Goal: Complete application form: Complete application form

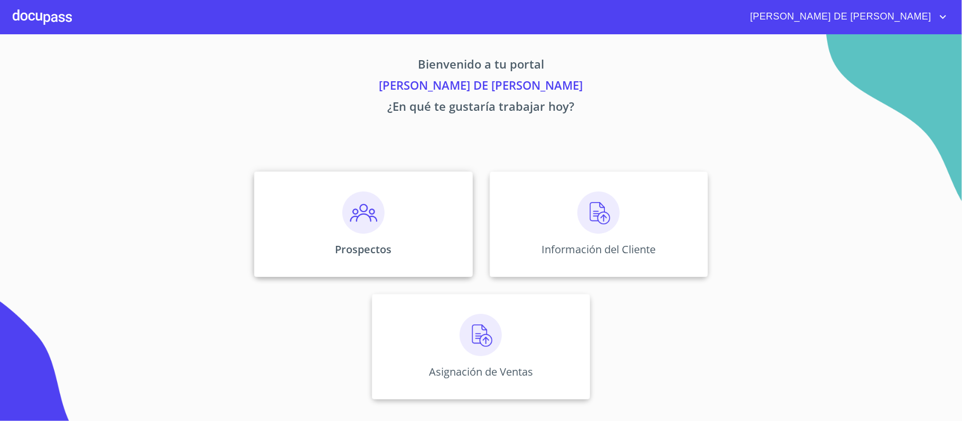
click at [338, 227] on div "Prospectos" at bounding box center [363, 225] width 218 height 106
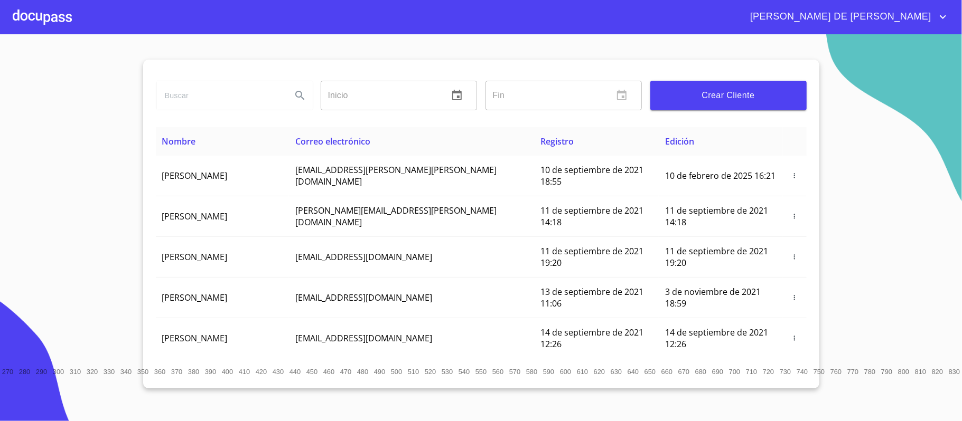
click at [678, 94] on span "Crear Cliente" at bounding box center [728, 95] width 139 height 15
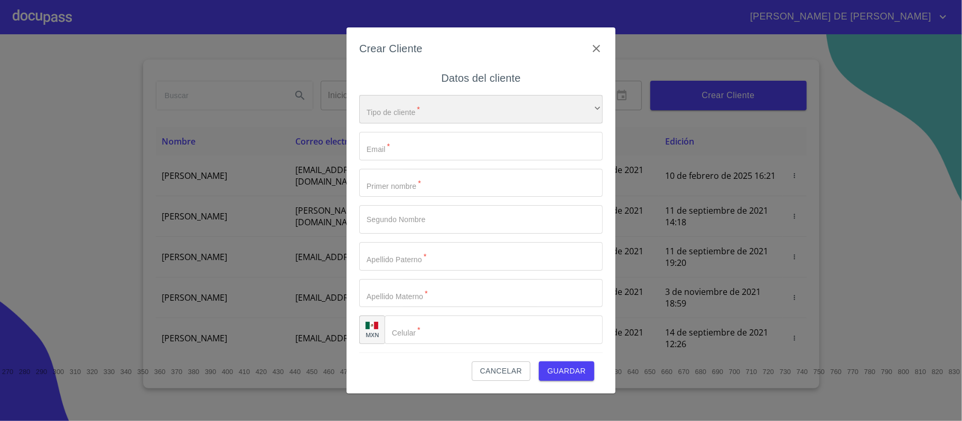
click at [438, 114] on div "​" at bounding box center [480, 109] width 243 height 29
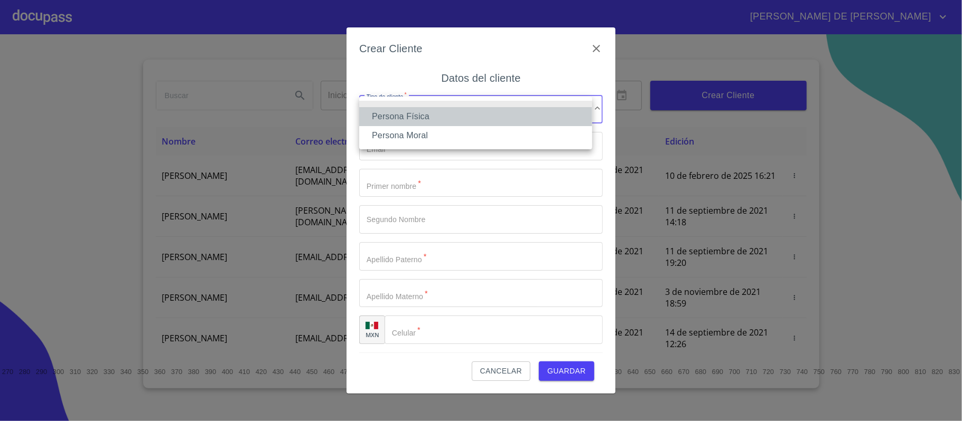
click at [432, 117] on li "Persona Física" at bounding box center [475, 116] width 233 height 19
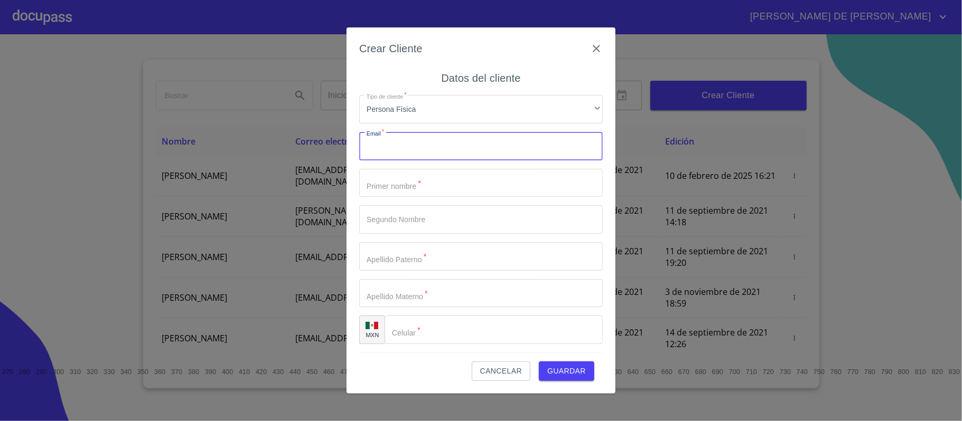
click at [431, 143] on input "Tipo de cliente   *" at bounding box center [480, 146] width 243 height 29
type input "[EMAIL_ADDRESS][DOMAIN_NAME]"
click at [467, 180] on input "Tipo de cliente   *" at bounding box center [480, 183] width 243 height 29
type input "[PERSON_NAME]"
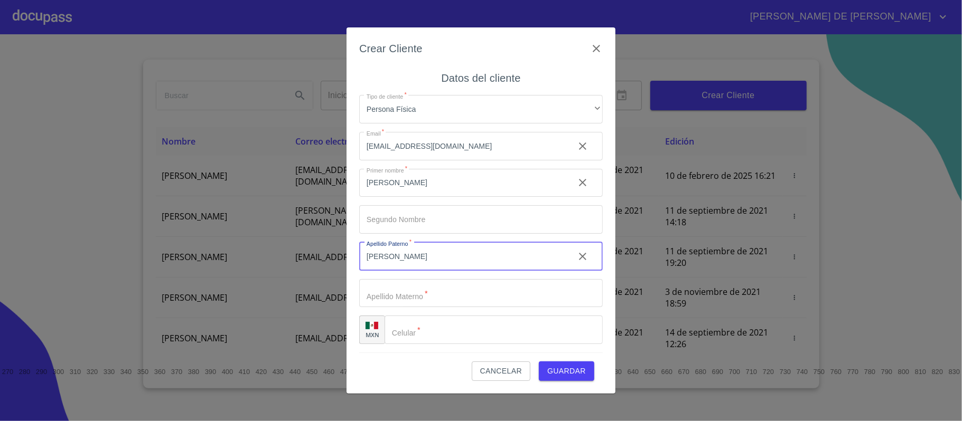
type input "[PERSON_NAME]"
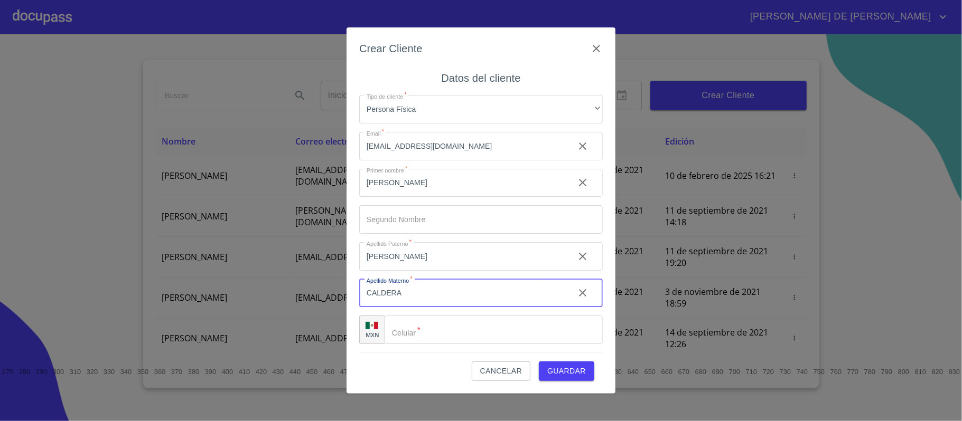
type input "CALDERA"
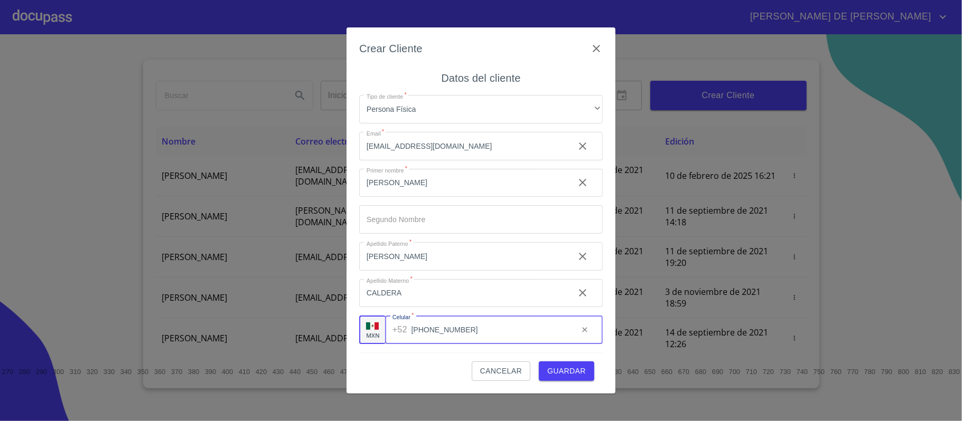
type input "[PHONE_NUMBER]"
click at [573, 369] on span "Guardar" at bounding box center [566, 371] width 39 height 13
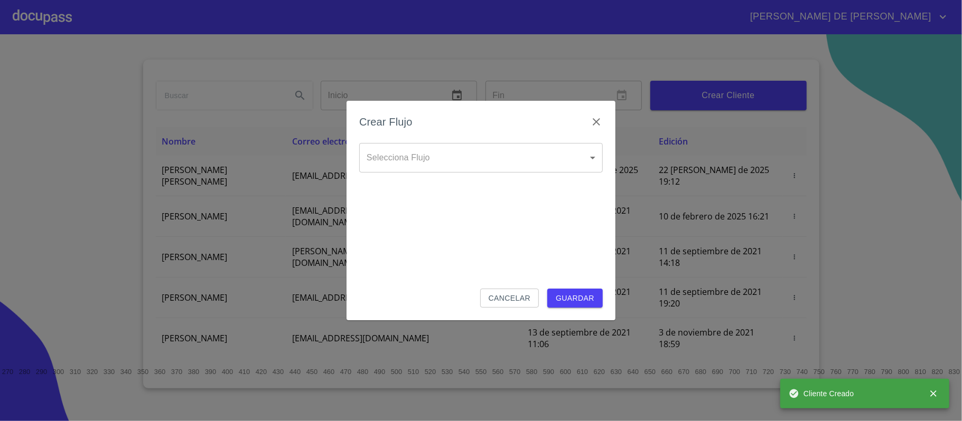
click at [467, 151] on body "[PERSON_NAME] DE [PERSON_NAME] Inicio ​ Fin ​ Crear Cliente Nombre Correo elect…" at bounding box center [481, 210] width 962 height 421
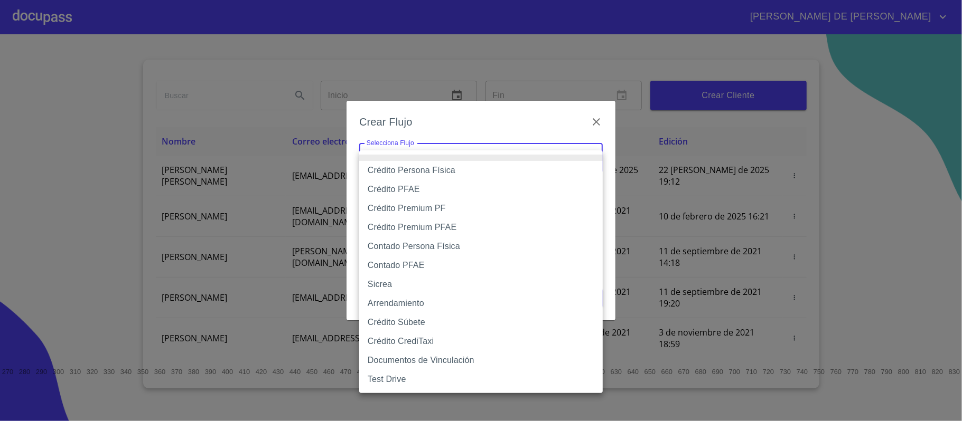
click at [444, 174] on li "Crédito Persona Física" at bounding box center [480, 170] width 243 height 19
type input "6009fb3c7d1714eb8809aa97"
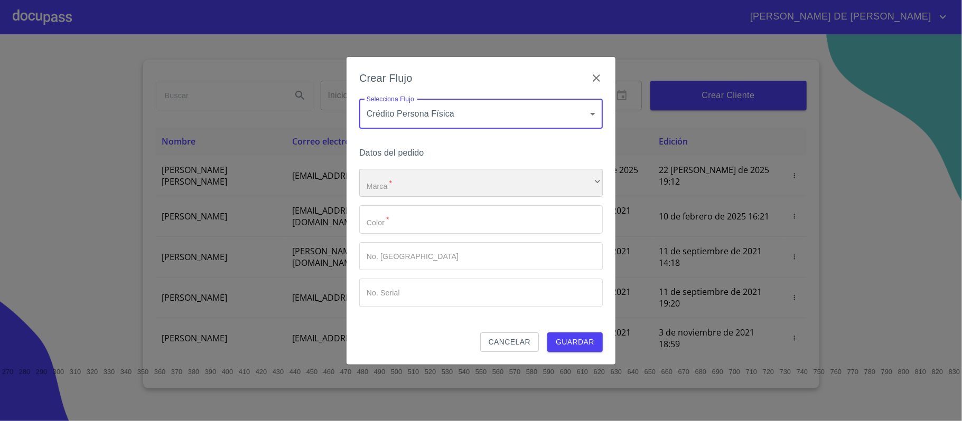
click at [423, 184] on div "​" at bounding box center [480, 183] width 243 height 29
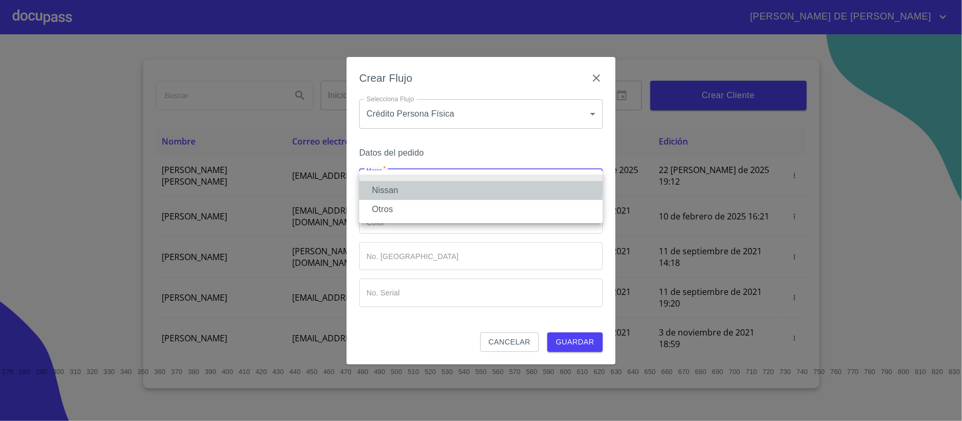
click at [429, 192] on li "Nissan" at bounding box center [480, 190] width 243 height 19
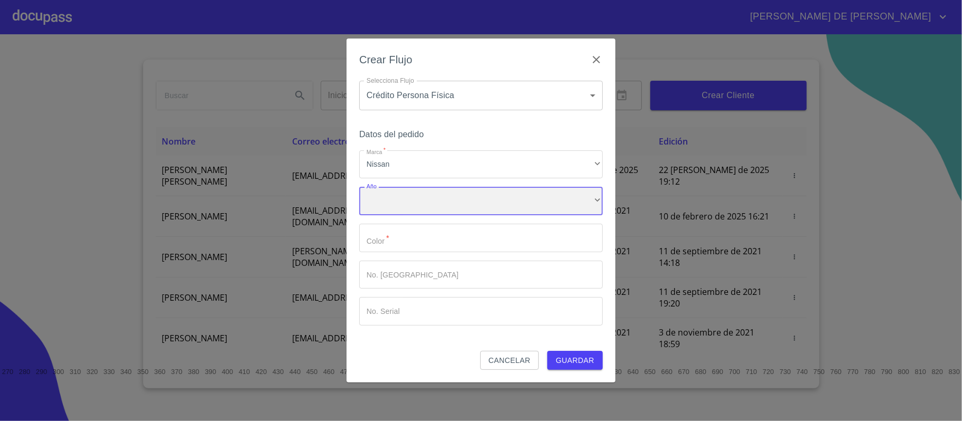
click at [443, 205] on div "​" at bounding box center [480, 201] width 243 height 29
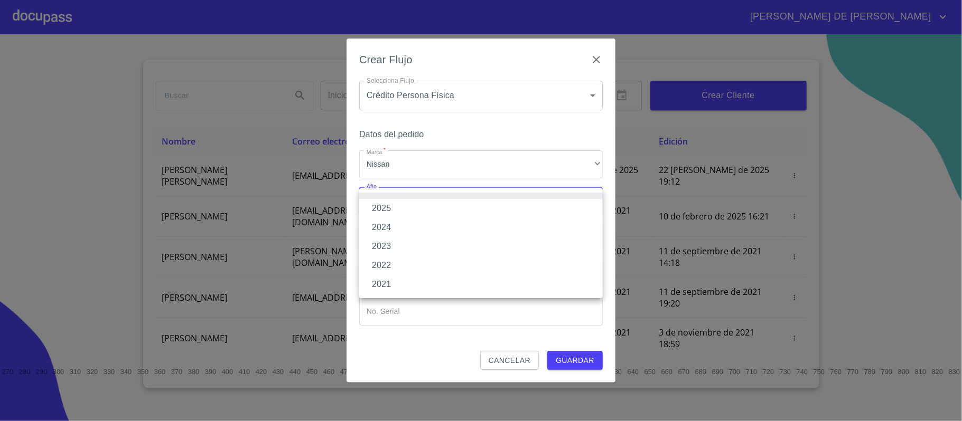
click at [442, 208] on li "2025" at bounding box center [480, 208] width 243 height 19
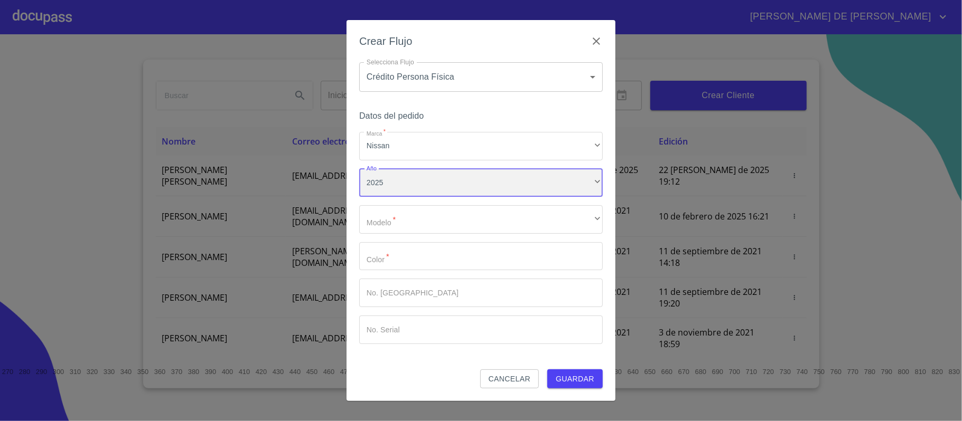
click at [436, 175] on div "2025" at bounding box center [480, 183] width 243 height 29
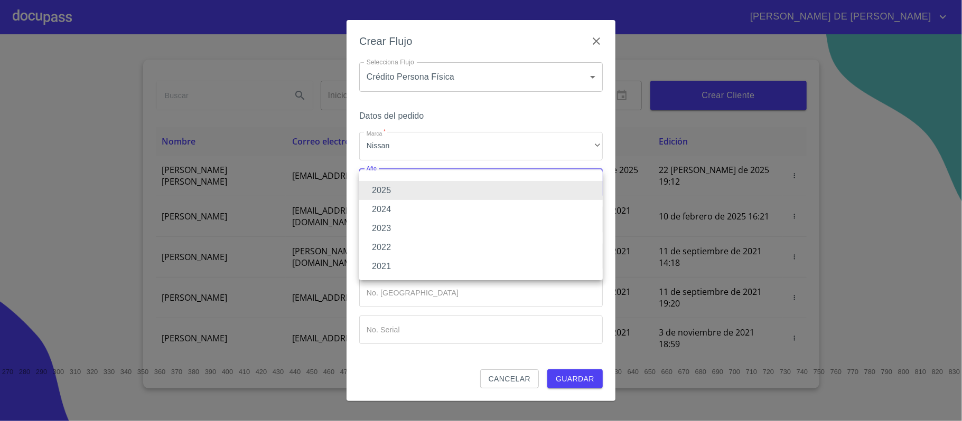
click at [436, 192] on li "2025" at bounding box center [480, 190] width 243 height 19
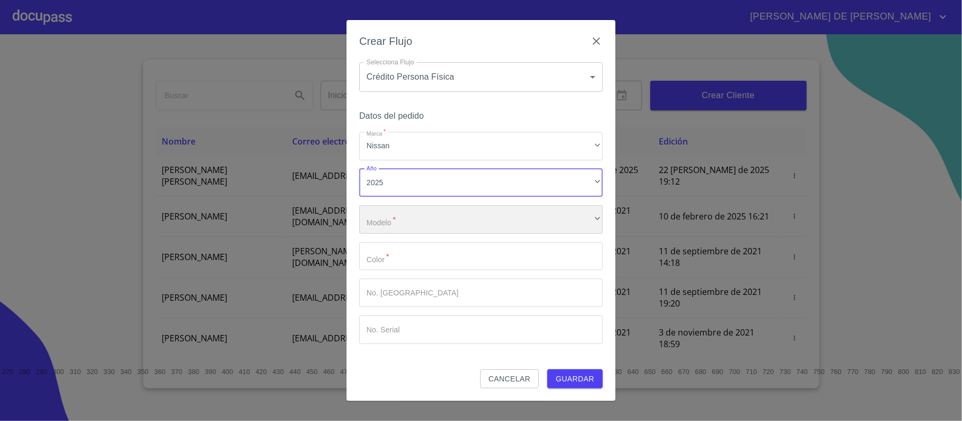
click at [434, 220] on div "​" at bounding box center [480, 219] width 243 height 29
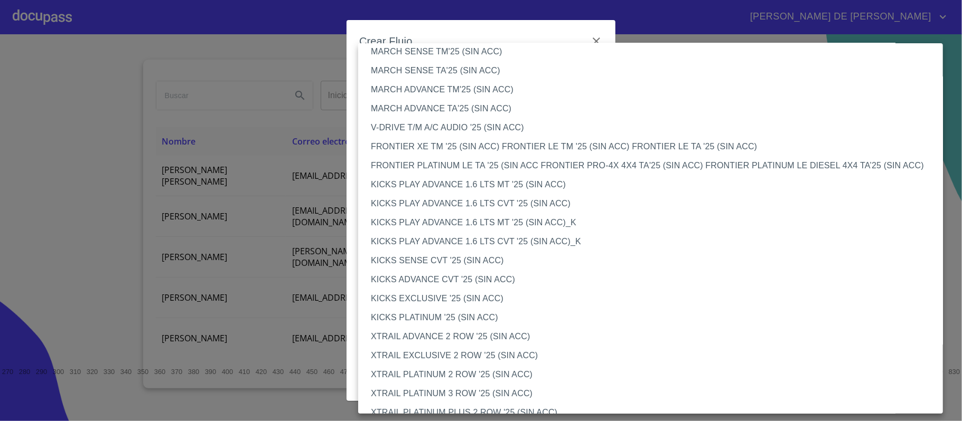
scroll to position [784, 0]
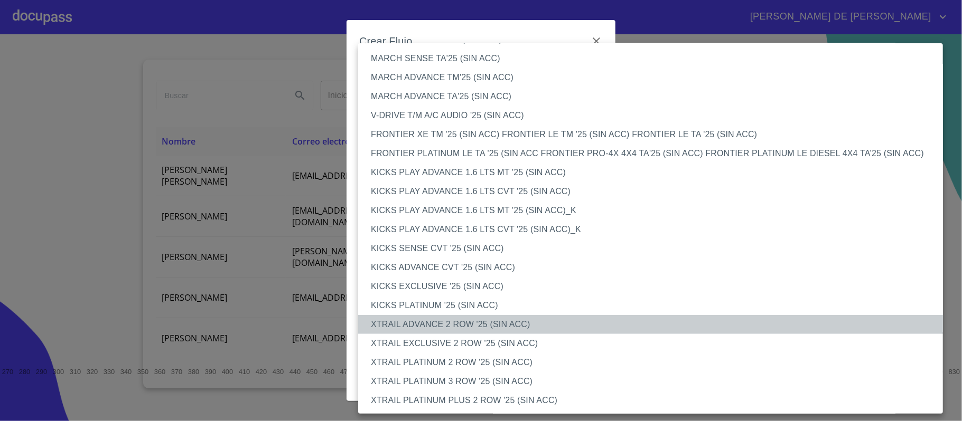
click at [476, 326] on li "XTRAIL ADVANCE 2 ROW '25 (SIN ACC)" at bounding box center [655, 324] width 595 height 19
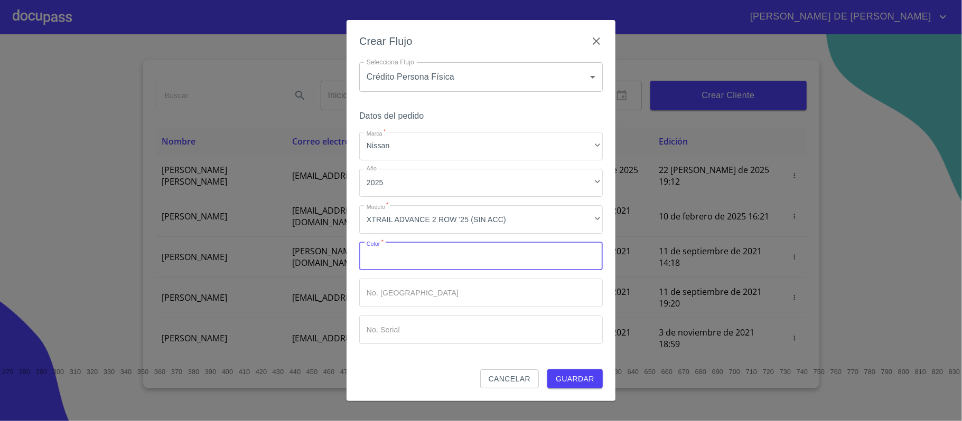
click at [444, 264] on input "Marca   *" at bounding box center [480, 256] width 243 height 29
type input "PLATA"
click at [579, 372] on button "Guardar" at bounding box center [574, 380] width 55 height 20
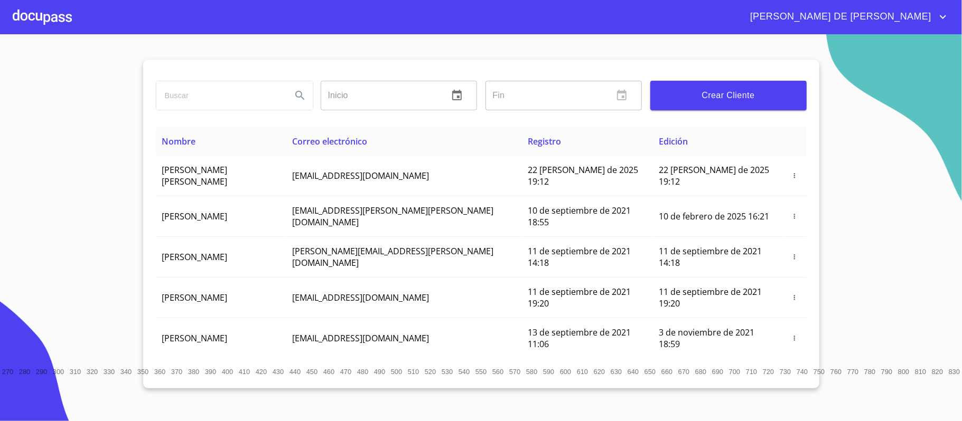
click at [43, 13] on div at bounding box center [42, 17] width 59 height 34
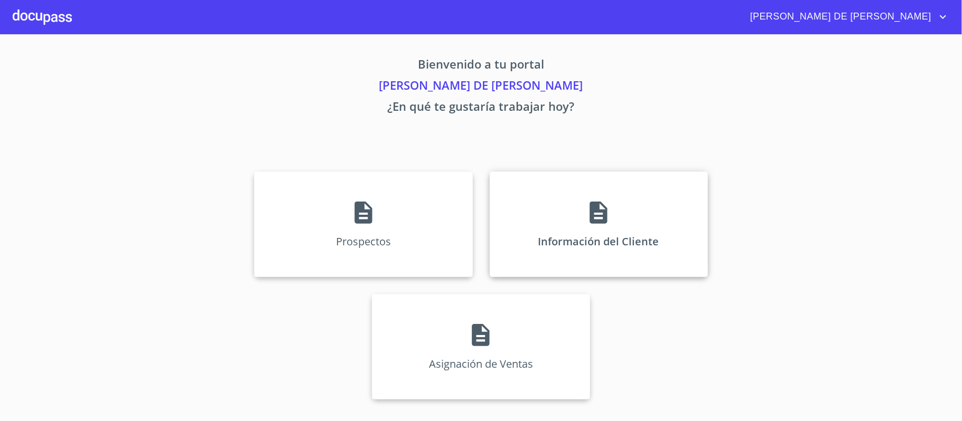
click at [583, 203] on div "Información del Cliente" at bounding box center [599, 225] width 218 height 106
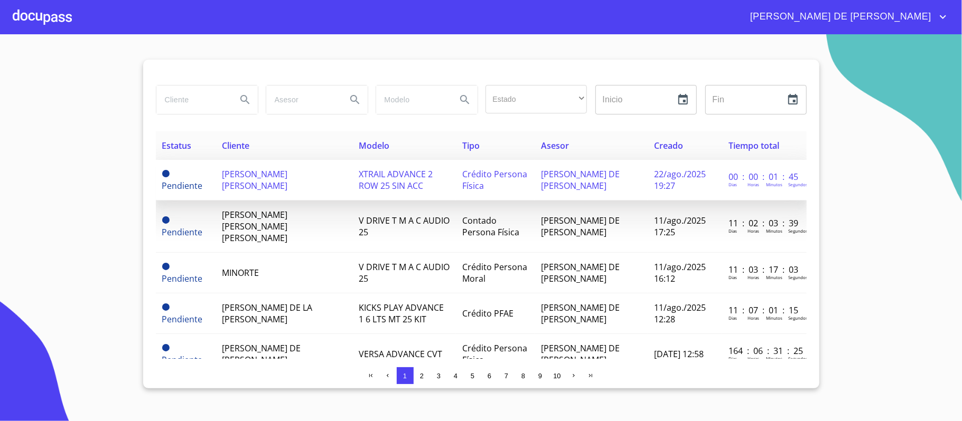
click at [221, 176] on td "[PERSON_NAME] [PERSON_NAME]" at bounding box center [283, 180] width 137 height 41
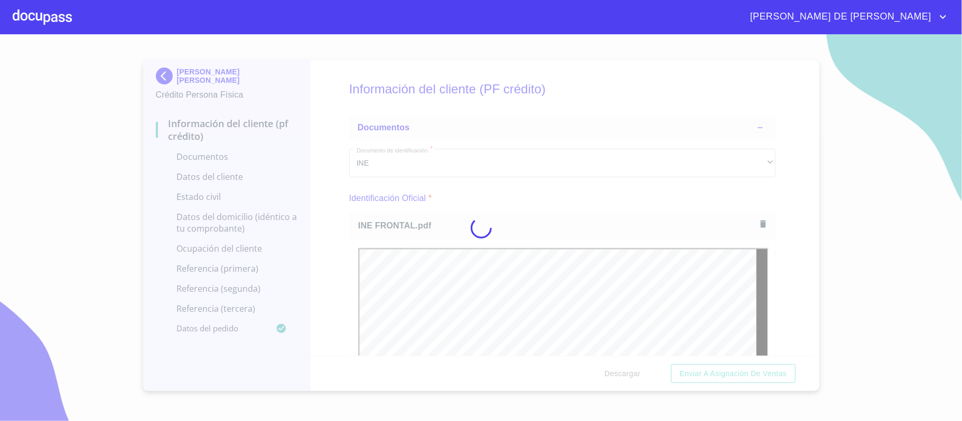
click at [763, 266] on div at bounding box center [481, 227] width 962 height 387
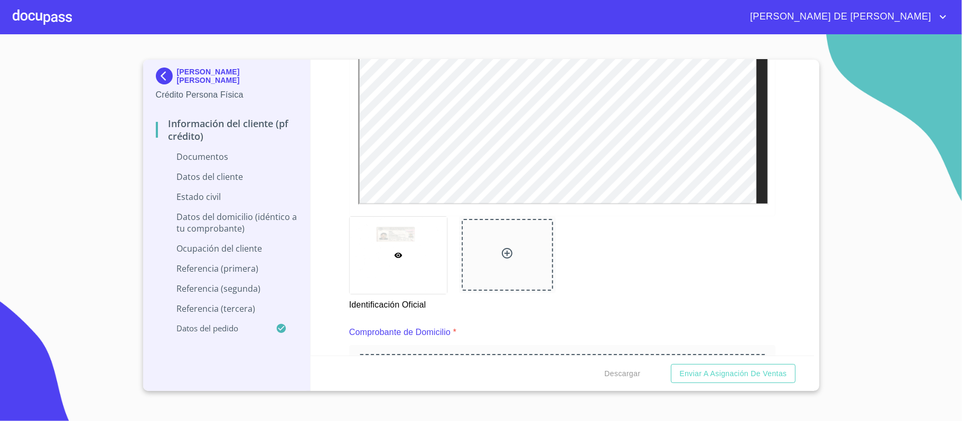
scroll to position [352, 0]
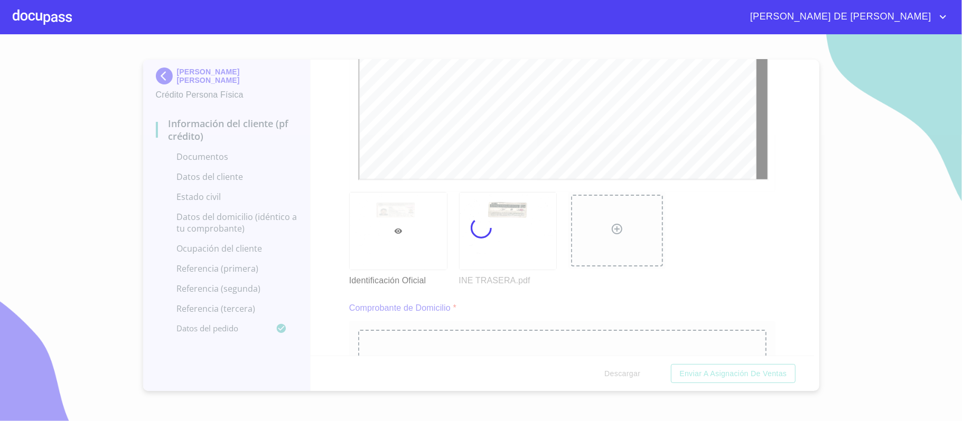
click at [752, 284] on div at bounding box center [481, 227] width 962 height 387
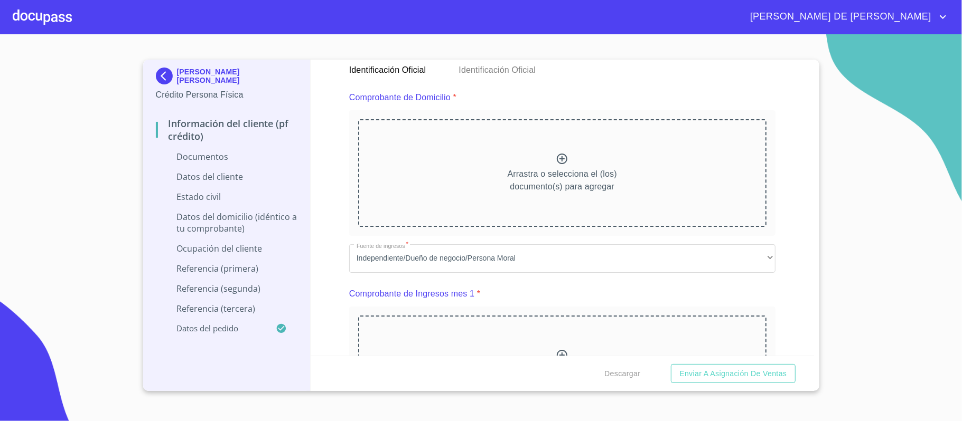
scroll to position [563, 0]
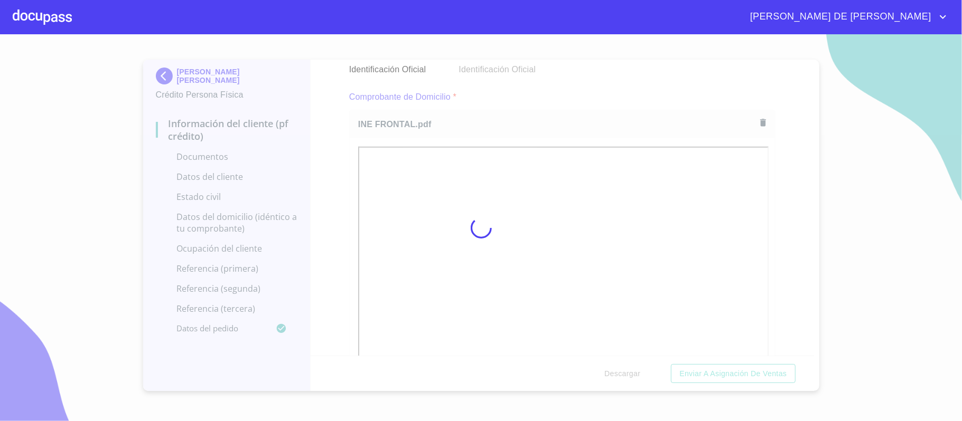
click at [774, 243] on div at bounding box center [481, 227] width 962 height 387
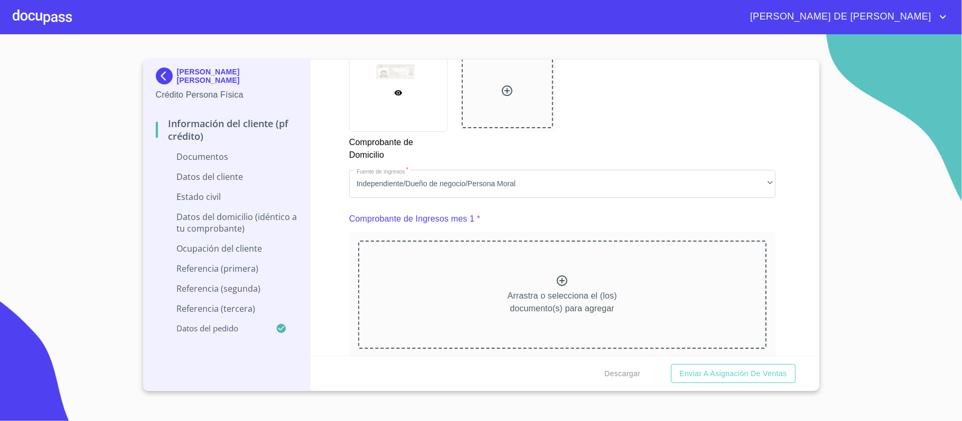
scroll to position [985, 0]
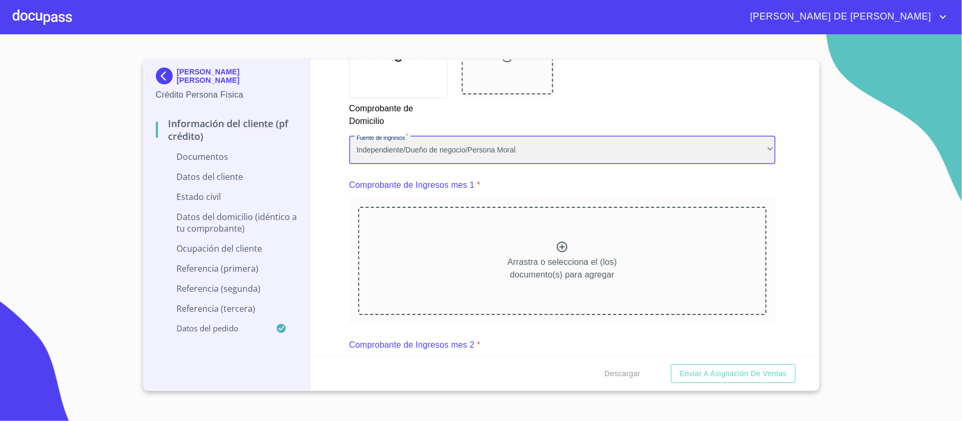
click at [423, 146] on div "Independiente/Dueño de negocio/Persona Moral" at bounding box center [562, 150] width 426 height 29
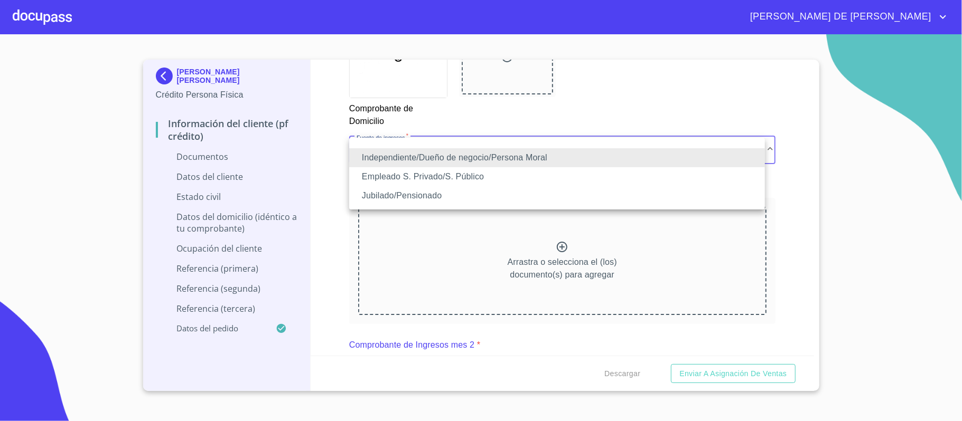
click at [426, 182] on li "Empleado S. Privado/S. Público" at bounding box center [557, 176] width 416 height 19
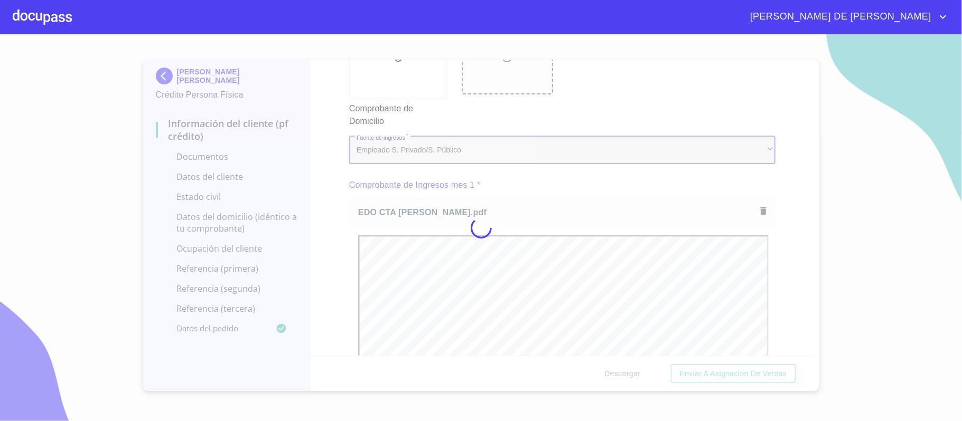
scroll to position [0, 0]
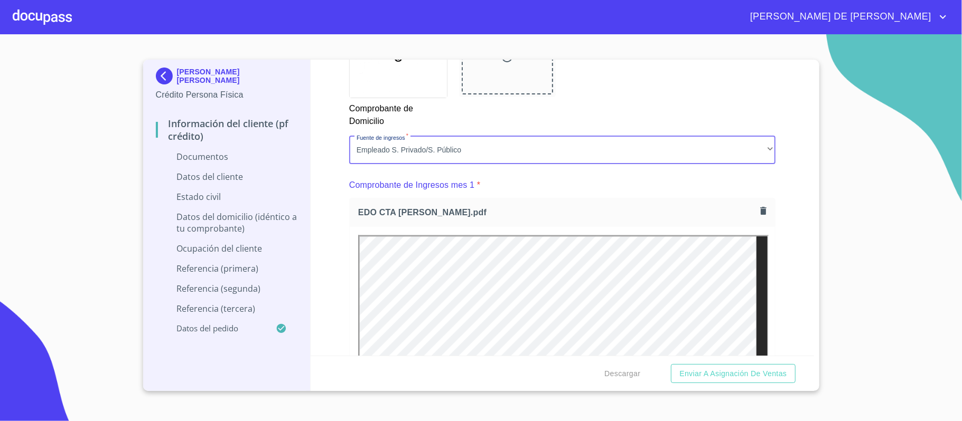
click at [787, 255] on div "Información del cliente (PF crédito) Documentos Documento de identificación.   …" at bounding box center [562, 208] width 503 height 296
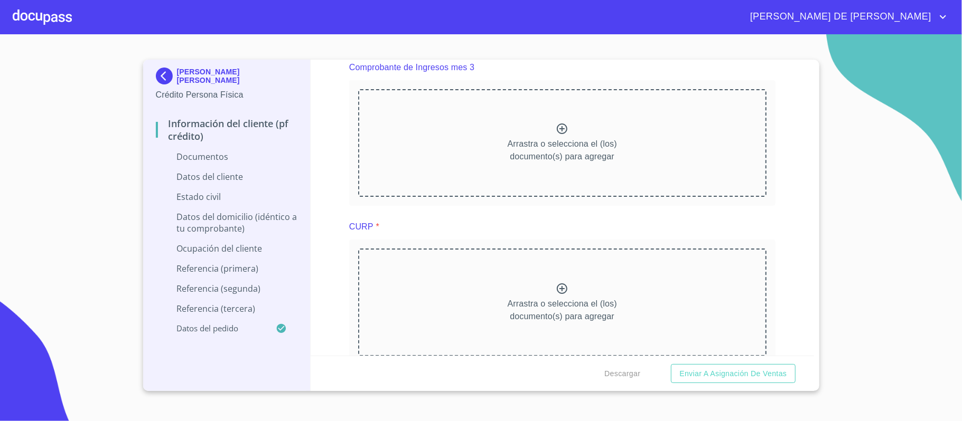
scroll to position [1760, 0]
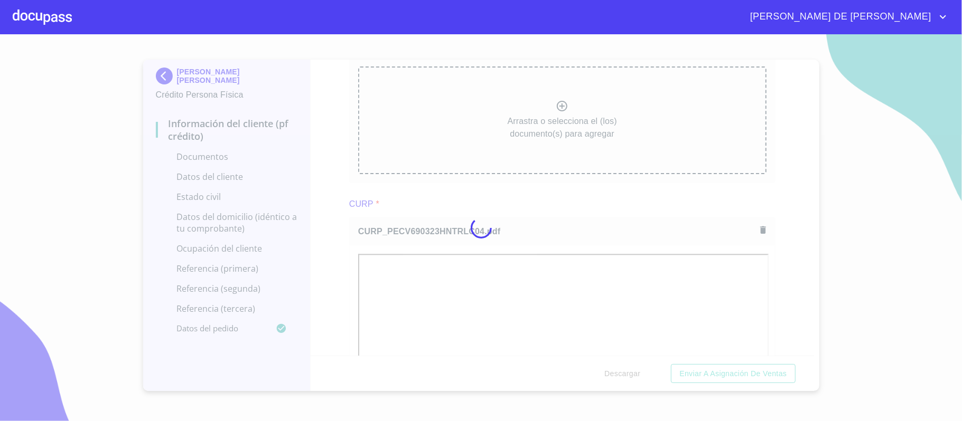
click at [341, 147] on div at bounding box center [481, 227] width 962 height 387
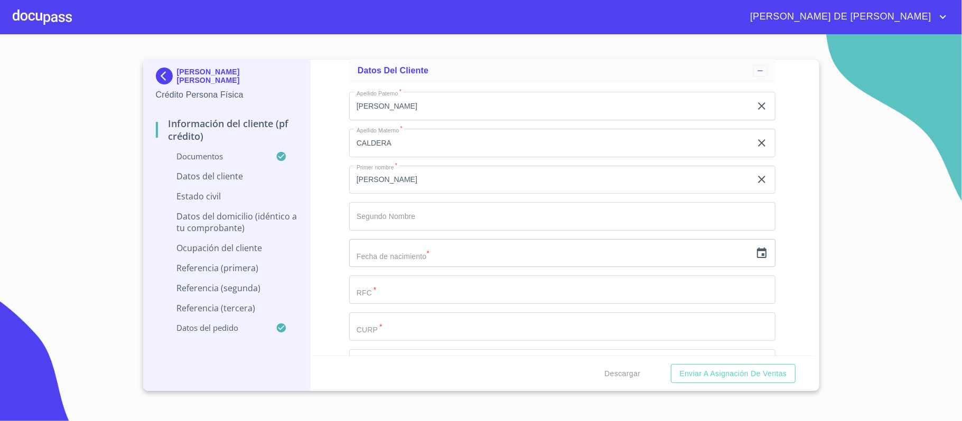
scroll to position [2605, 0]
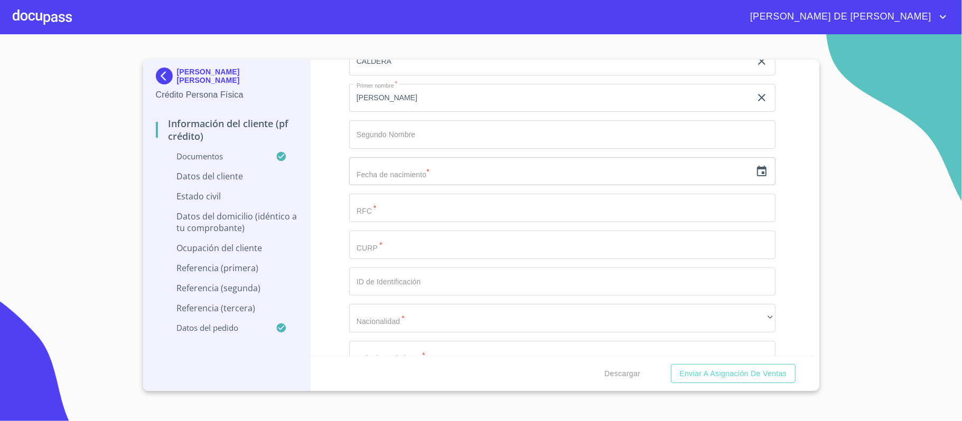
click at [591, 176] on input "text" at bounding box center [550, 171] width 402 height 29
click at [757, 170] on icon "button" at bounding box center [762, 171] width 10 height 11
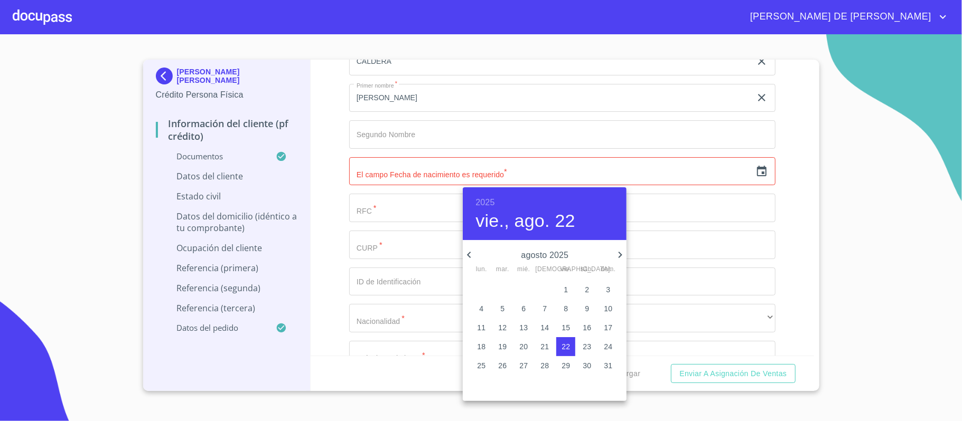
click at [484, 192] on div "2025 vie., ago. 22" at bounding box center [545, 213] width 164 height 53
click at [489, 201] on h6 "2025" at bounding box center [484, 202] width 19 height 15
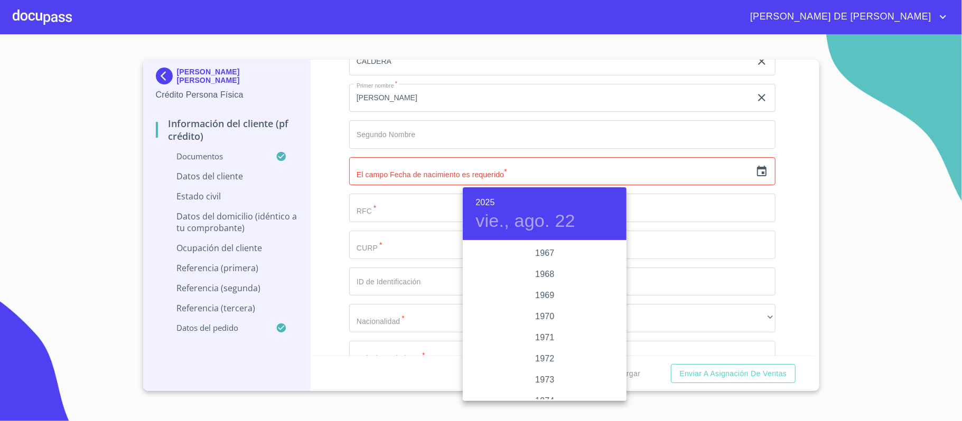
scroll to position [852, 0]
click at [539, 331] on div "1969" at bounding box center [545, 329] width 164 height 21
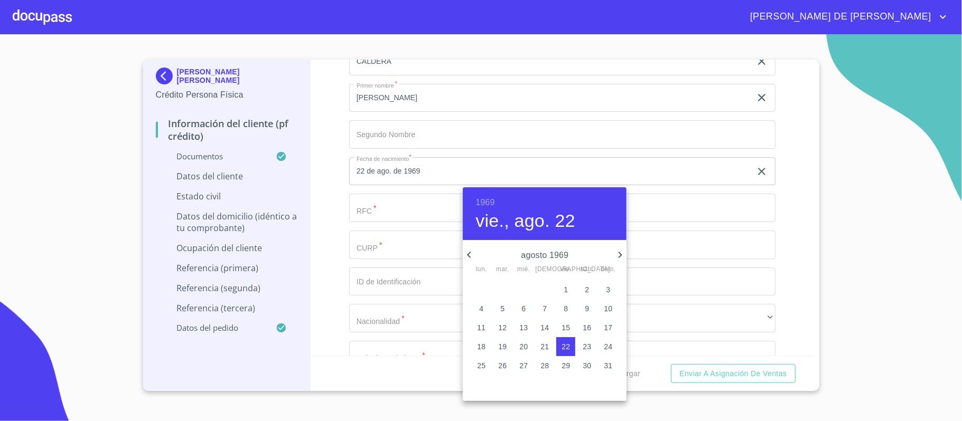
click at [470, 255] on icon "button" at bounding box center [469, 255] width 13 height 13
click at [470, 254] on icon "button" at bounding box center [469, 255] width 13 height 13
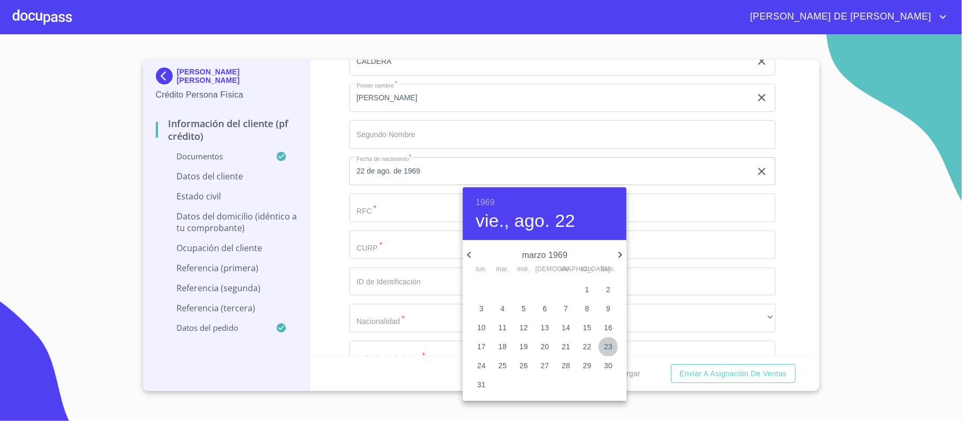
click at [605, 346] on p "23" at bounding box center [608, 347] width 8 height 11
type input "23 de mar. de 1969"
click at [375, 210] on div at bounding box center [481, 210] width 962 height 421
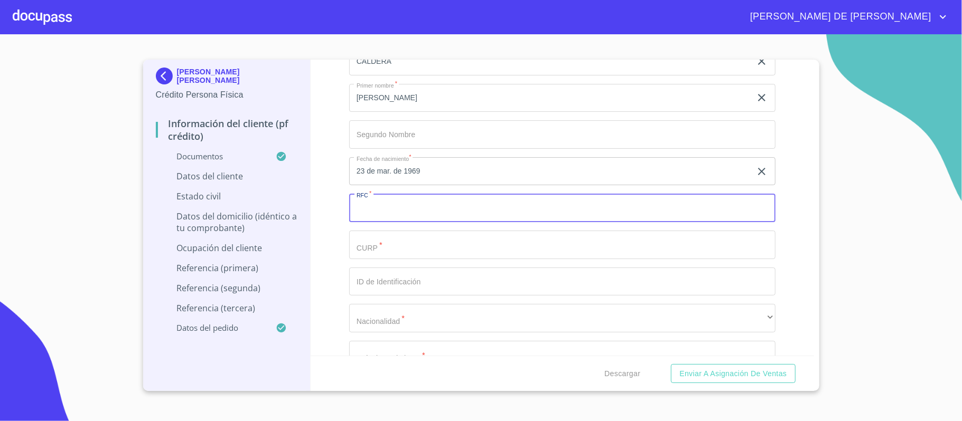
click at [398, 211] on input "Documento de identificación.   *" at bounding box center [562, 208] width 426 height 29
type input "PECV6903233U4"
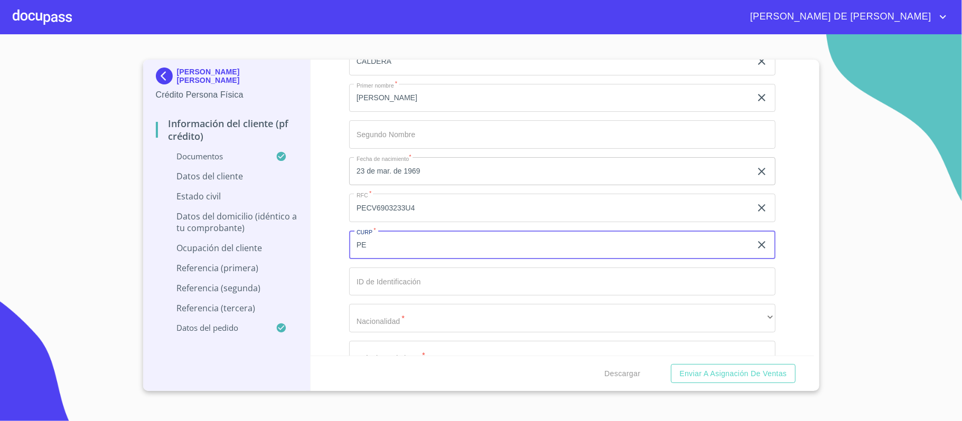
type input "P"
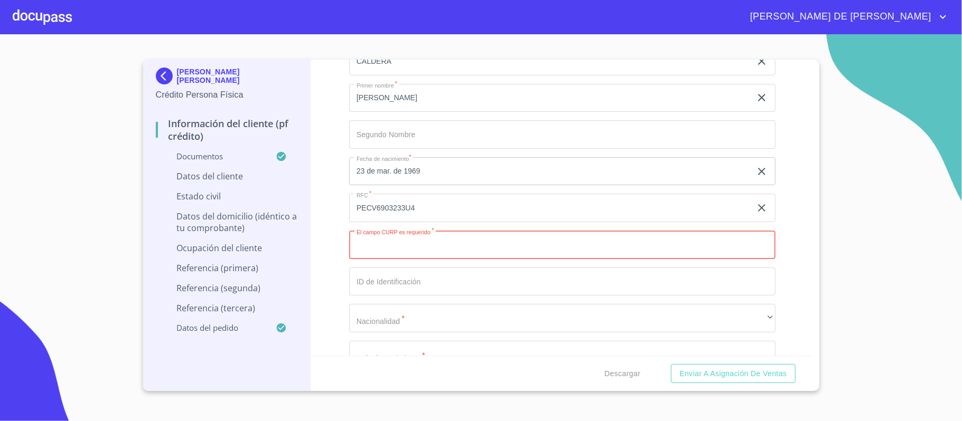
paste input "PECV690323HNTRLC04"
click at [372, 244] on input "PECV690323HNTRLC04" at bounding box center [550, 245] width 402 height 29
type input "PECV690323HNTRLC04"
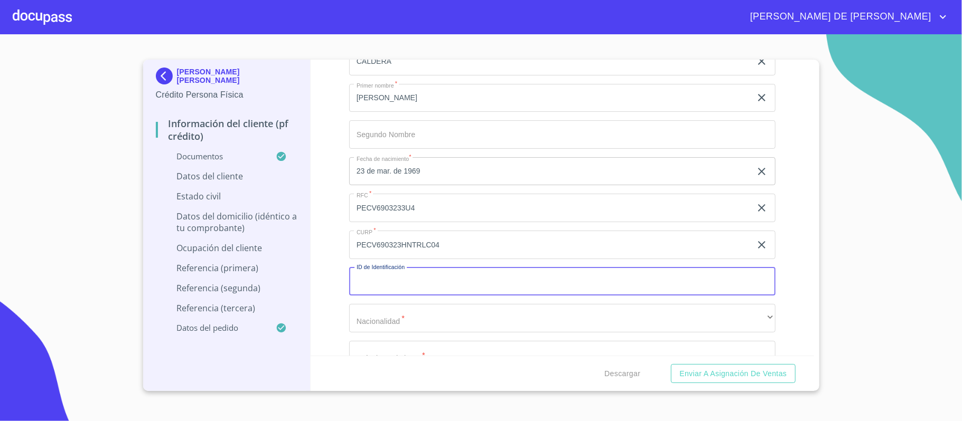
click at [402, 288] on input "Documento de identificación.   *" at bounding box center [562, 282] width 426 height 29
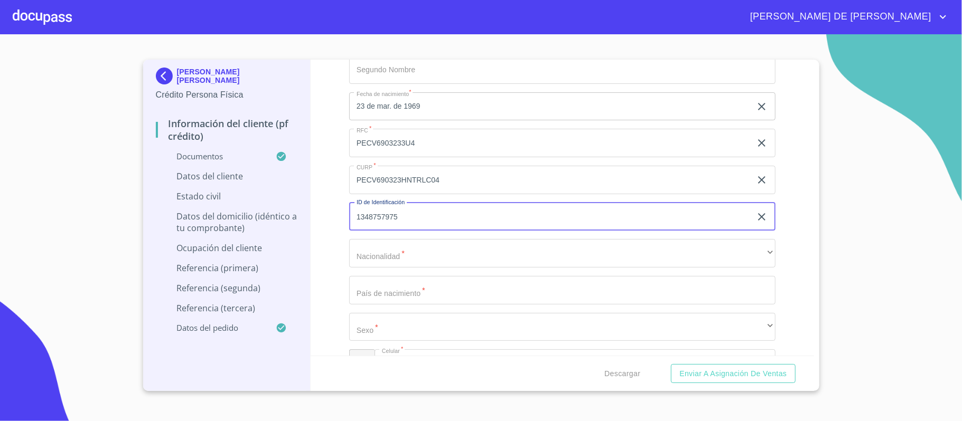
scroll to position [2746, 0]
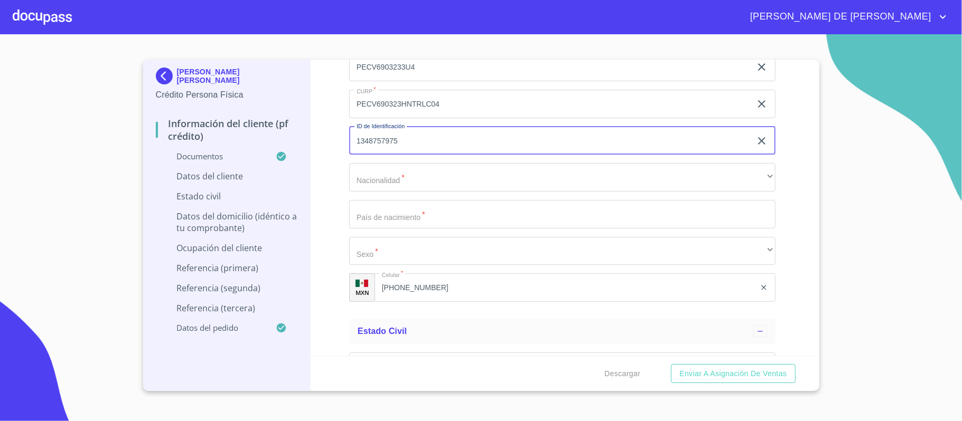
type input "1348757975"
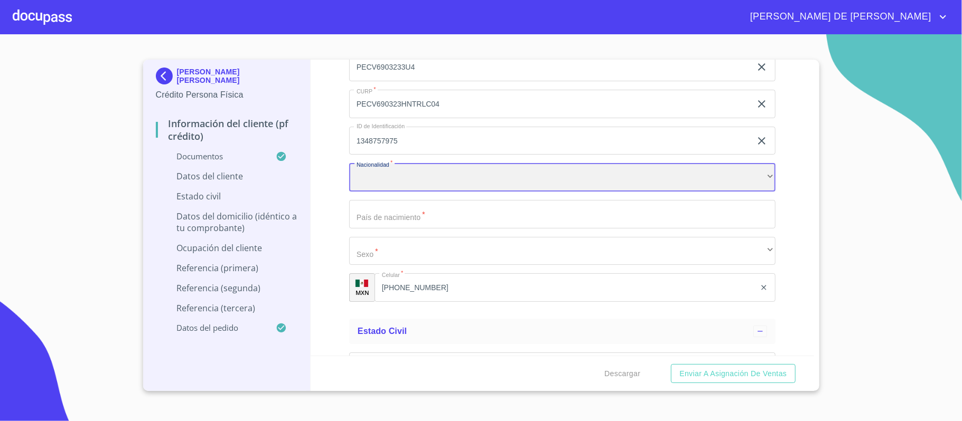
click at [402, 182] on div "​" at bounding box center [562, 177] width 426 height 29
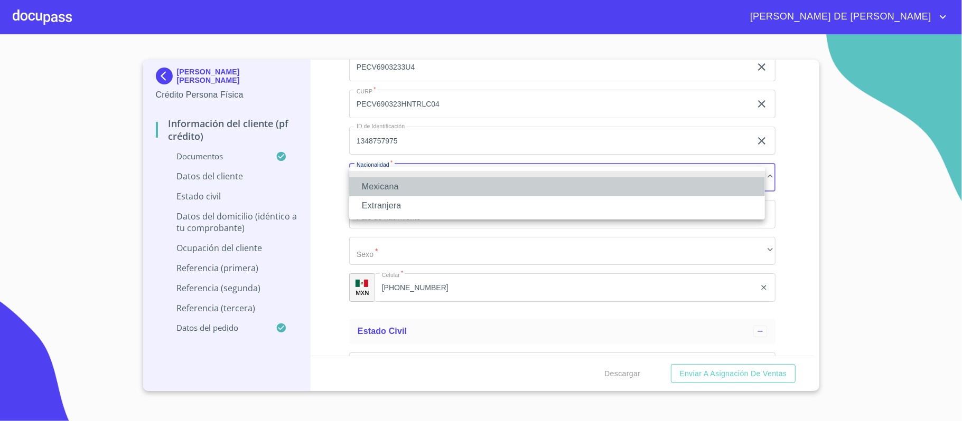
click at [408, 188] on li "Mexicana" at bounding box center [557, 186] width 416 height 19
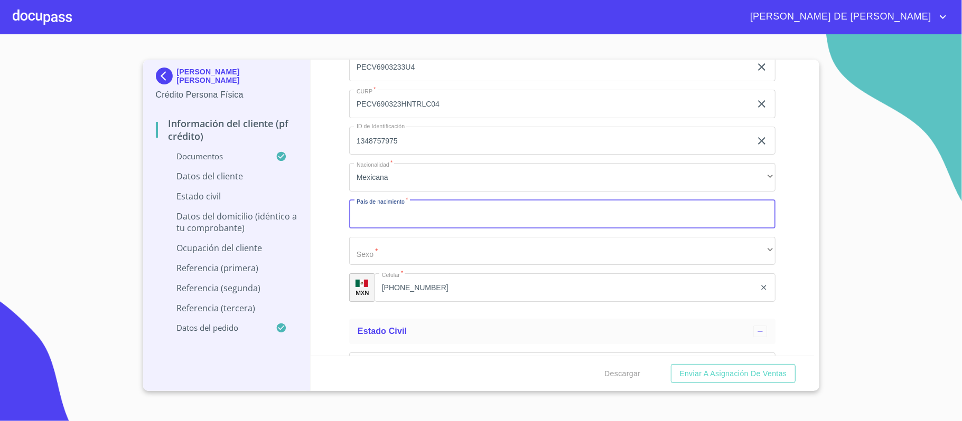
click at [446, 224] on input "Documento de identificación.   *" at bounding box center [562, 214] width 426 height 29
type input "[GEOGRAPHIC_DATA]"
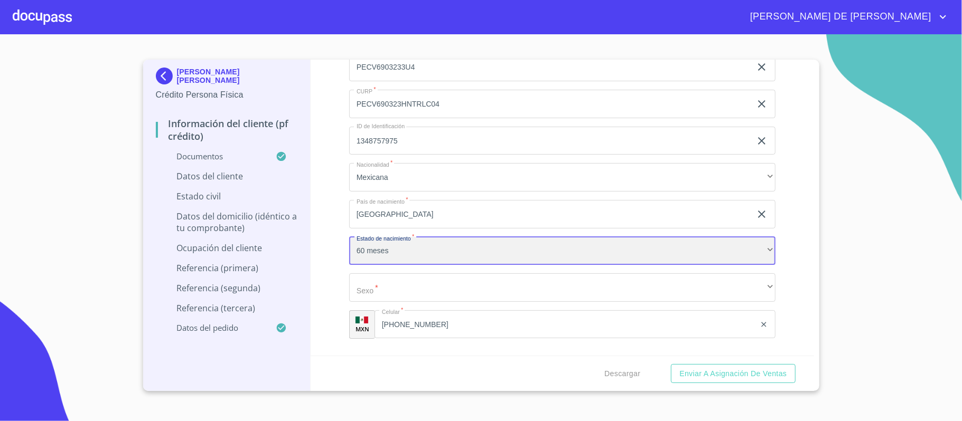
click at [411, 263] on div "60 meses" at bounding box center [562, 251] width 426 height 29
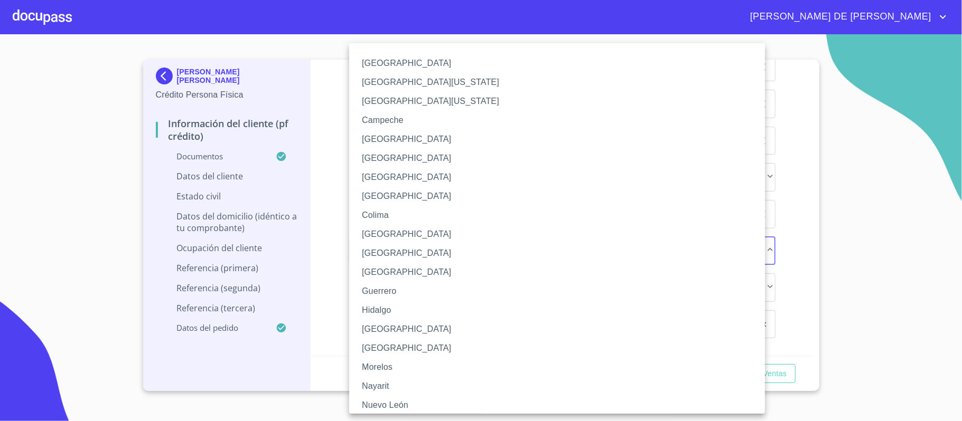
click at [409, 384] on li "Nayarit" at bounding box center [562, 386] width 426 height 19
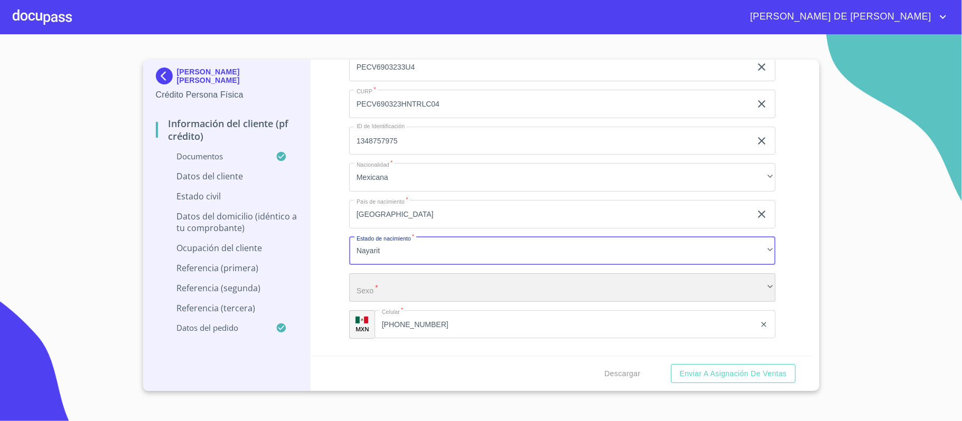
click at [410, 292] on div "​" at bounding box center [562, 288] width 426 height 29
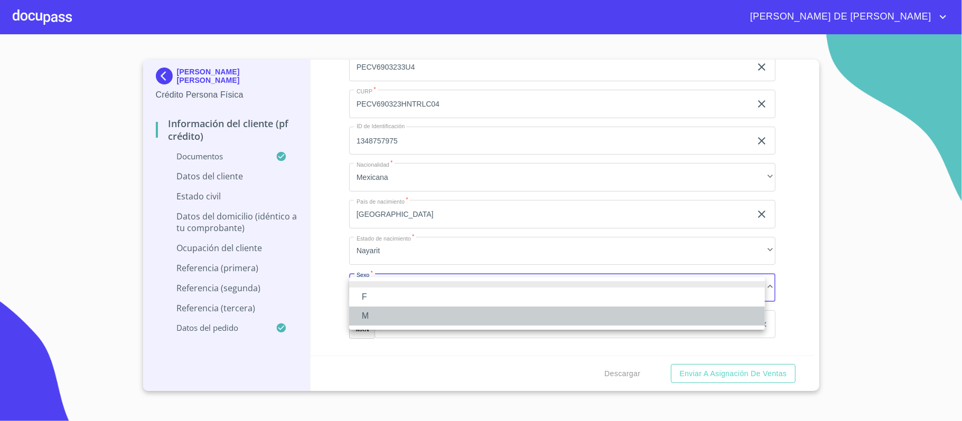
click at [407, 315] on li "M" at bounding box center [557, 316] width 416 height 19
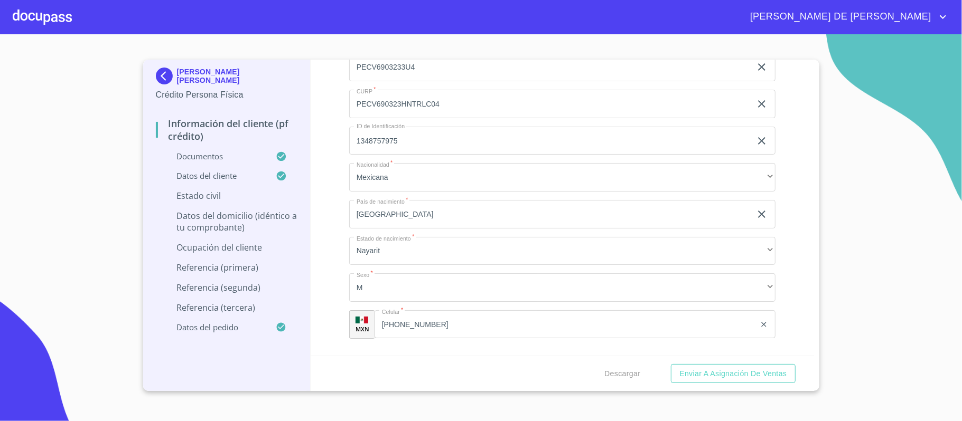
click at [342, 252] on div "Información del cliente (PF crédito) Documentos Documento de identificación.   …" at bounding box center [562, 208] width 503 height 296
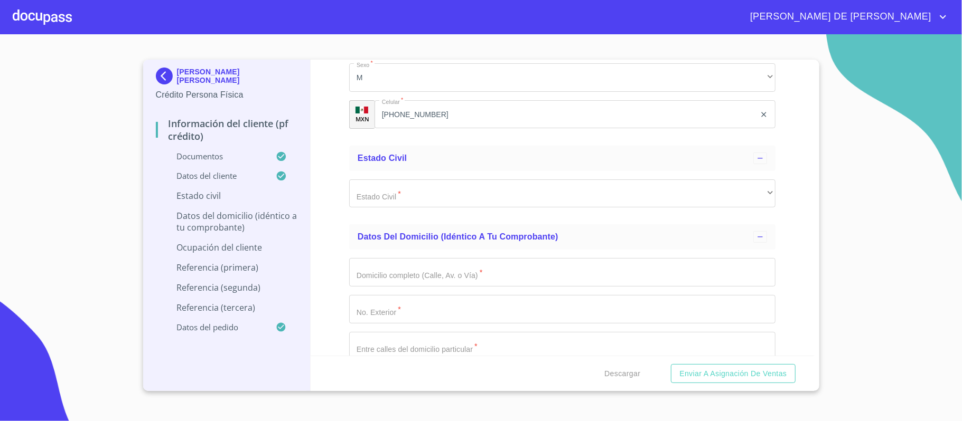
scroll to position [2957, 0]
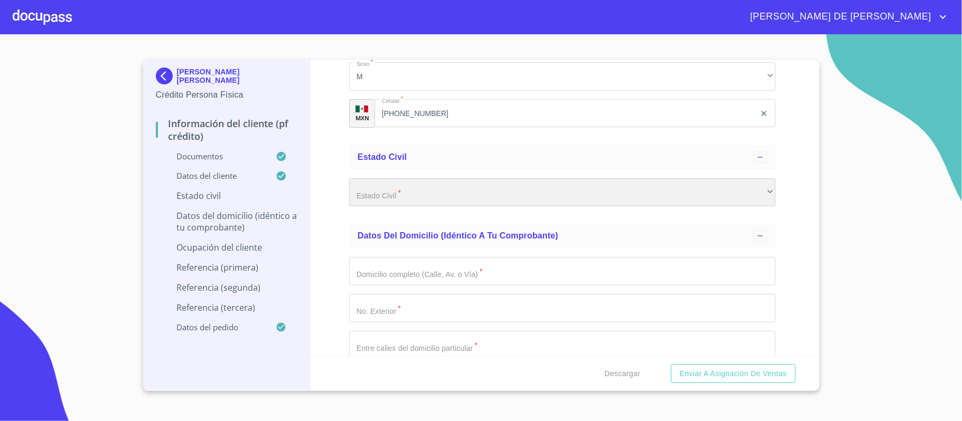
click at [416, 196] on div "​" at bounding box center [562, 193] width 426 height 29
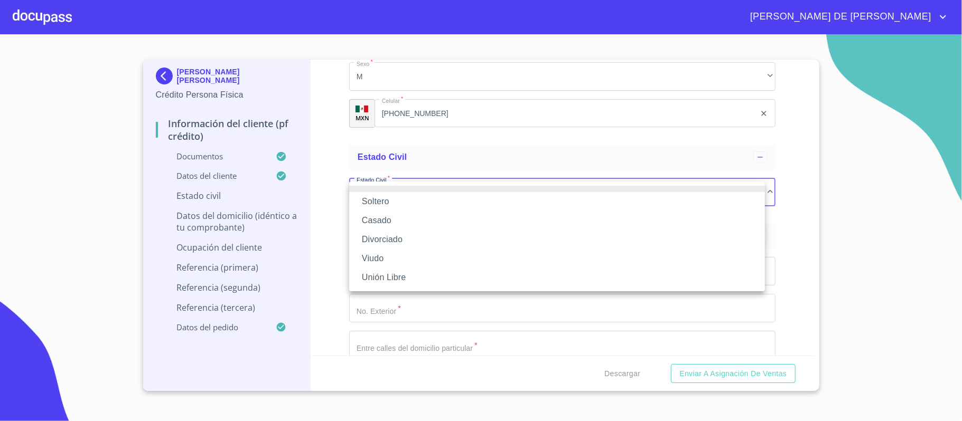
click at [421, 224] on li "Casado" at bounding box center [557, 220] width 416 height 19
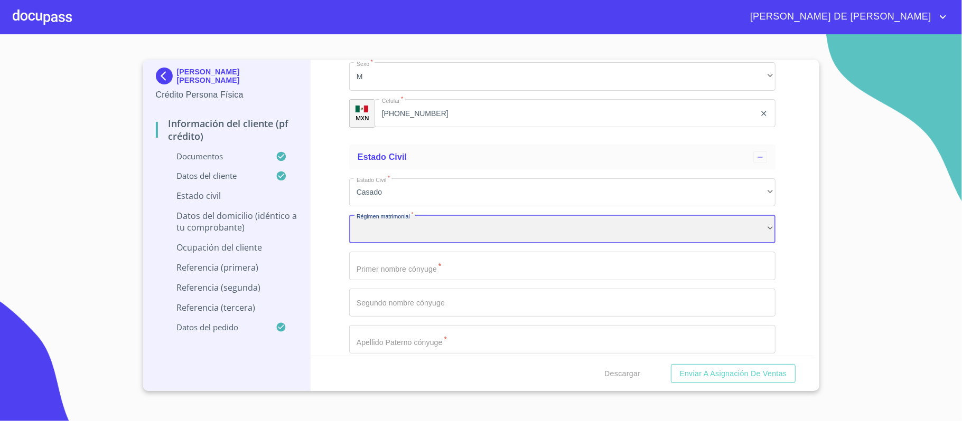
click at [429, 233] on div "​" at bounding box center [562, 229] width 426 height 29
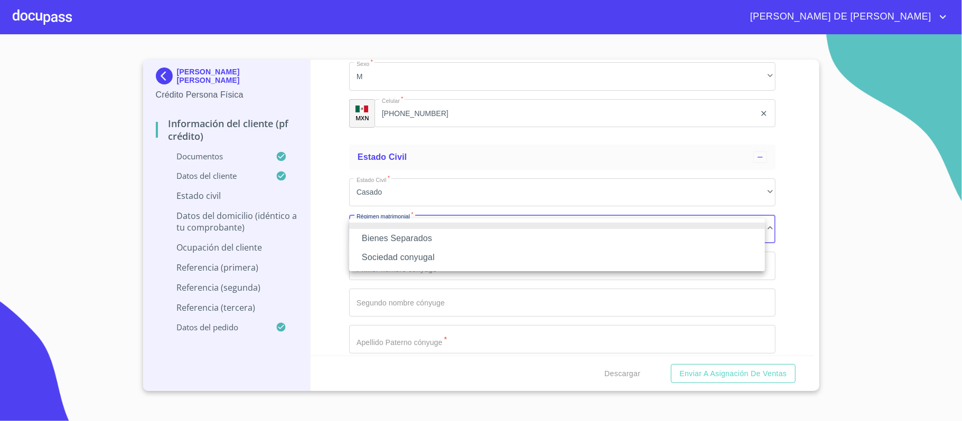
click at [427, 235] on li "Bienes Separados" at bounding box center [557, 238] width 416 height 19
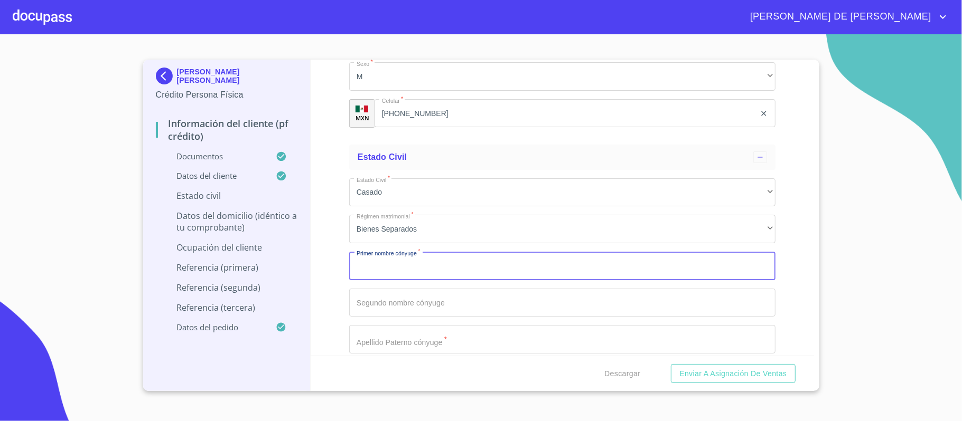
click at [437, 269] on input "Documento de identificación.   *" at bounding box center [562, 266] width 426 height 29
type input "[PERSON_NAME]"
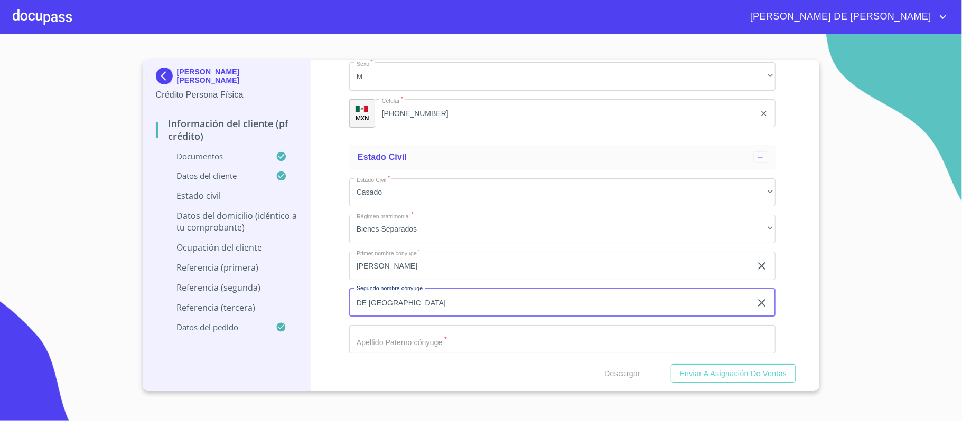
type input "DE [GEOGRAPHIC_DATA]"
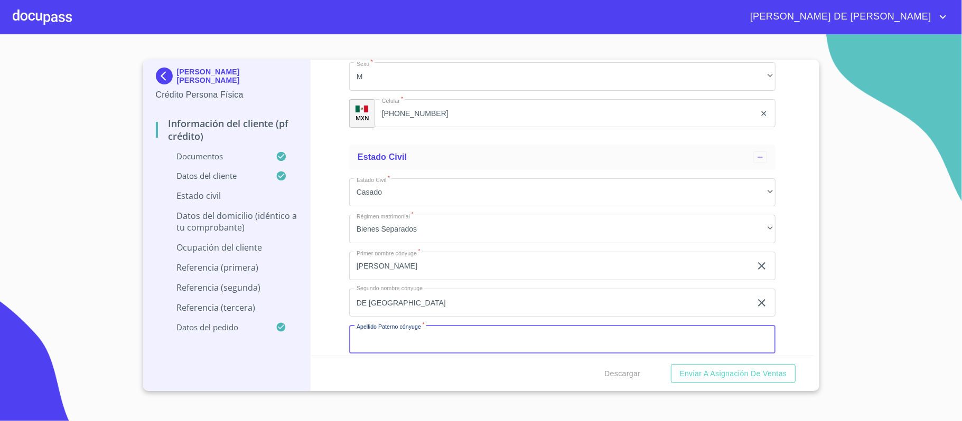
scroll to position [3028, 0]
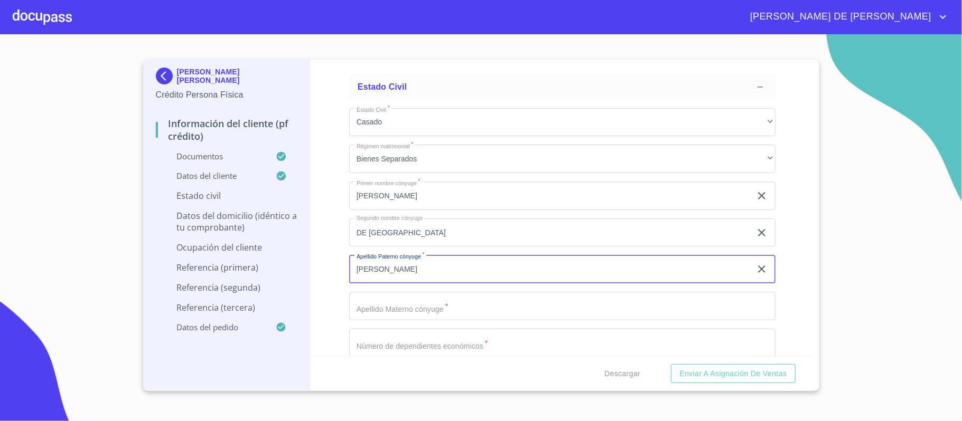
type input "[PERSON_NAME]"
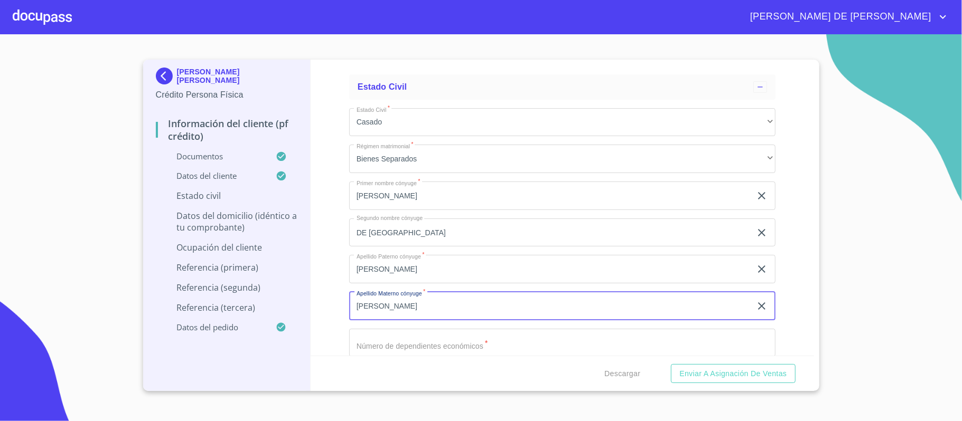
type input "[PERSON_NAME]"
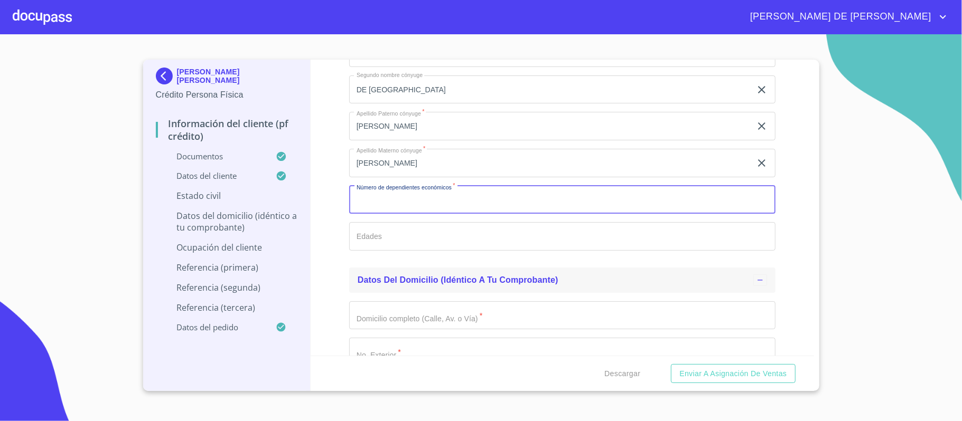
scroll to position [3171, 0]
type input "0"
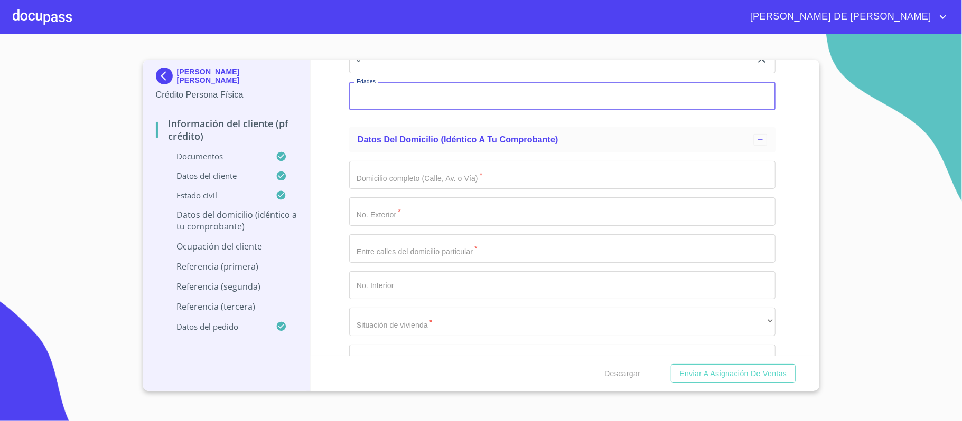
scroll to position [3312, 0]
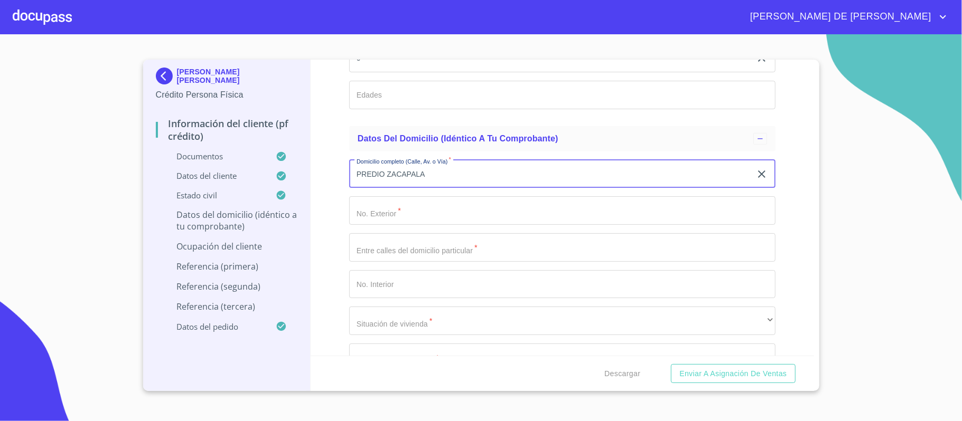
type input "PREDIO ZACAPALA"
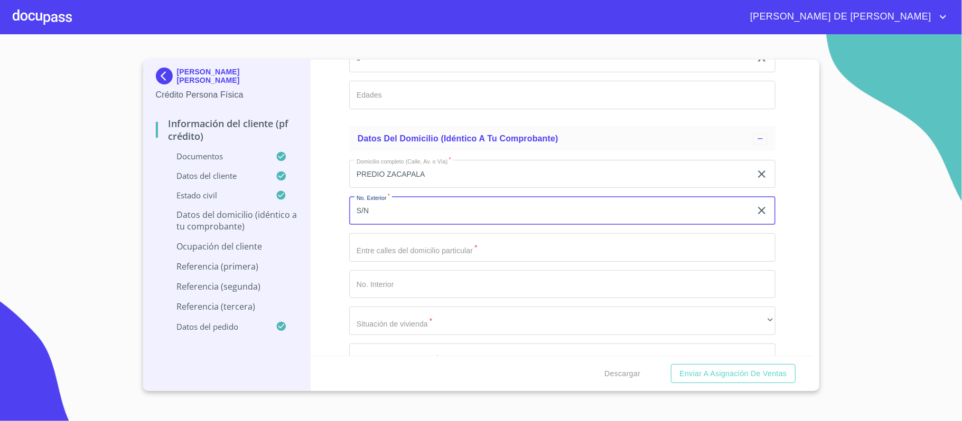
type input "S/N"
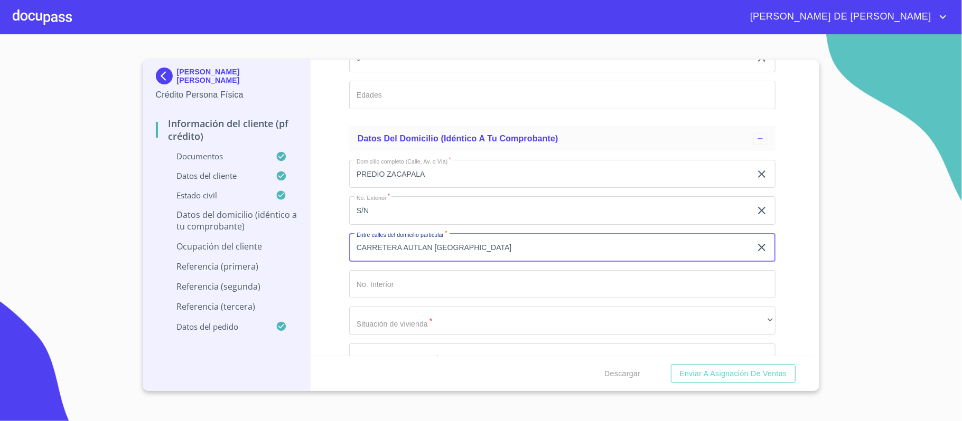
type input "CARRETERA AUTLAN [GEOGRAPHIC_DATA]"
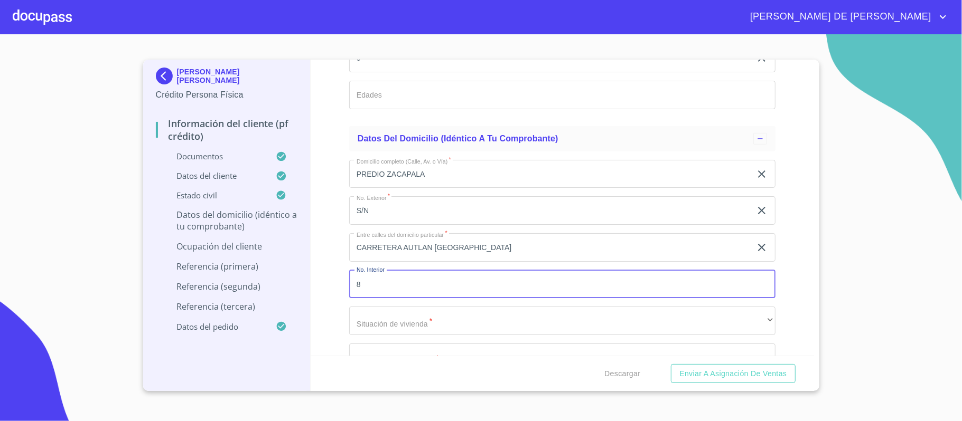
type input "8"
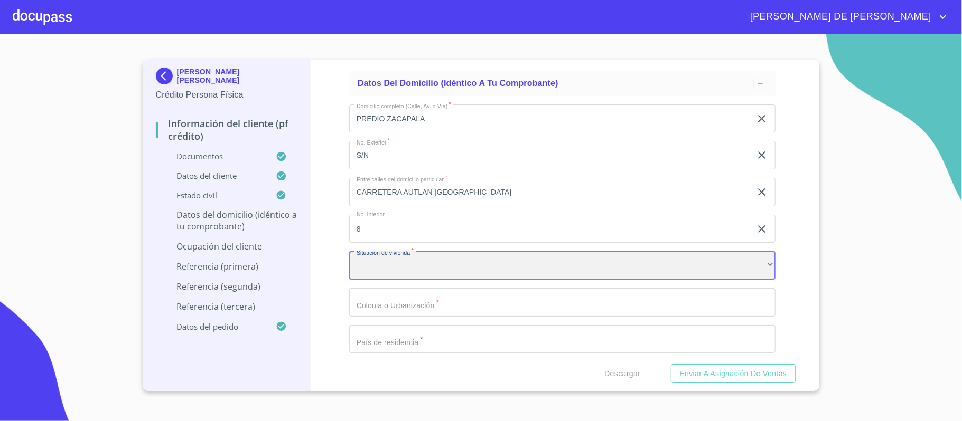
scroll to position [3453, 0]
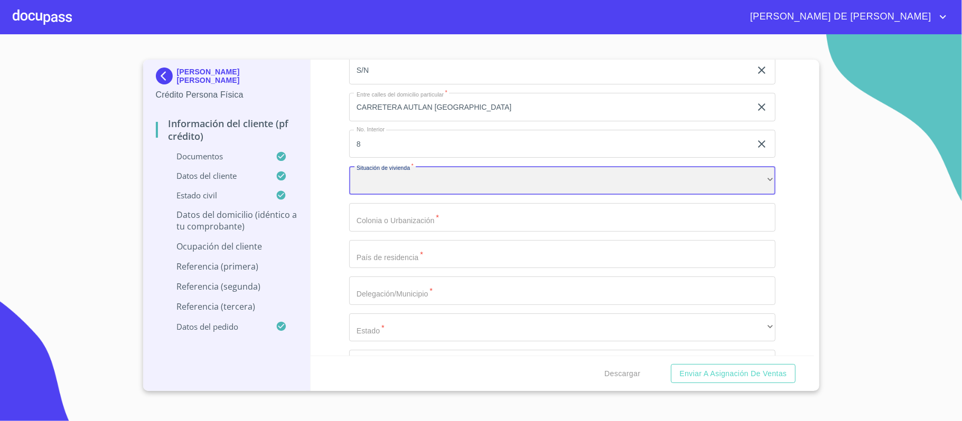
click at [406, 190] on div "​" at bounding box center [562, 180] width 426 height 29
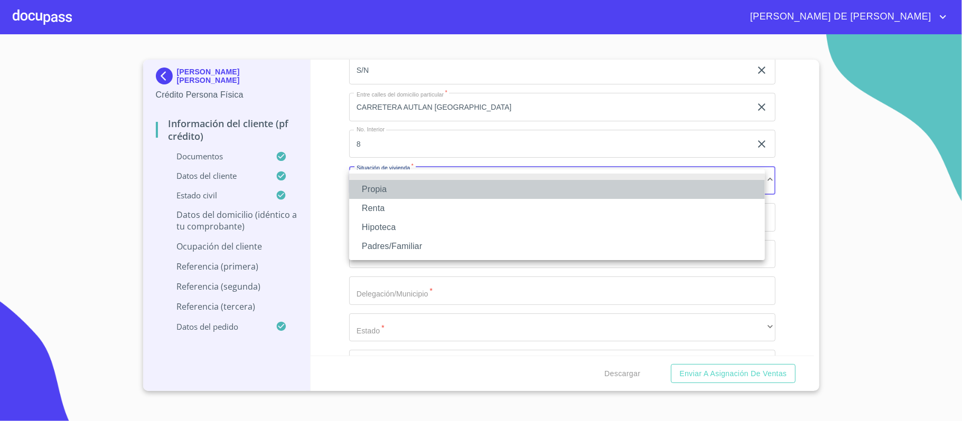
click at [402, 190] on li "Propia" at bounding box center [557, 189] width 416 height 19
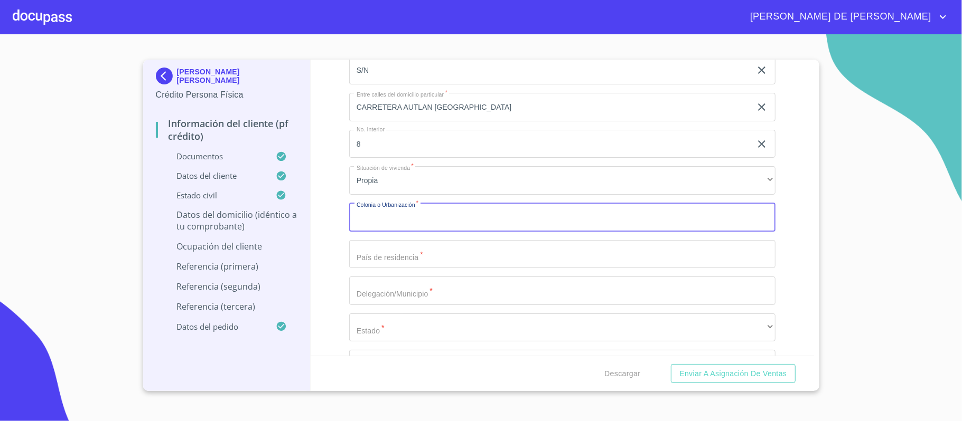
click at [410, 227] on div "Domicilio completo (Calle, Av. o Vía)   * PREDIO ZACAPALA ​ No. Exterior   * S…" at bounding box center [562, 217] width 426 height 413
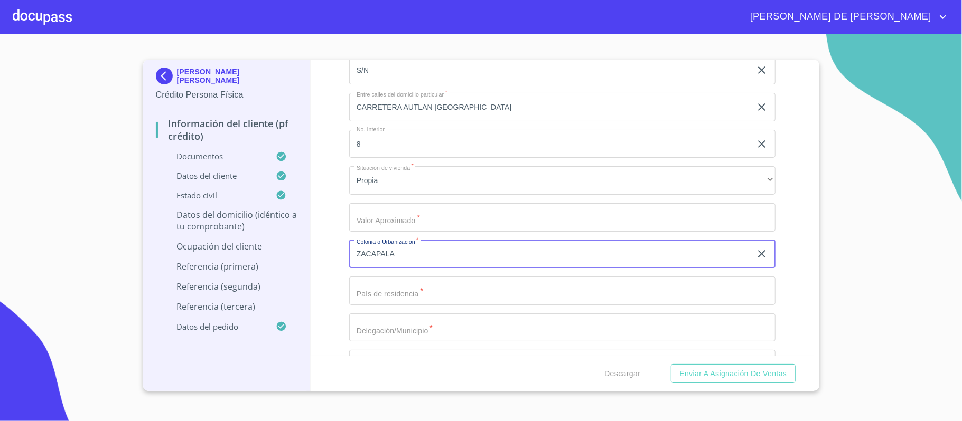
type input "ZACAPALA"
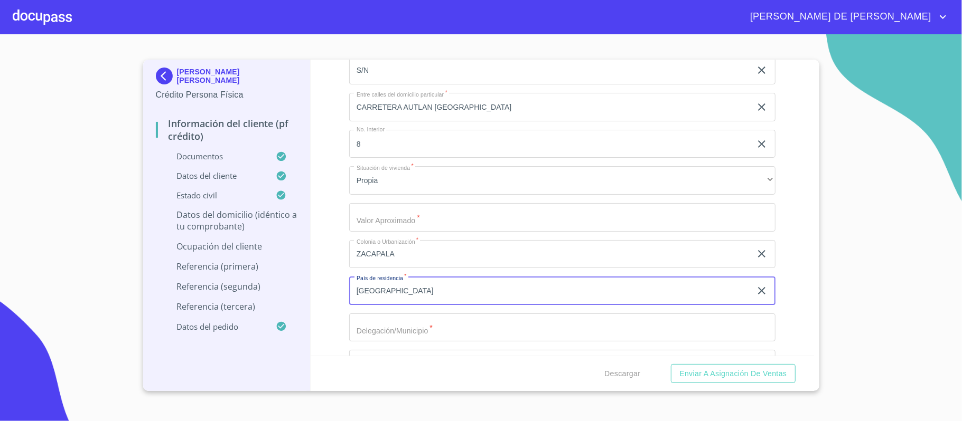
type input "[GEOGRAPHIC_DATA]"
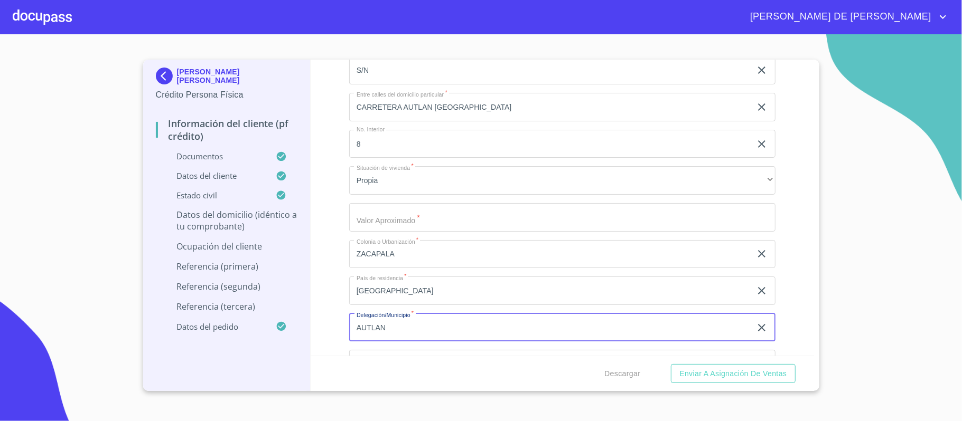
type input "AUTLAN"
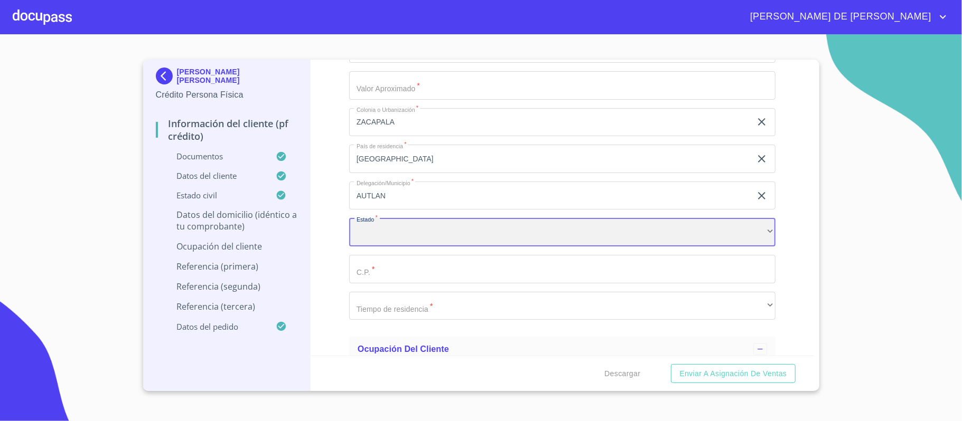
scroll to position [3619, 0]
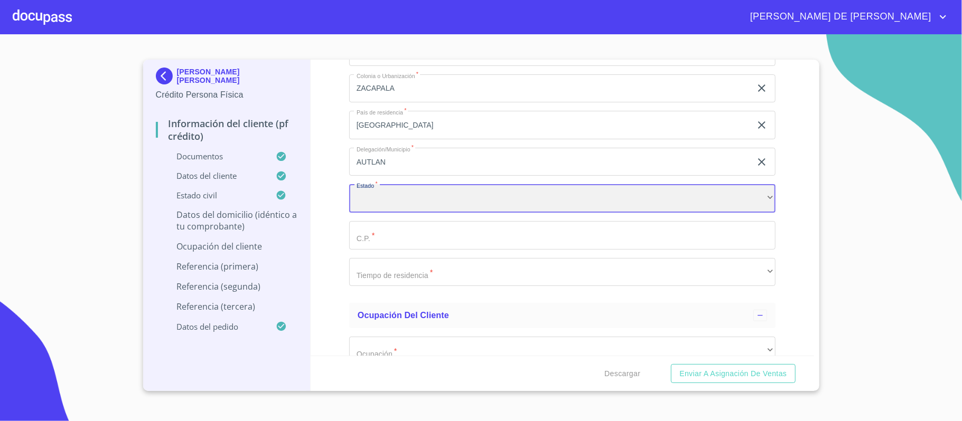
click at [410, 199] on div "​" at bounding box center [562, 198] width 426 height 29
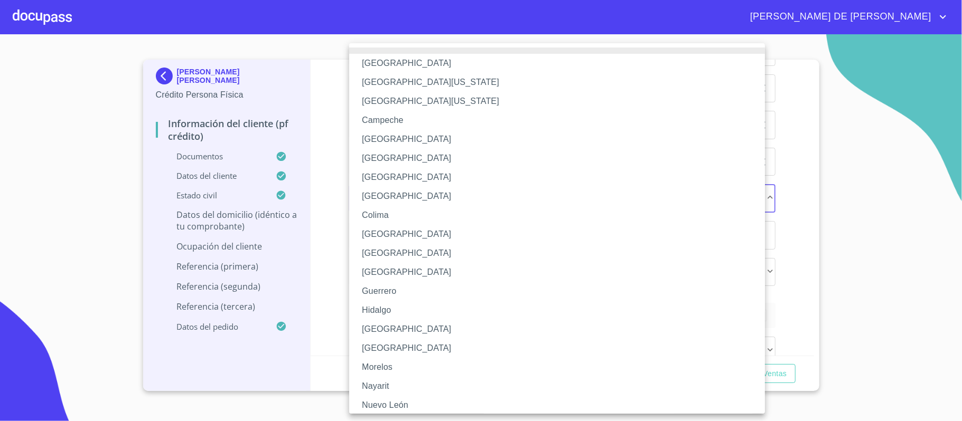
click at [406, 322] on li "[GEOGRAPHIC_DATA]" at bounding box center [562, 329] width 426 height 19
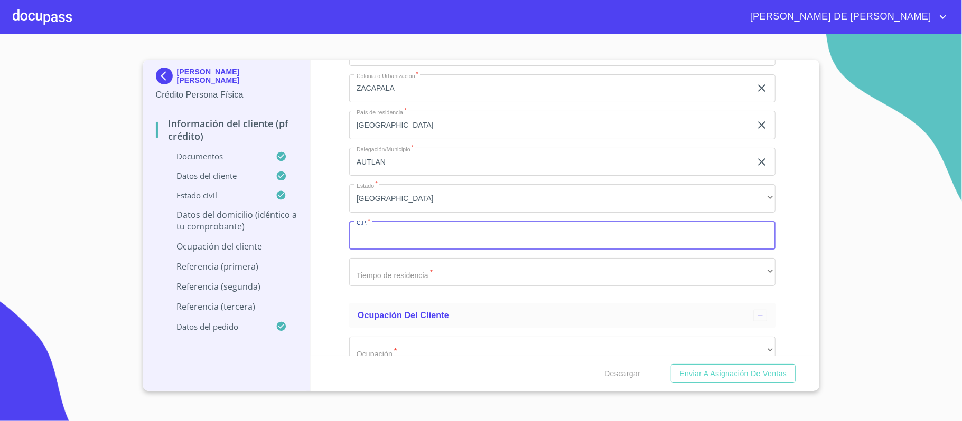
click at [429, 239] on input "Documento de identificación.   *" at bounding box center [562, 235] width 426 height 29
type input "48900"
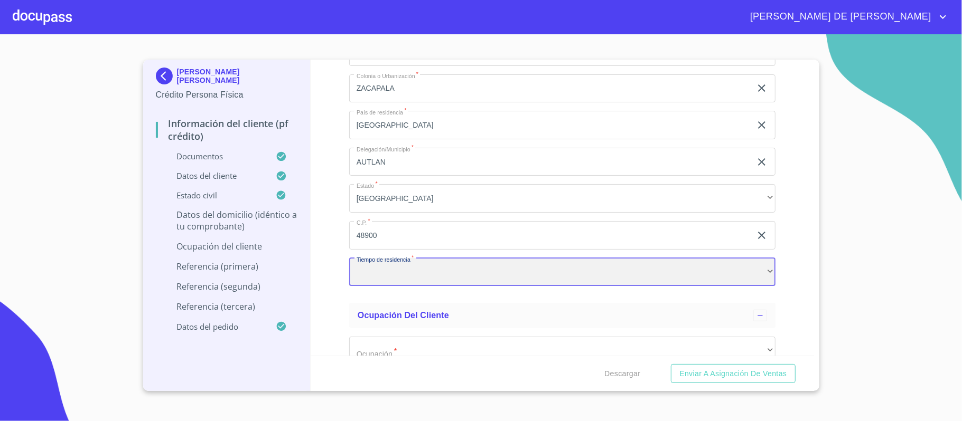
click at [462, 273] on div "​" at bounding box center [562, 272] width 426 height 29
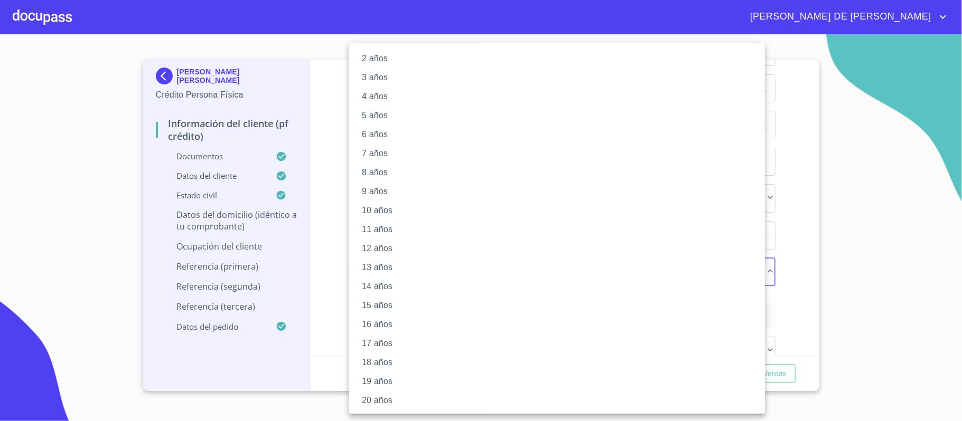
click at [411, 402] on li "20 años" at bounding box center [562, 400] width 426 height 19
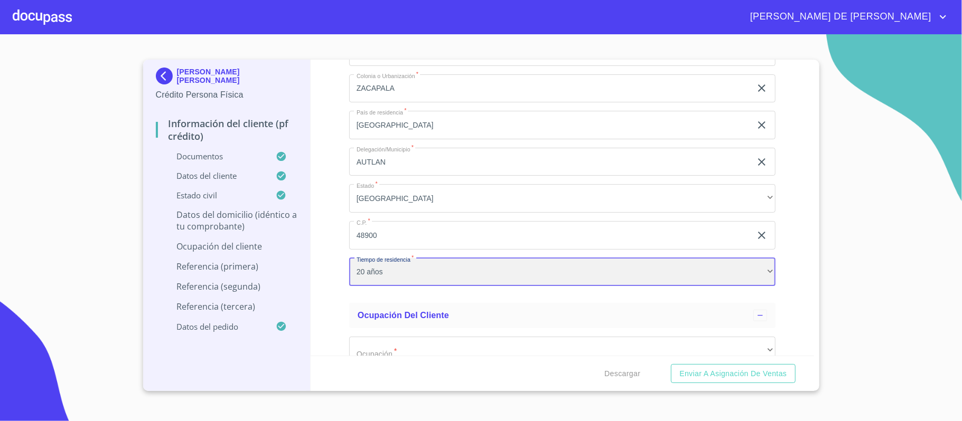
scroll to position [42, 0]
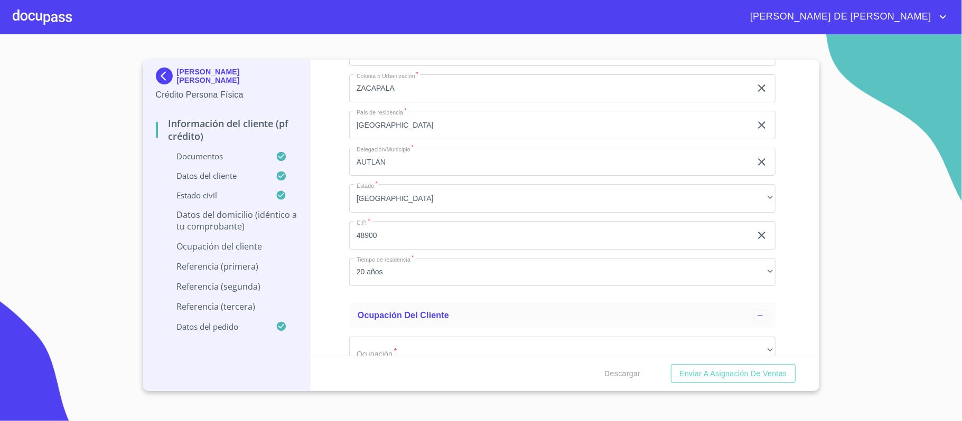
click at [324, 229] on div "Información del cliente (PF crédito) Documentos Documento de identificación.   …" at bounding box center [562, 208] width 503 height 296
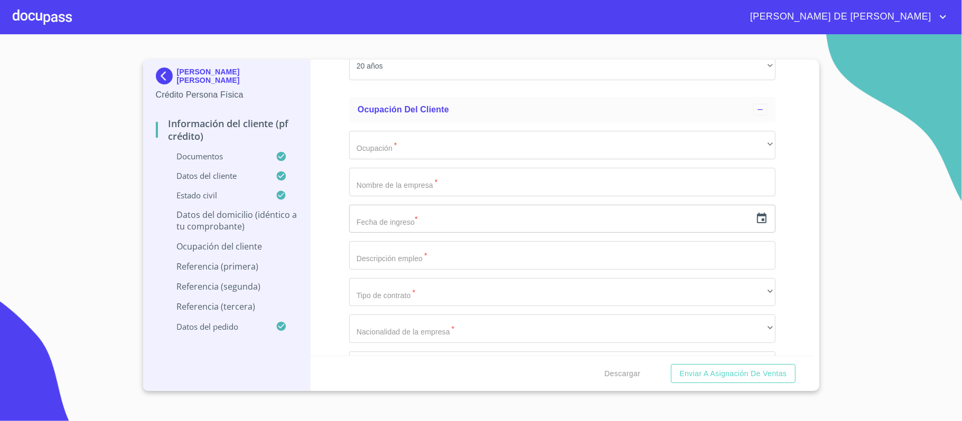
scroll to position [3830, 0]
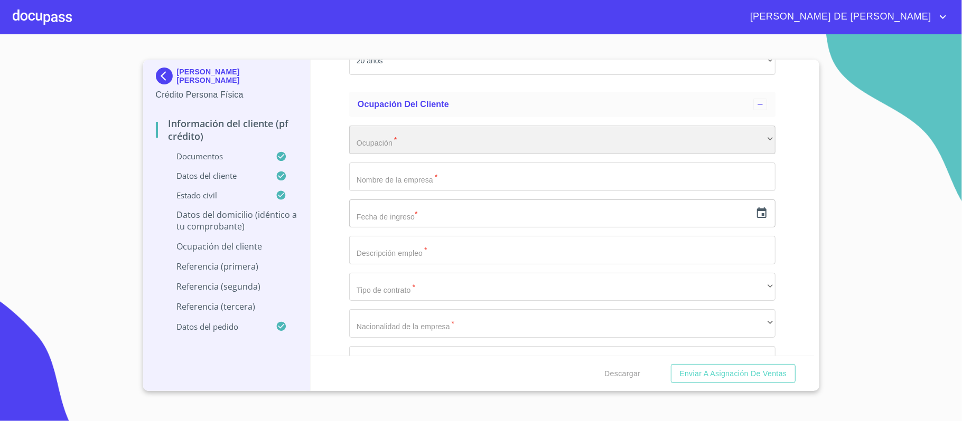
click at [414, 146] on div "​" at bounding box center [562, 140] width 426 height 29
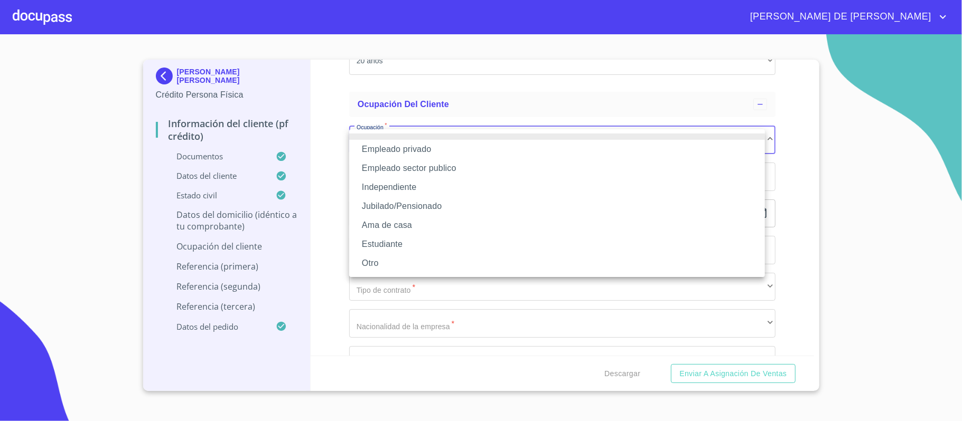
click at [419, 150] on li "Empleado privado" at bounding box center [557, 149] width 416 height 19
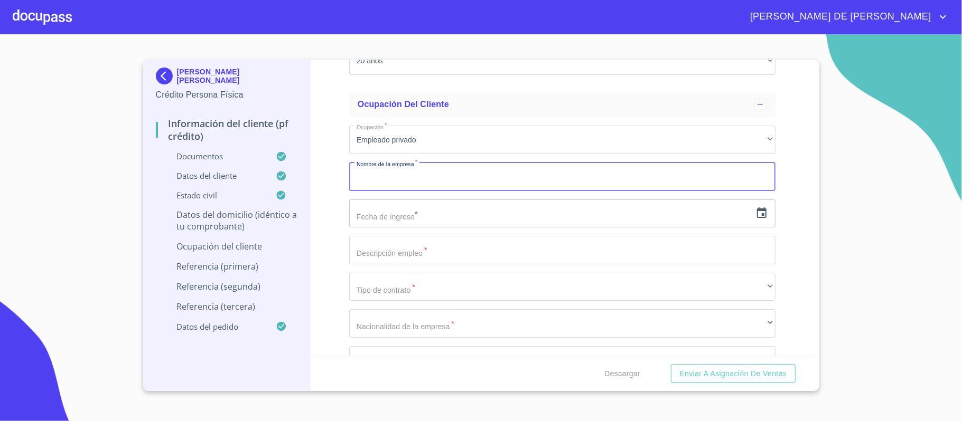
click at [419, 185] on input "Documento de identificación.   *" at bounding box center [562, 177] width 426 height 29
type input "INGENIO [PERSON_NAME] [PERSON_NAME]"
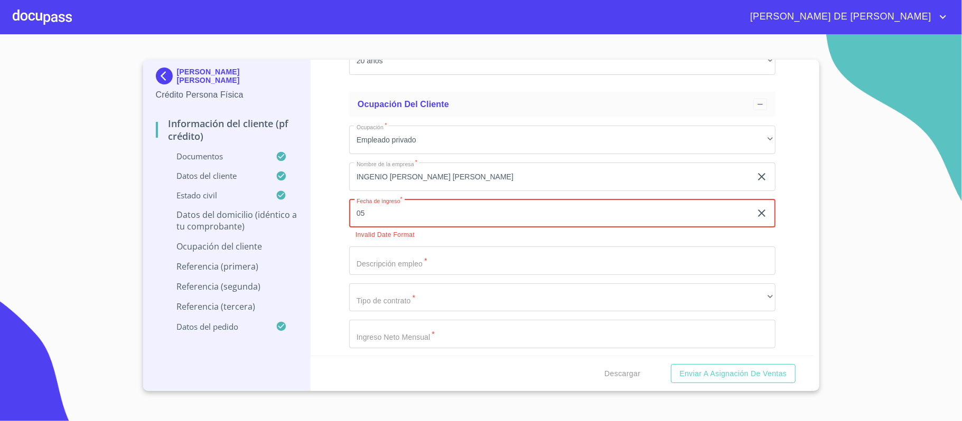
type input "0_"
click at [750, 205] on div "​" at bounding box center [562, 214] width 426 height 29
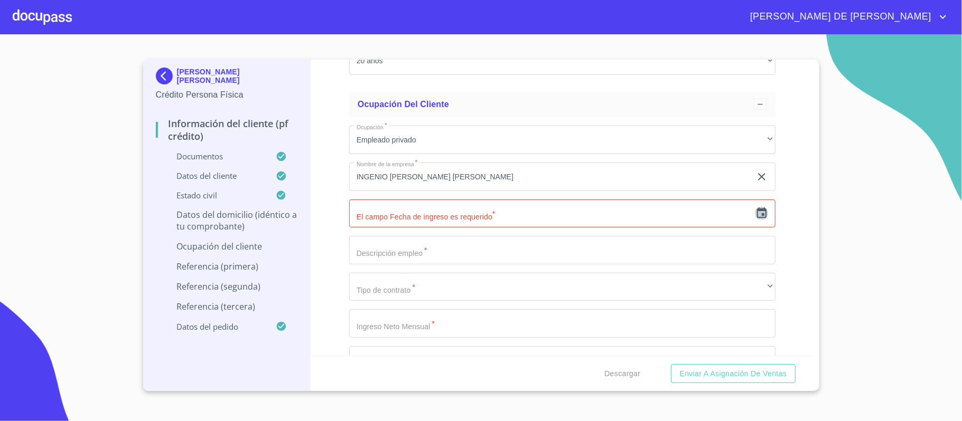
click at [755, 214] on icon "button" at bounding box center [761, 213] width 13 height 13
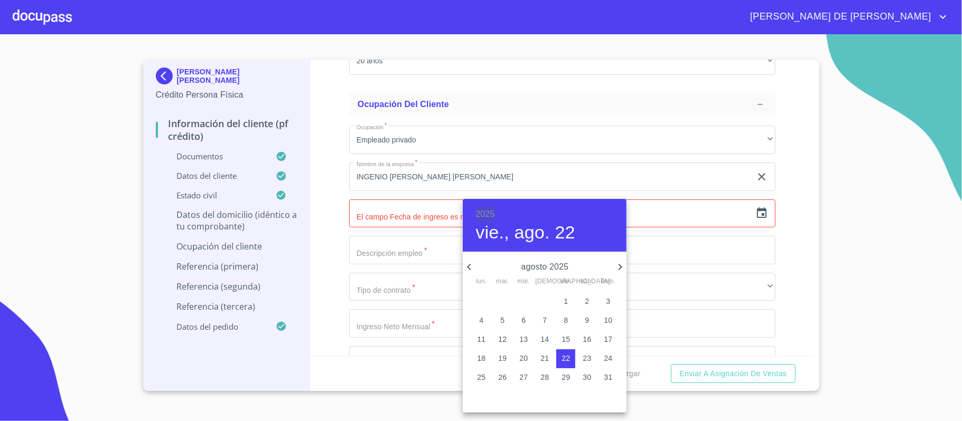
click at [489, 214] on h6 "2025" at bounding box center [484, 214] width 19 height 15
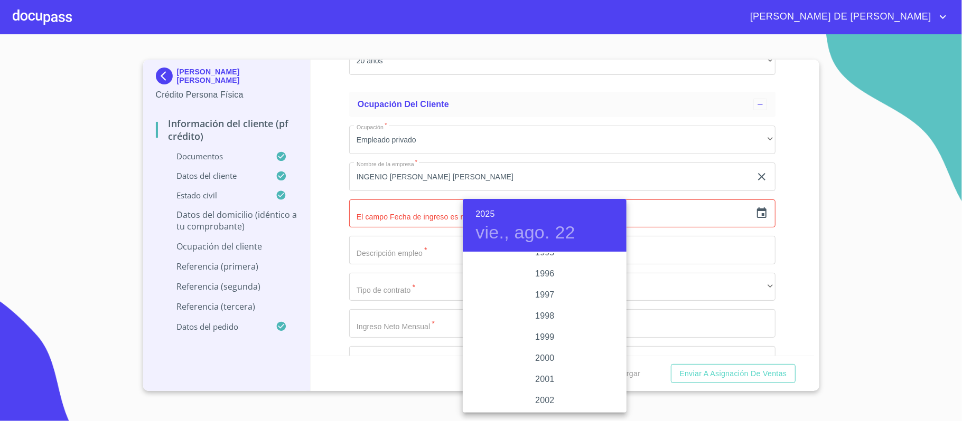
scroll to position [1415, 0]
click at [539, 350] on div "1996" at bounding box center [545, 348] width 164 height 21
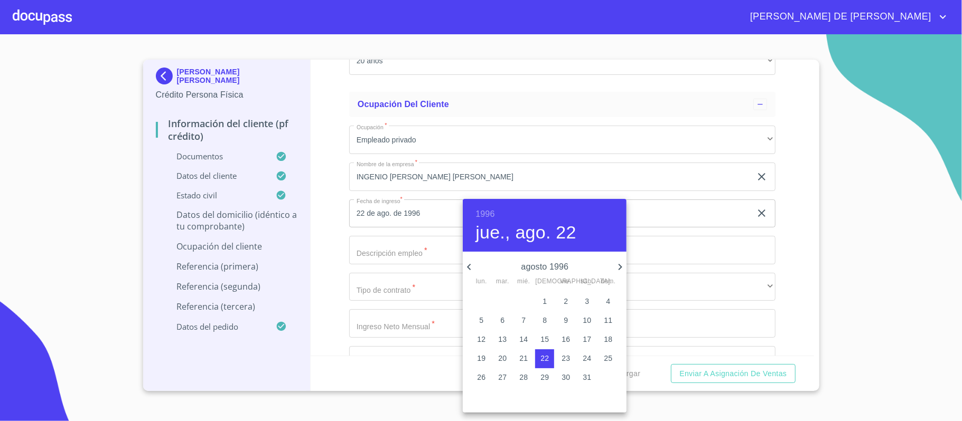
click at [466, 268] on icon "button" at bounding box center [469, 267] width 13 height 13
click at [605, 299] on span "5" at bounding box center [607, 301] width 19 height 11
type input "5 de may. de 1996"
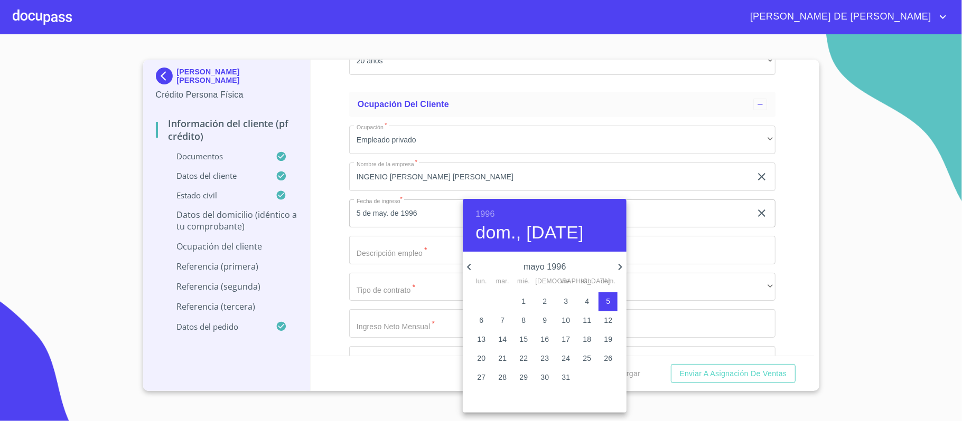
click at [707, 244] on div at bounding box center [481, 210] width 962 height 421
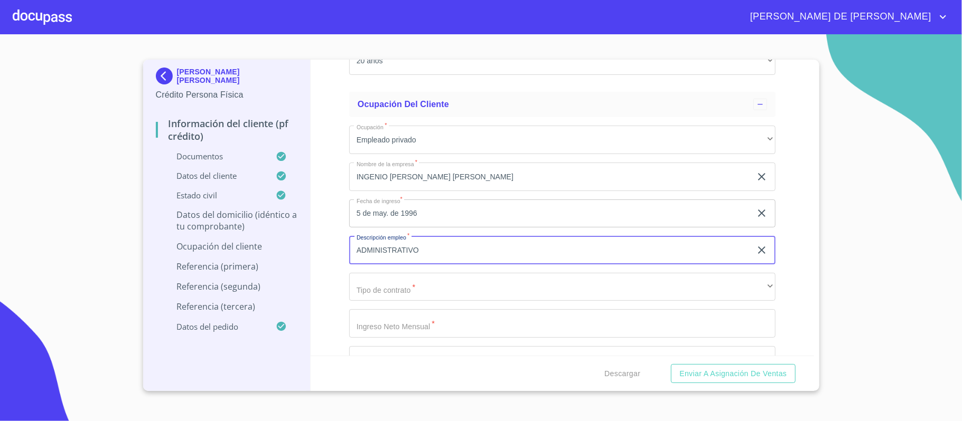
type input "ADMINISTRATIVO"
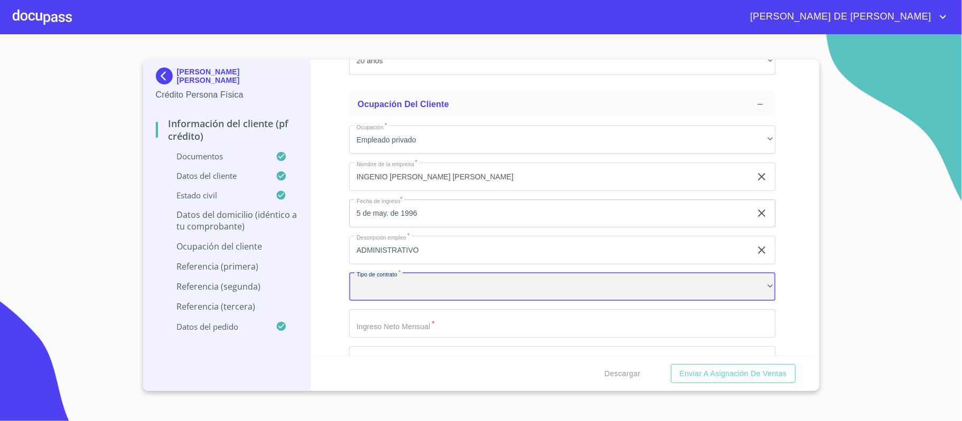
click at [443, 299] on div "​" at bounding box center [562, 287] width 426 height 29
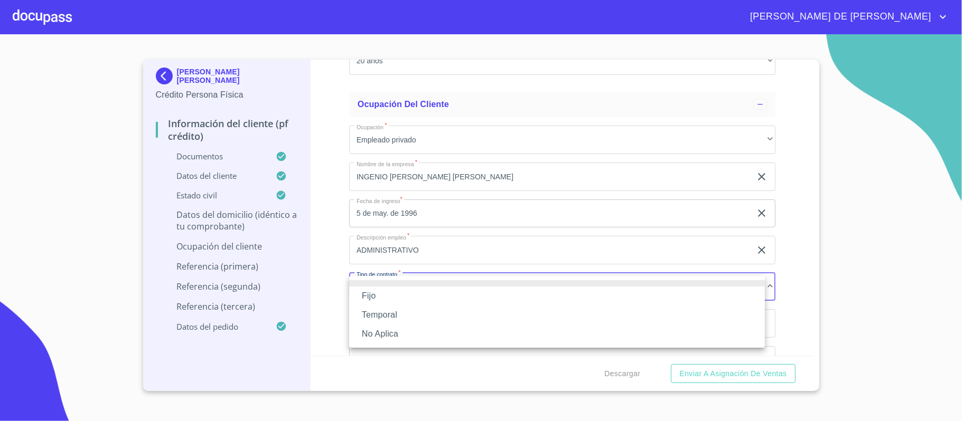
click at [443, 299] on li "Fijo" at bounding box center [557, 296] width 416 height 19
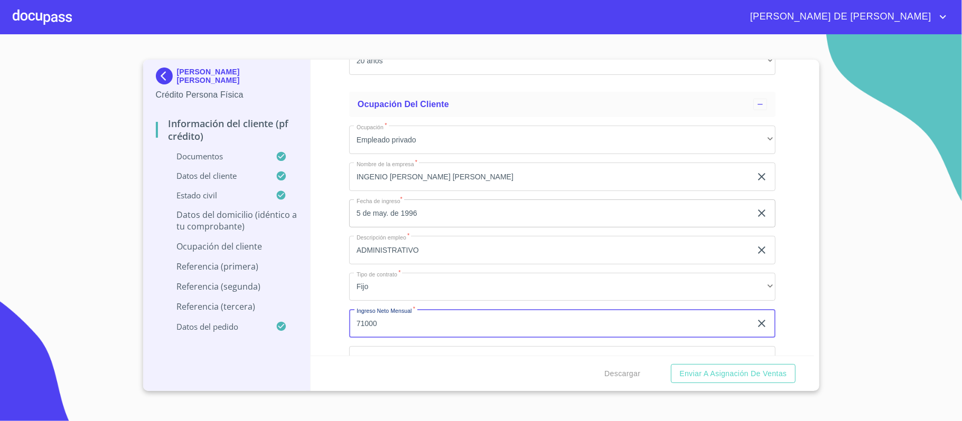
type input "71000"
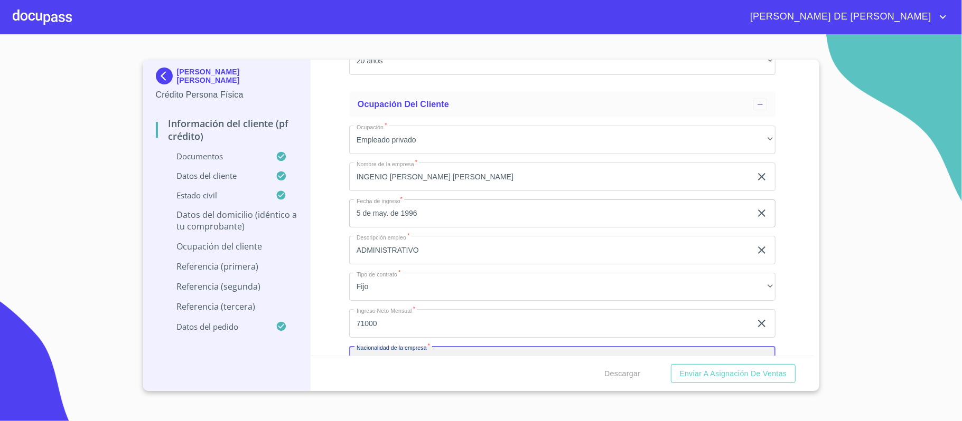
scroll to position [3851, 0]
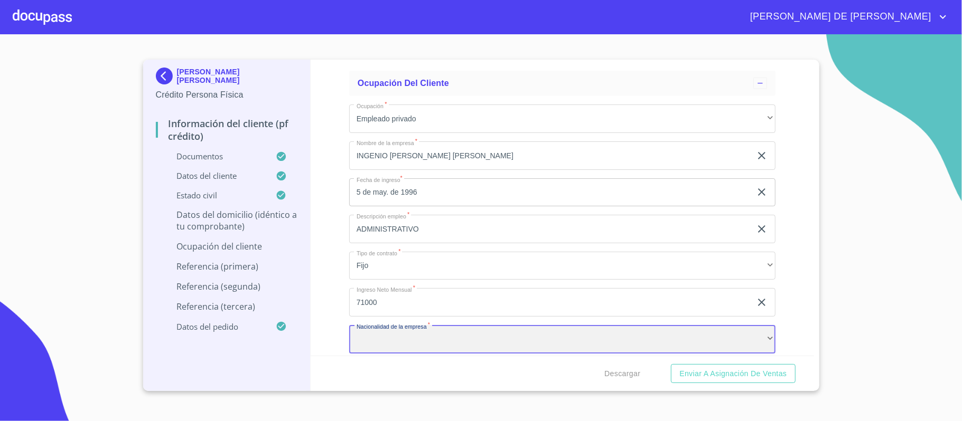
click at [452, 333] on div "​" at bounding box center [562, 339] width 426 height 29
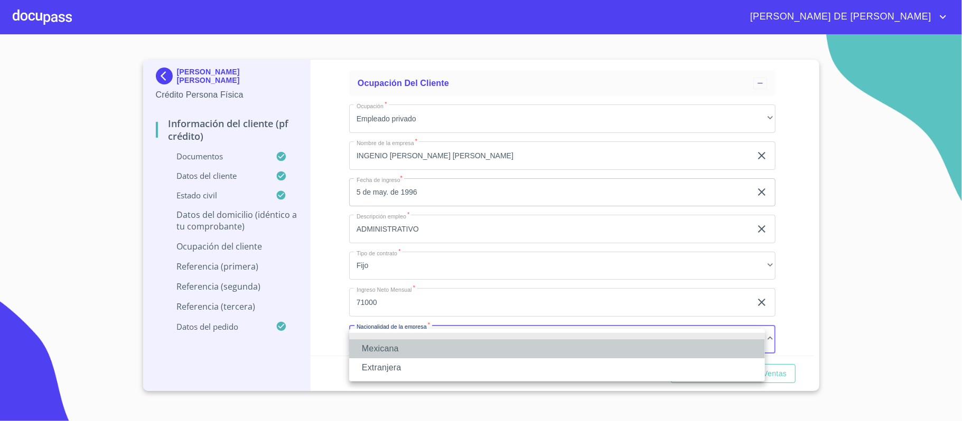
click at [446, 345] on li "Mexicana" at bounding box center [557, 349] width 416 height 19
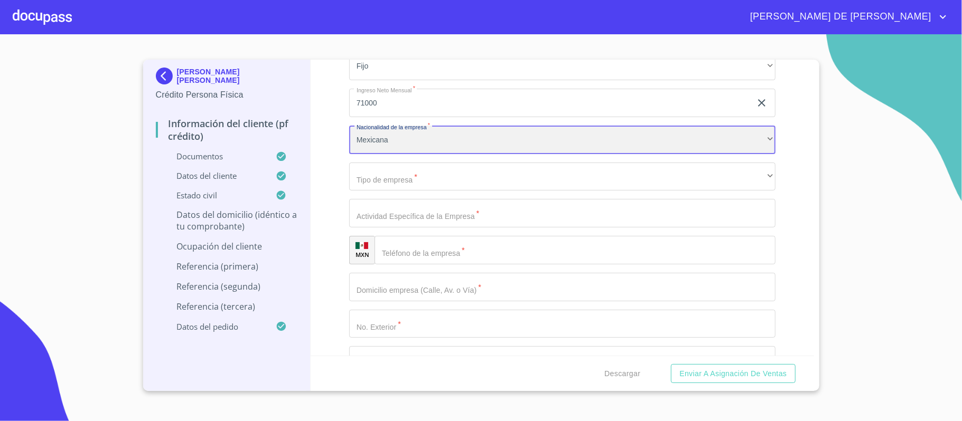
scroll to position [4062, 0]
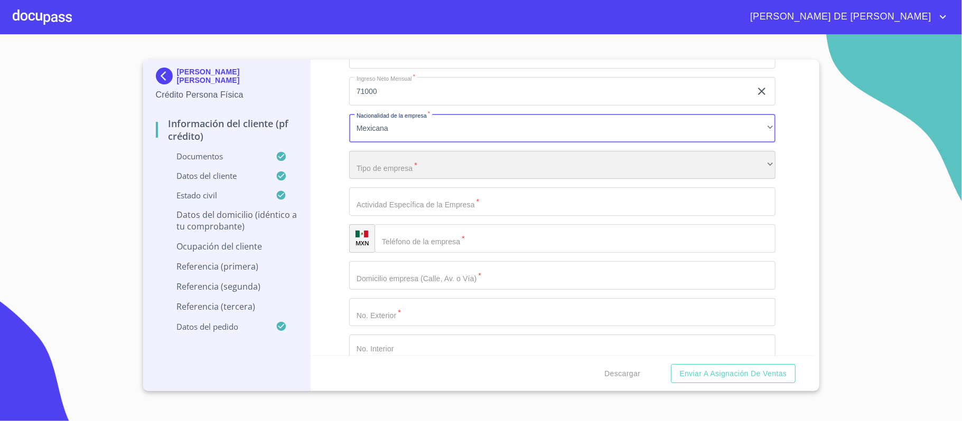
click at [420, 166] on div "​" at bounding box center [562, 165] width 426 height 29
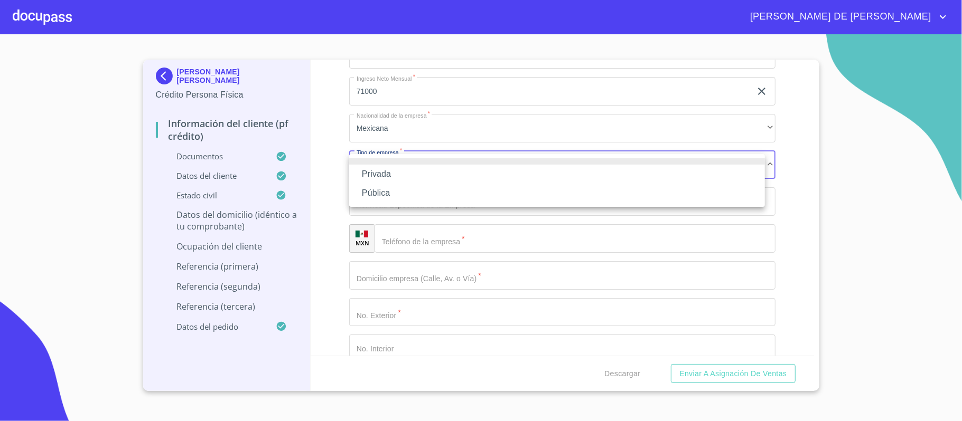
click at [413, 174] on li "Privada" at bounding box center [557, 174] width 416 height 19
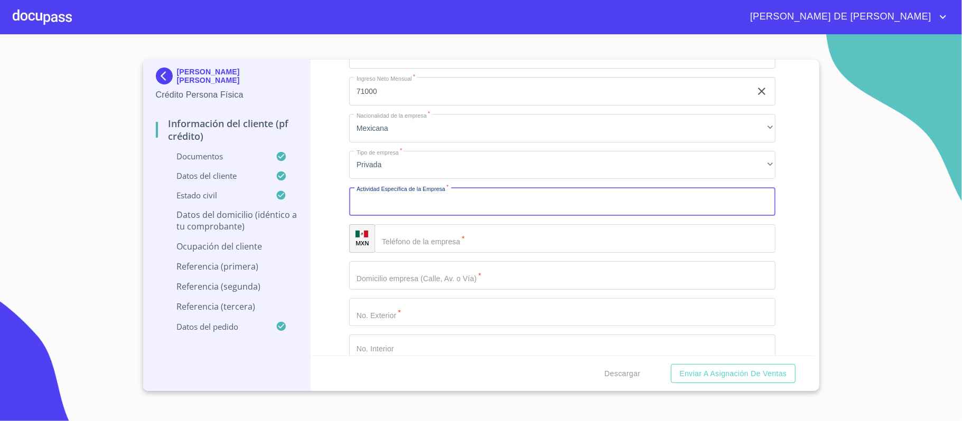
click at [429, 201] on input "Documento de identificación.   *" at bounding box center [562, 201] width 426 height 29
click at [430, 205] on input "INDUSTRIAL" at bounding box center [550, 201] width 402 height 29
type input "INDUSTRIALIZACION DE AZUCAR"
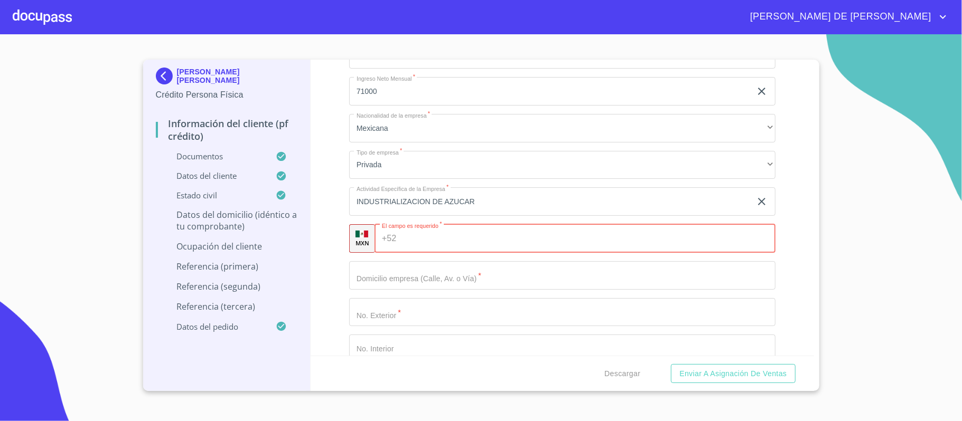
click at [412, 241] on input "Documento de identificación.   *" at bounding box center [587, 238] width 374 height 29
paste input "[PHONE_NUMBER]"
click at [421, 244] on input "[PHONE_NUMBER]" at bounding box center [577, 238] width 354 height 29
type input "[PHONE_NUMBER]"
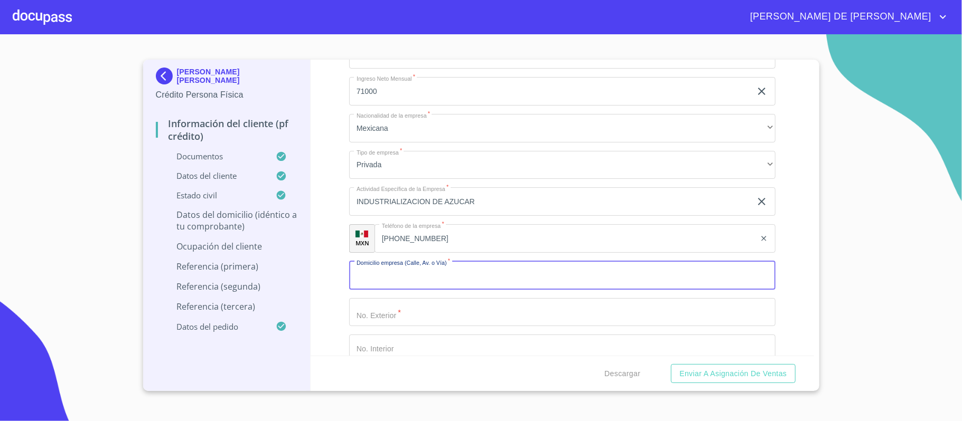
click at [465, 273] on input "Documento de identificación.   *" at bounding box center [562, 275] width 426 height 29
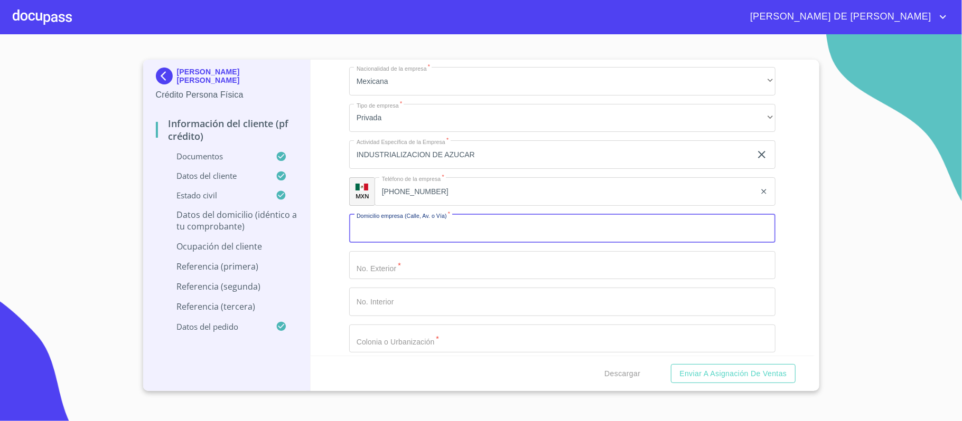
scroll to position [4133, 0]
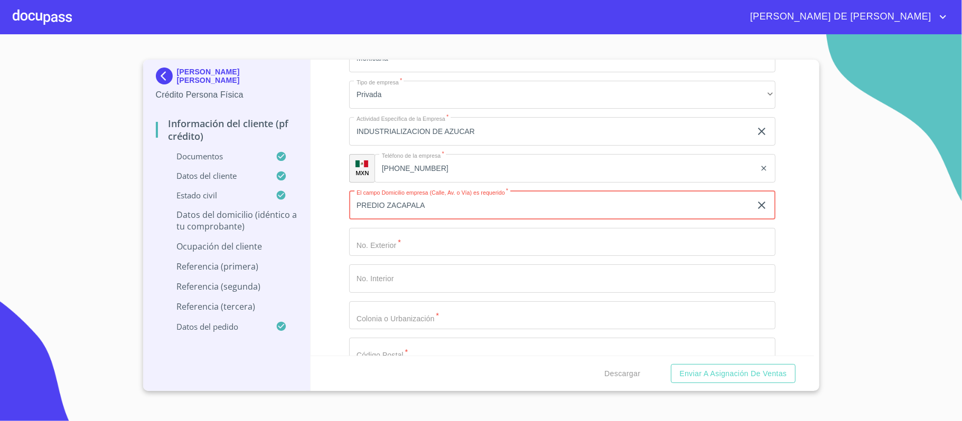
type input "PREDIO ZACAPALA"
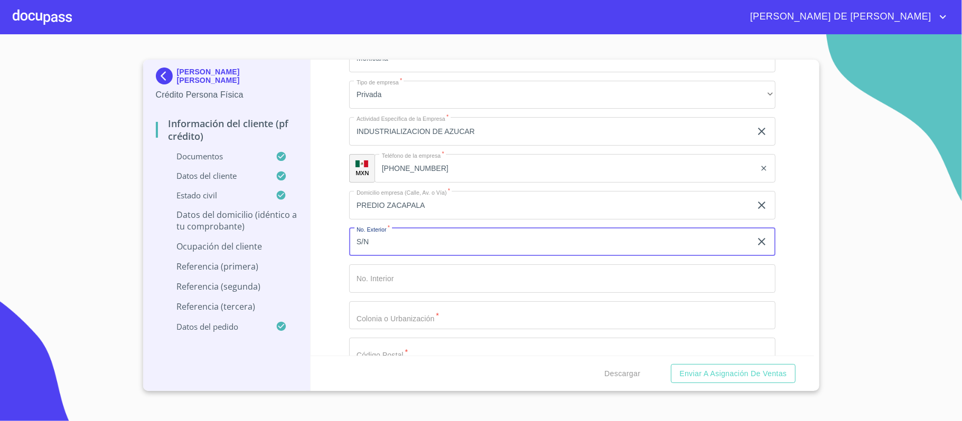
type input "S/N"
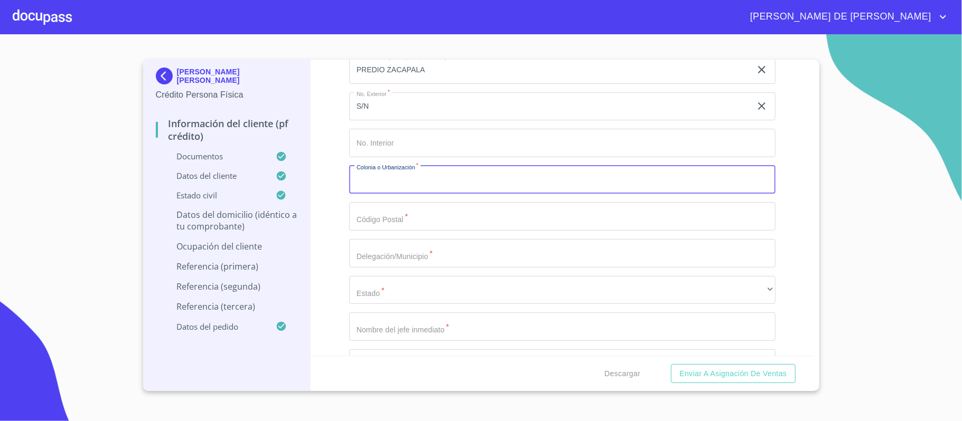
scroll to position [4274, 0]
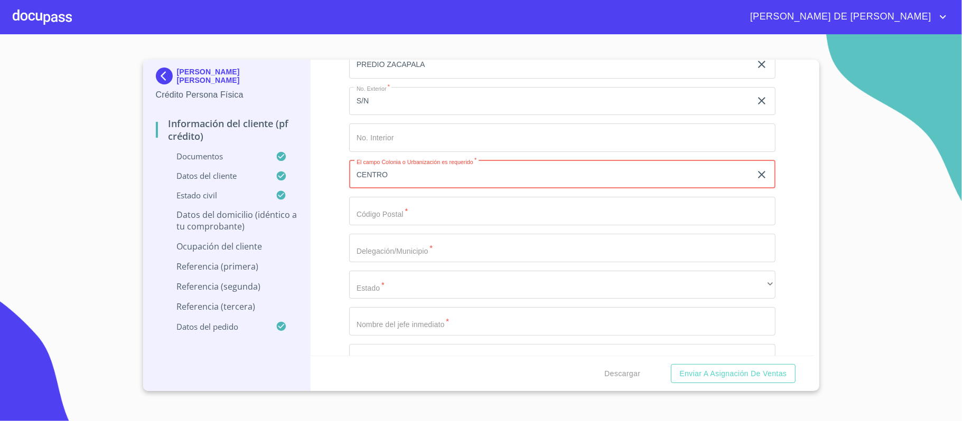
type input "CENTRO"
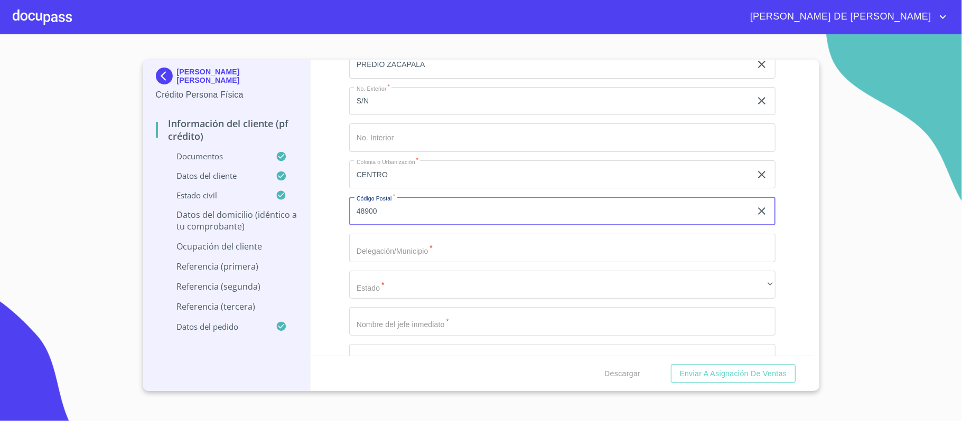
type input "48900"
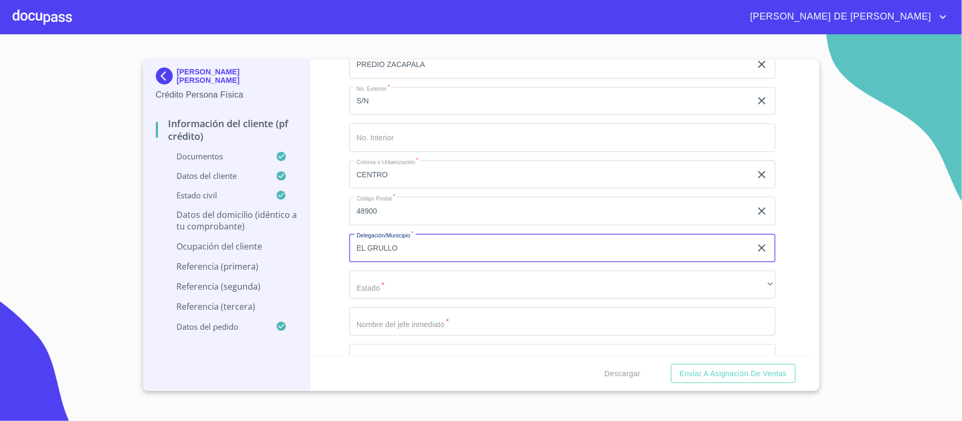
type input "EL GRULLO"
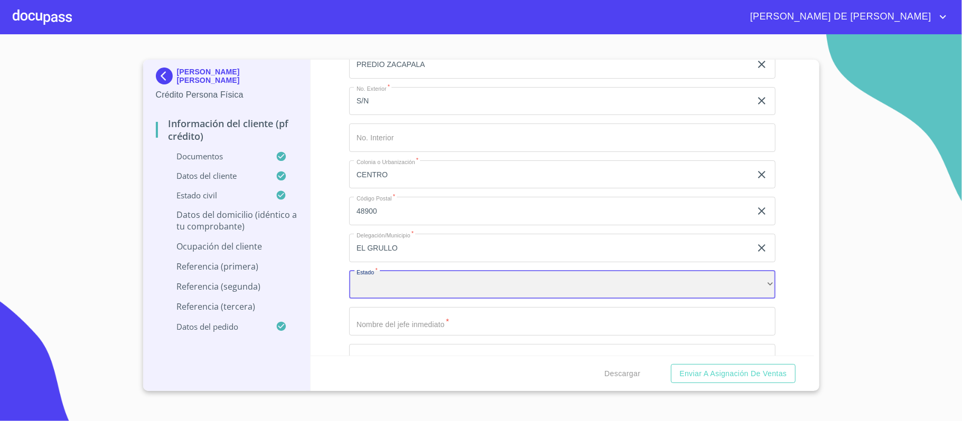
click at [390, 290] on div "​" at bounding box center [562, 285] width 426 height 29
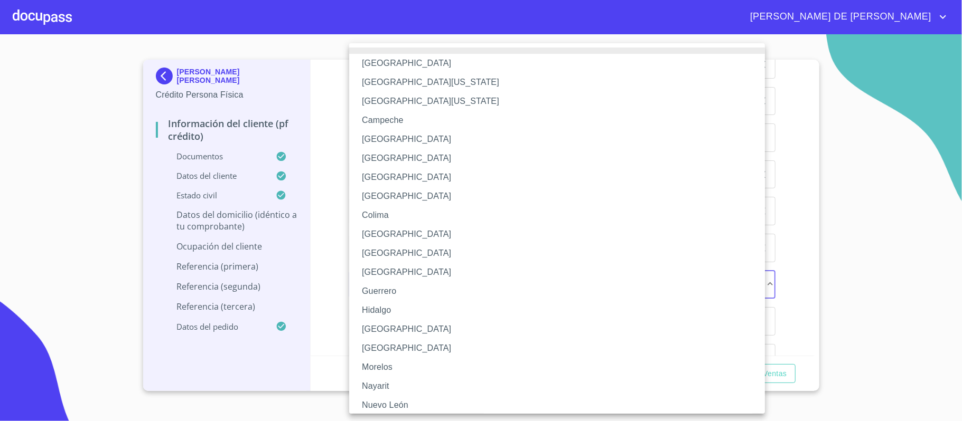
click at [383, 328] on li "[GEOGRAPHIC_DATA]" at bounding box center [562, 329] width 426 height 19
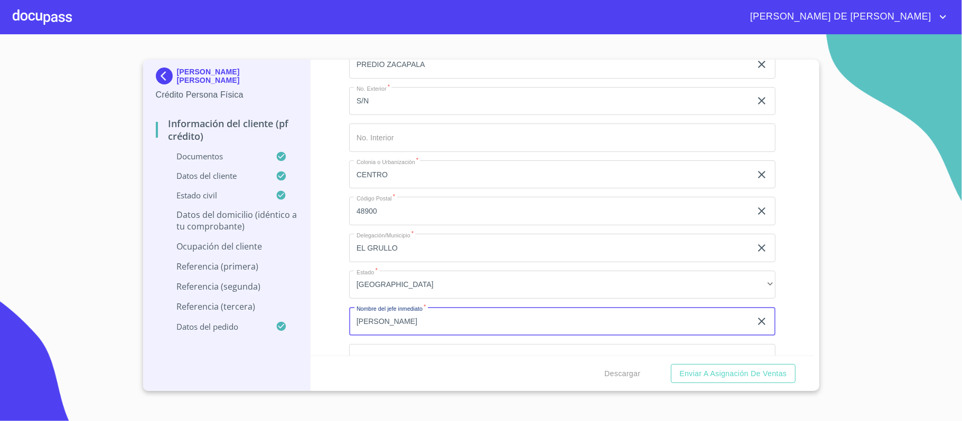
type input "[PERSON_NAME]"
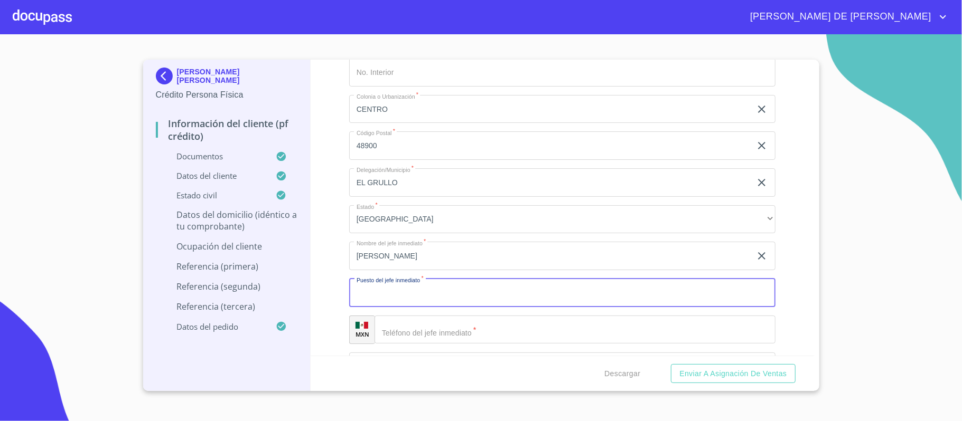
scroll to position [4363, 0]
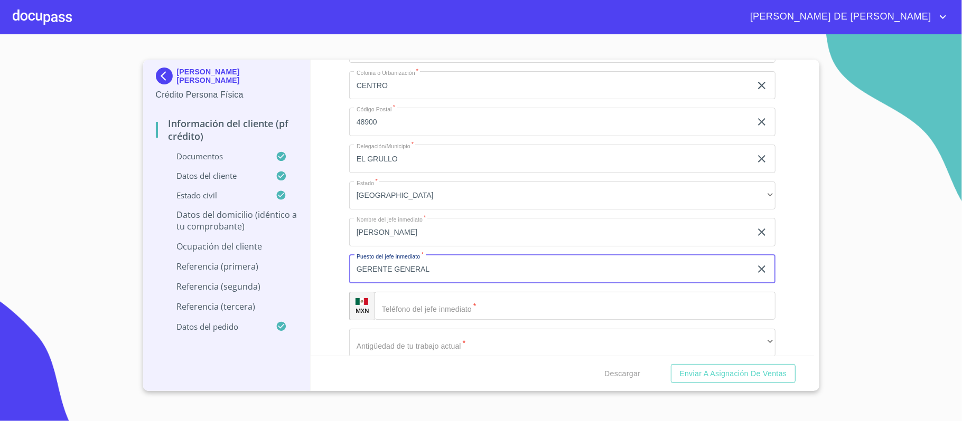
type input "GERENTE GENERAL"
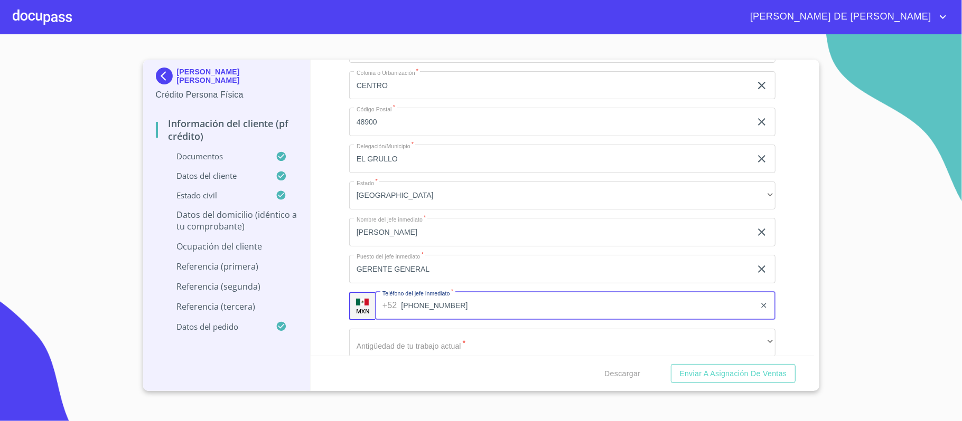
type input "[PHONE_NUMBER]"
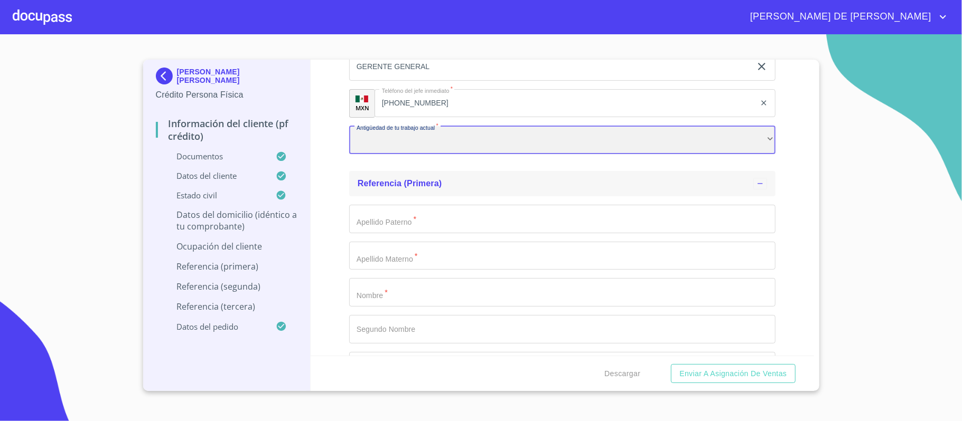
scroll to position [4577, 0]
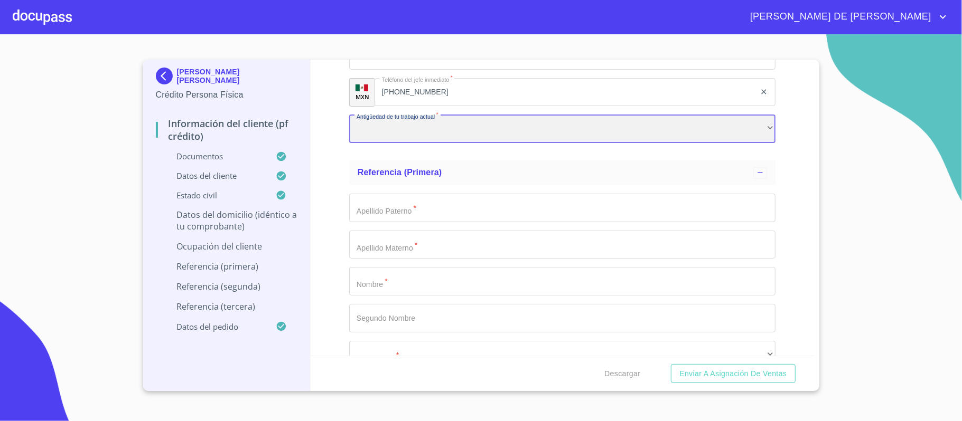
click at [424, 136] on div "​" at bounding box center [562, 129] width 426 height 29
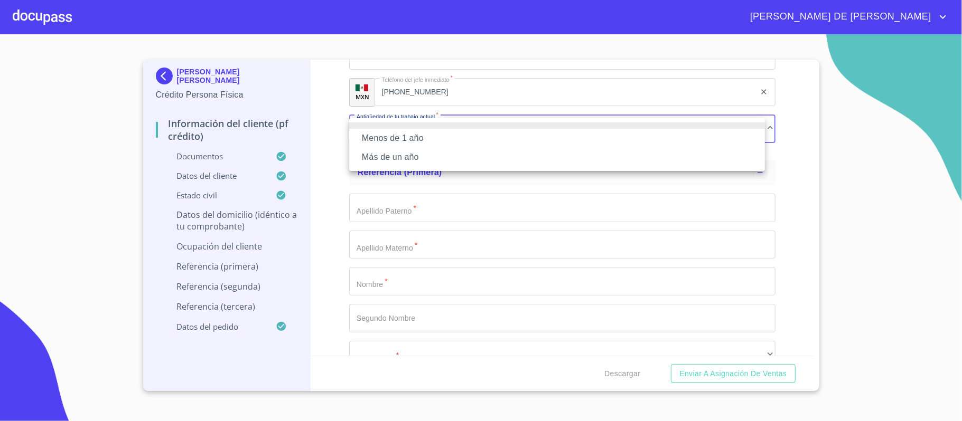
click at [427, 153] on li "Más de un año" at bounding box center [557, 157] width 416 height 19
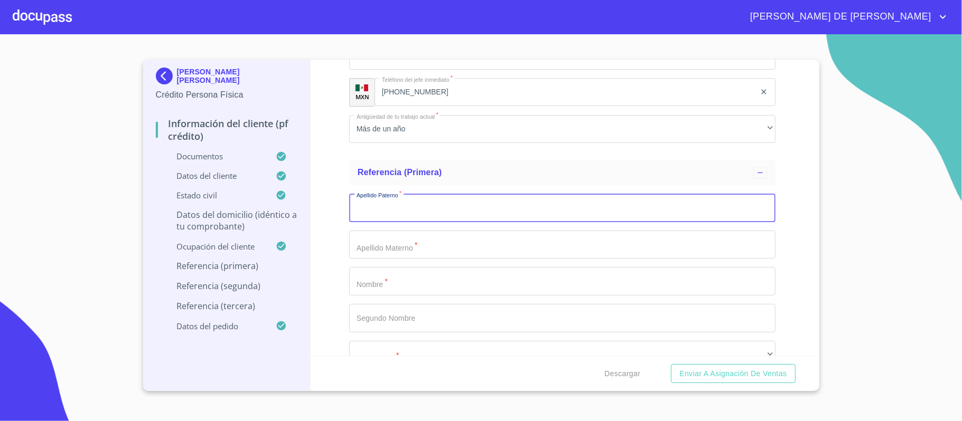
click at [387, 215] on input "Documento de identificación.   *" at bounding box center [562, 208] width 426 height 29
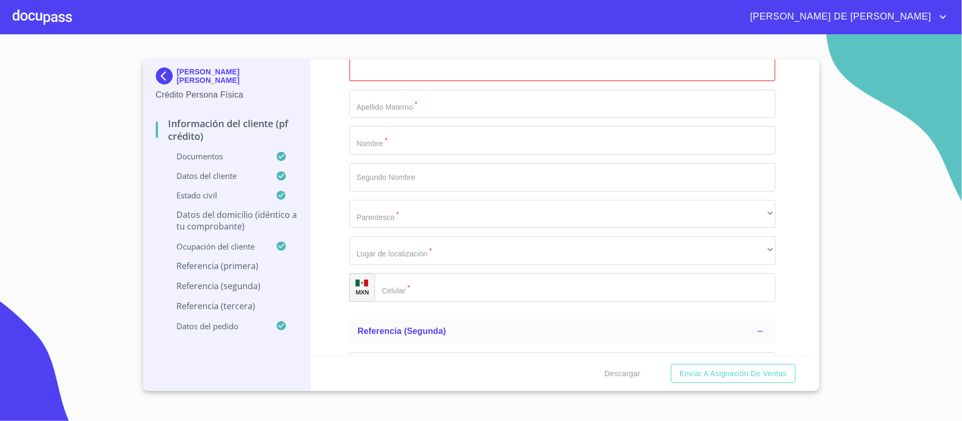
scroll to position [4647, 0]
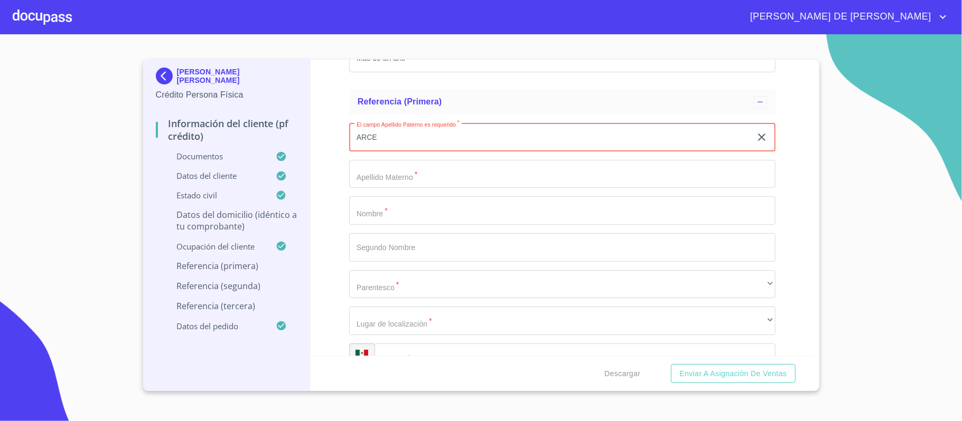
type input "ARCE"
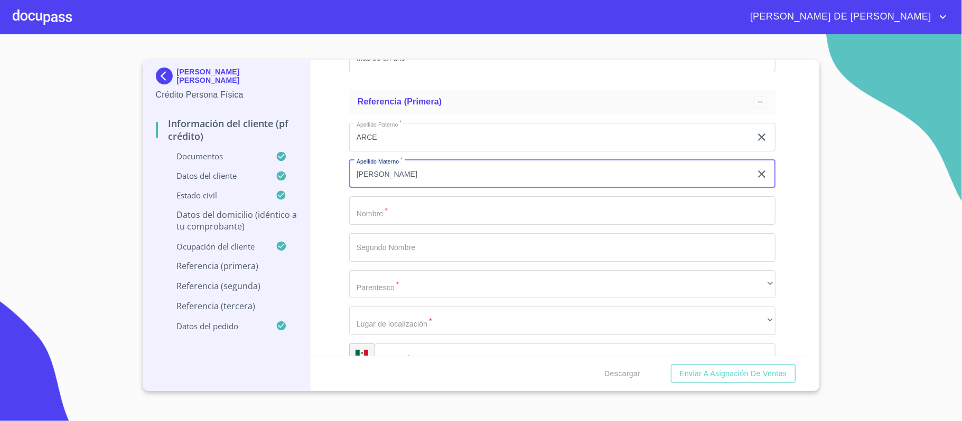
type input "[PERSON_NAME]"
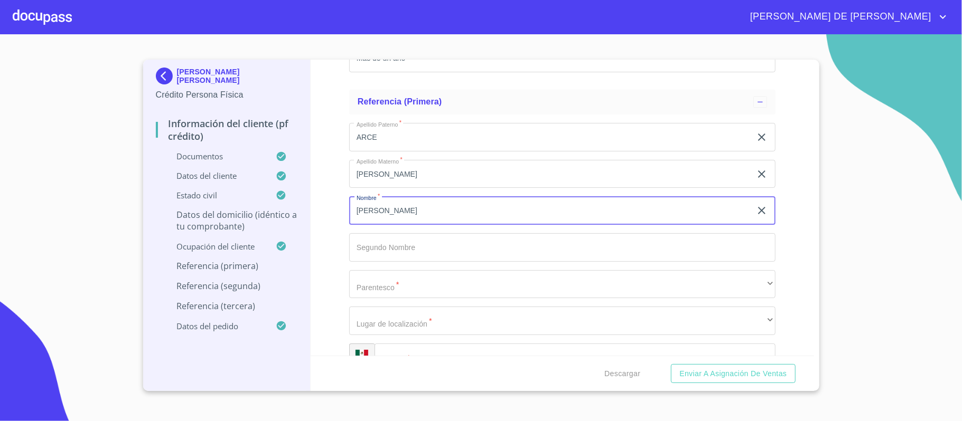
type input "[PERSON_NAME]"
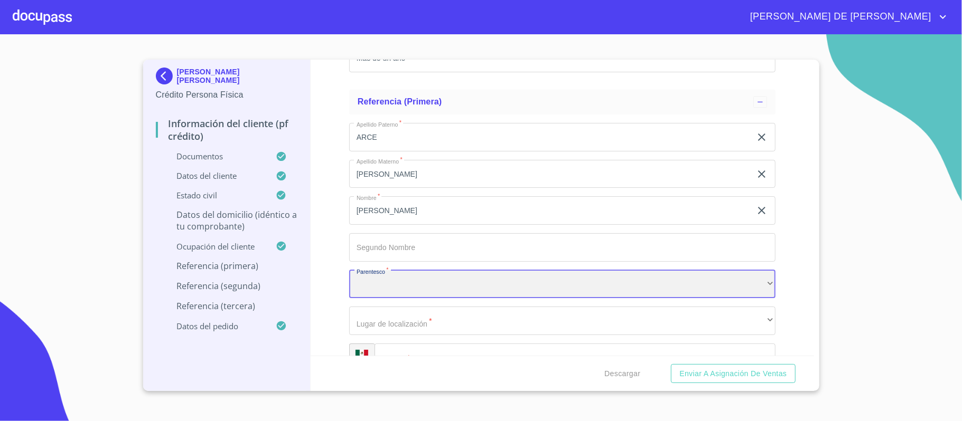
click at [397, 277] on div "​" at bounding box center [562, 284] width 426 height 29
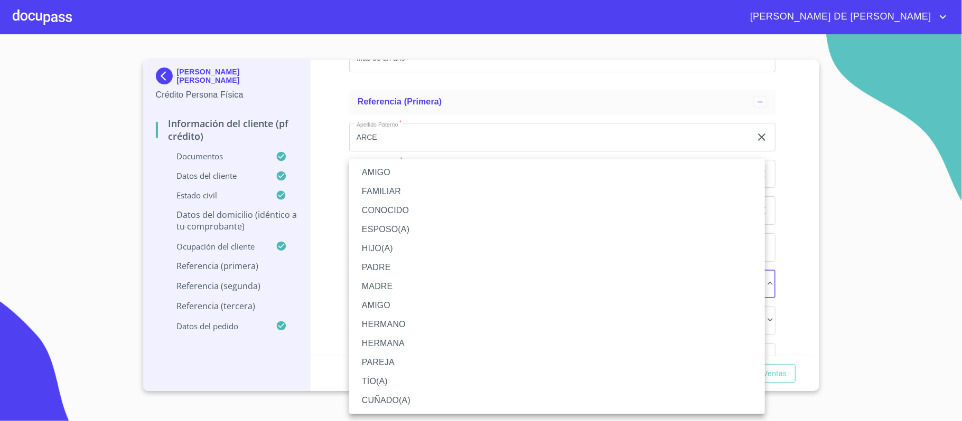
click at [396, 210] on li "CONOCIDO" at bounding box center [557, 210] width 416 height 19
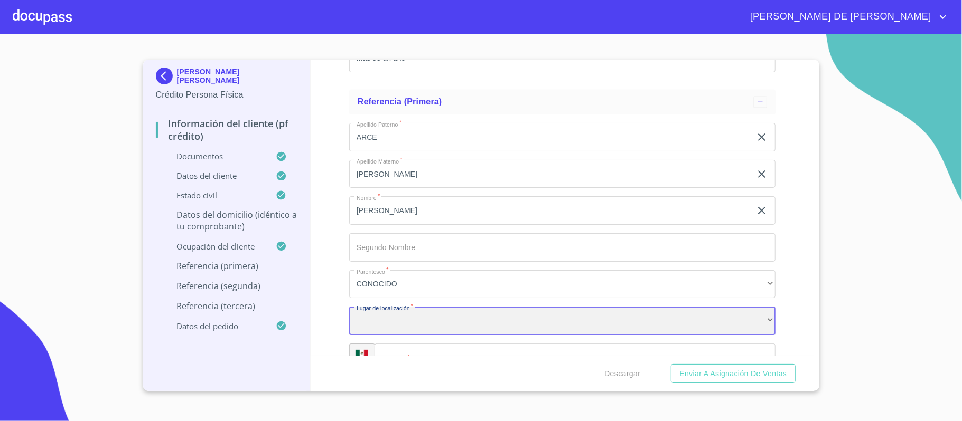
click at [419, 330] on div "​" at bounding box center [562, 321] width 426 height 29
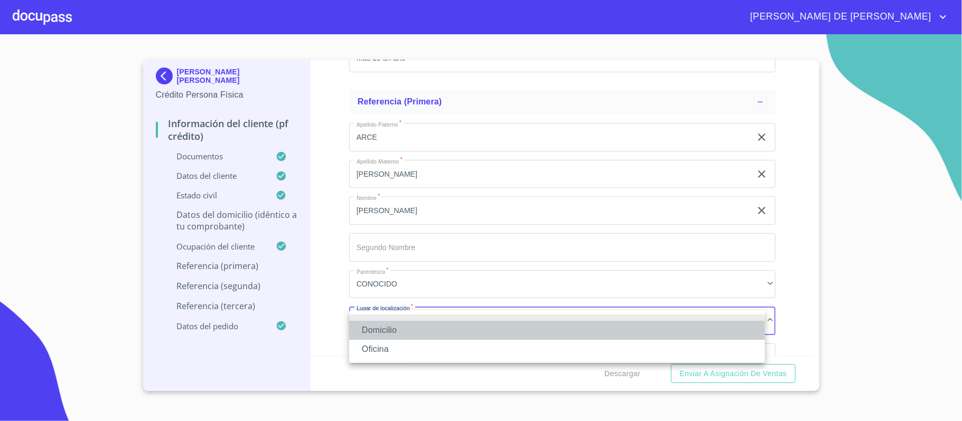
drag, startPoint x: 417, startPoint y: 330, endPoint x: 393, endPoint y: 323, distance: 24.7
click at [415, 330] on li "Domicilio" at bounding box center [557, 330] width 416 height 19
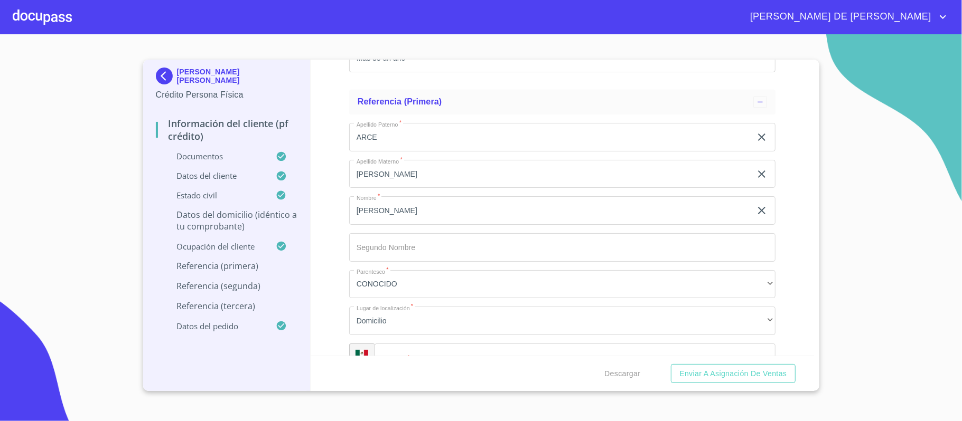
click at [322, 234] on div "Información del cliente (PF crédito) Documentos Documento de identificación.   …" at bounding box center [562, 208] width 503 height 296
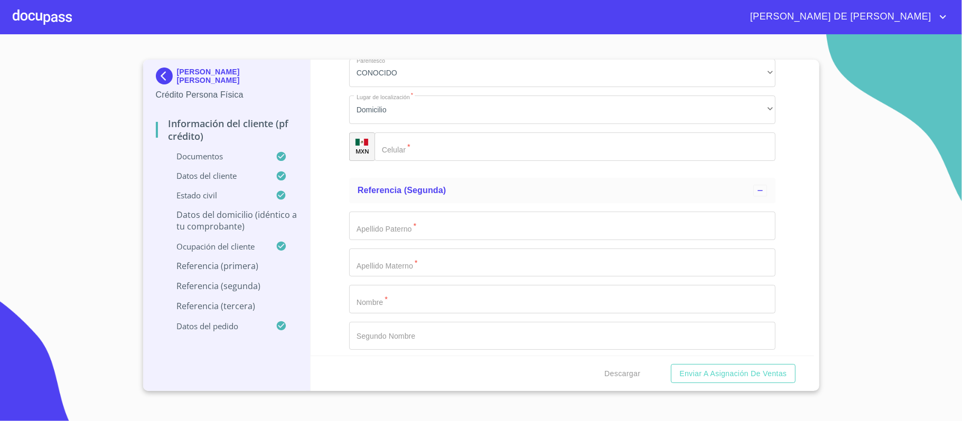
click at [411, 144] on input "Documento de identificación.   *" at bounding box center [574, 147] width 401 height 29
type input "[PHONE_NUMBER]"
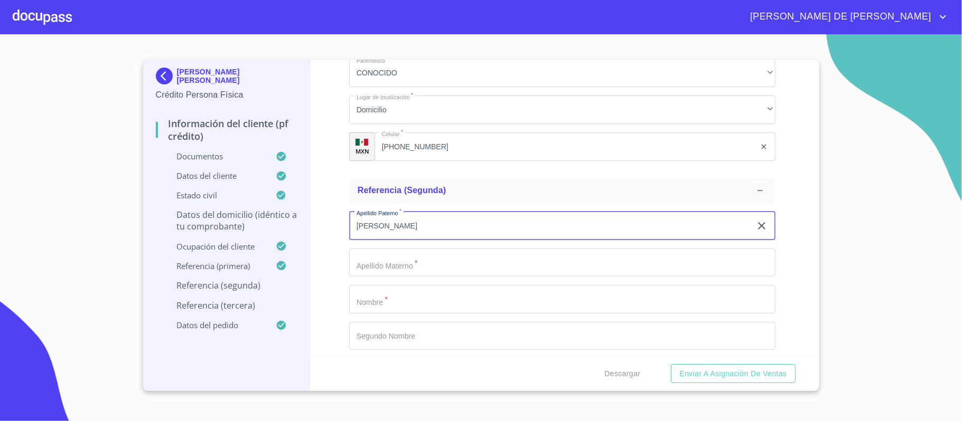
type input "[PERSON_NAME]"
type input "R"
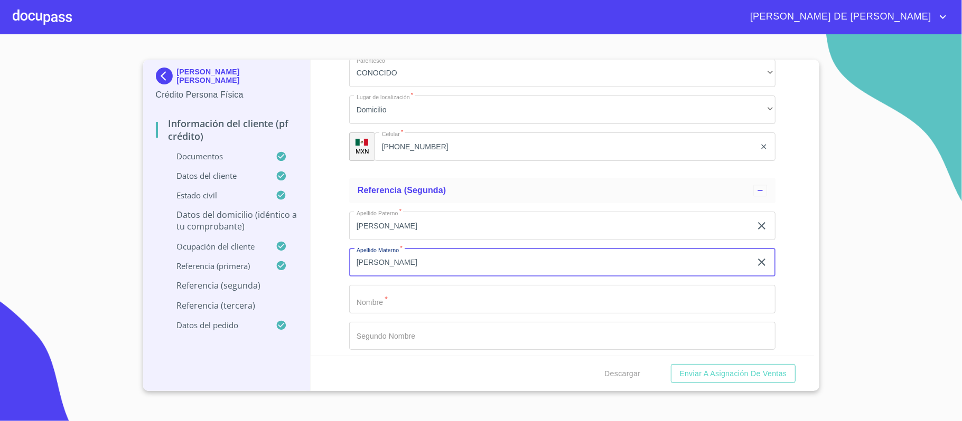
type input "[PERSON_NAME]"
type input "I"
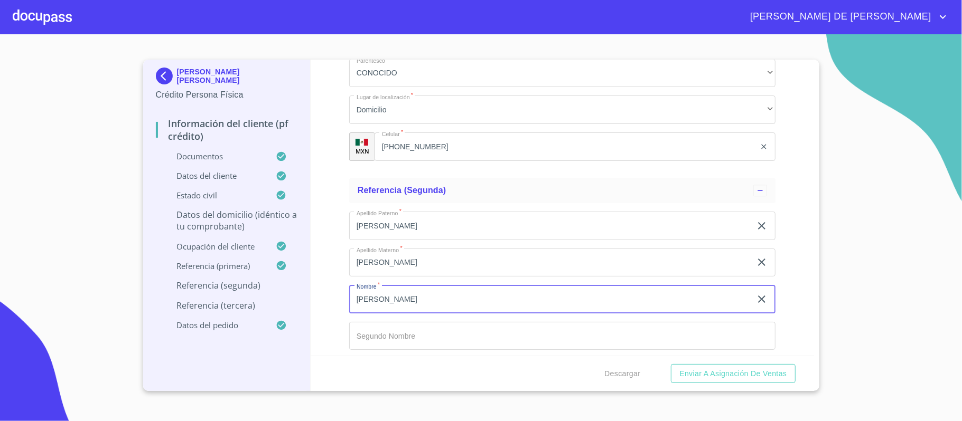
type input "[PERSON_NAME]"
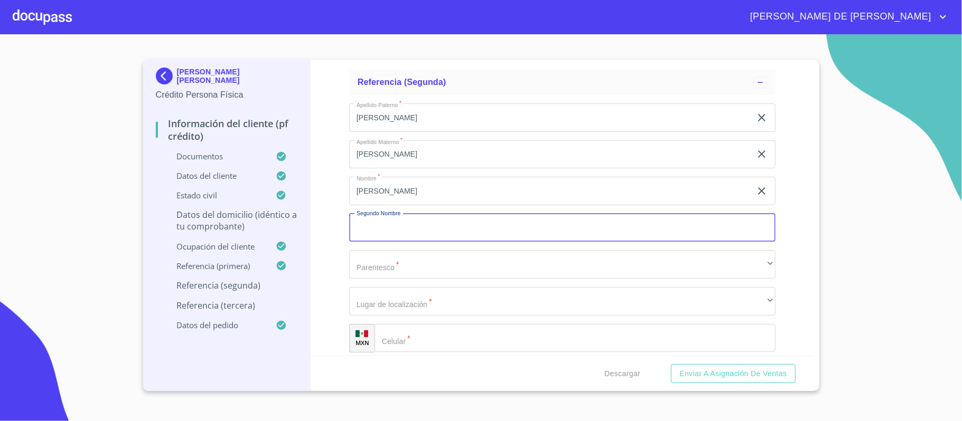
scroll to position [4999, 0]
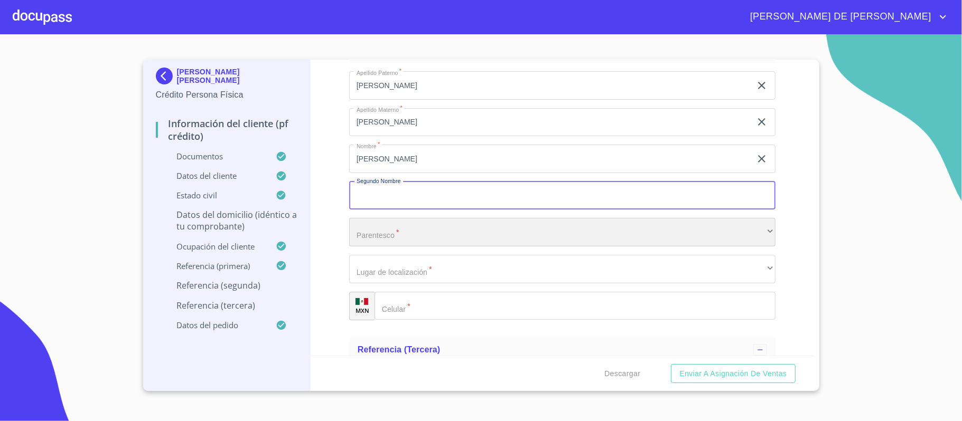
click at [397, 235] on div "​" at bounding box center [562, 232] width 426 height 29
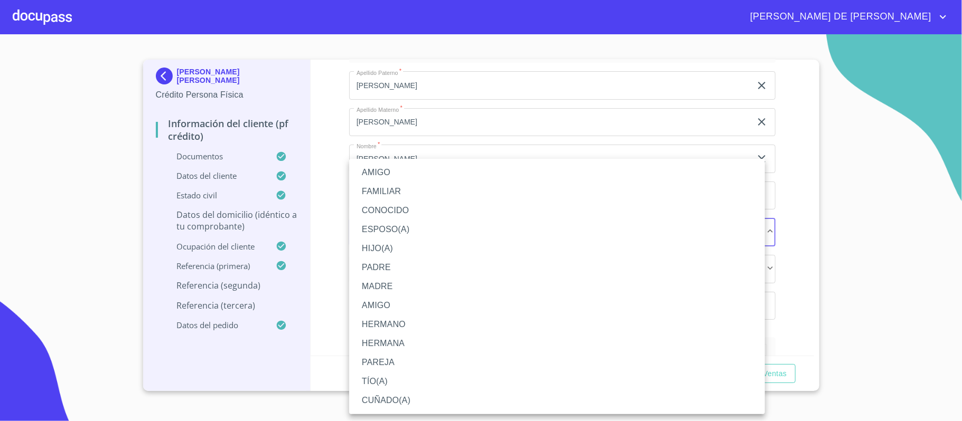
click at [404, 213] on li "CONOCIDO" at bounding box center [557, 210] width 416 height 19
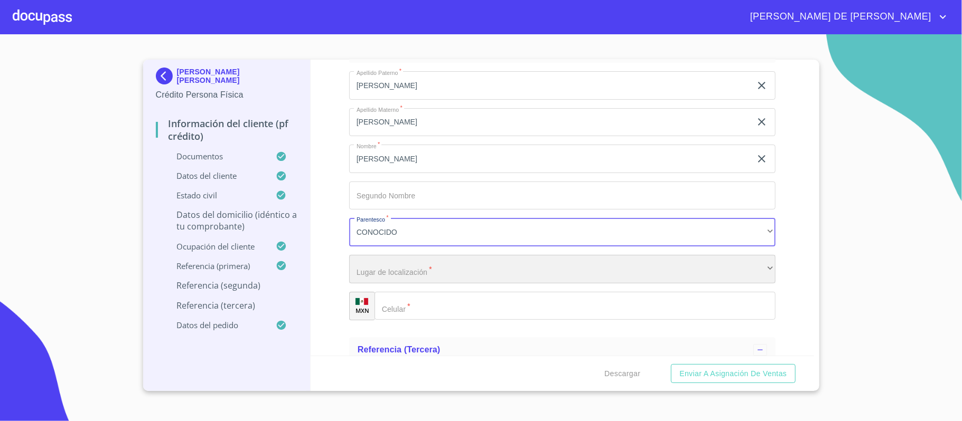
click at [417, 277] on div "​" at bounding box center [562, 269] width 426 height 29
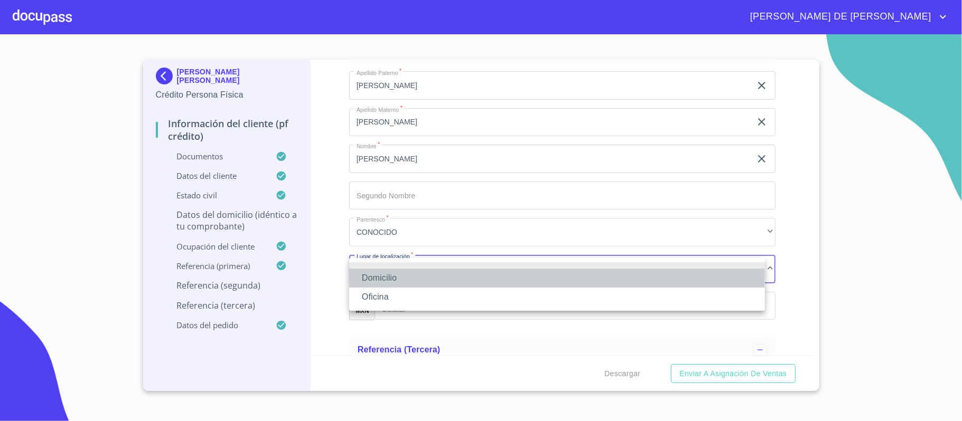
click at [417, 277] on li "Domicilio" at bounding box center [557, 278] width 416 height 19
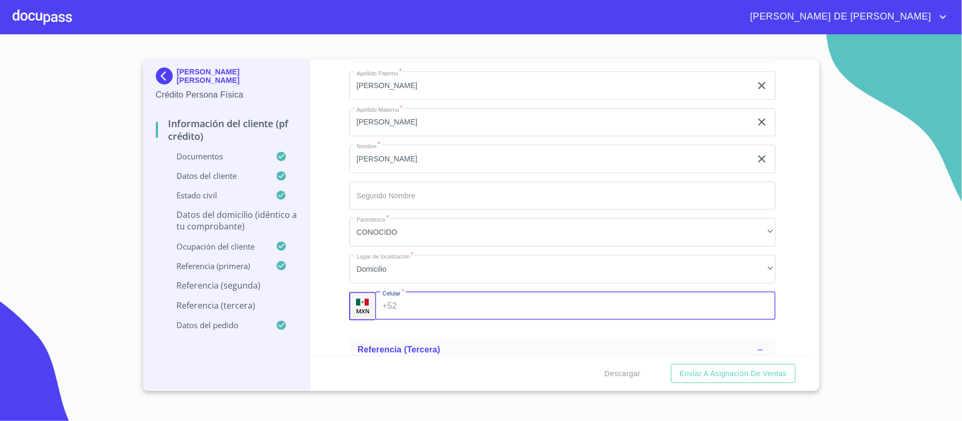
click at [424, 307] on input "Documento de identificación.   *" at bounding box center [588, 306] width 374 height 29
type input "[PHONE_NUMBER]"
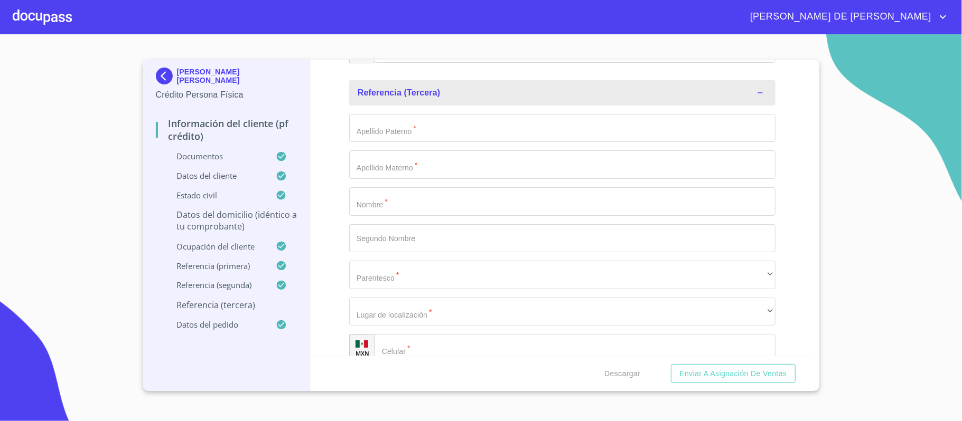
scroll to position [5290, 0]
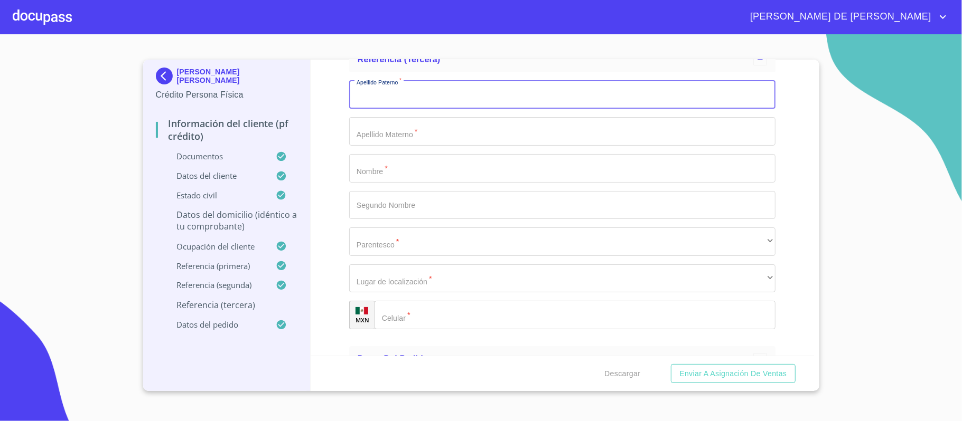
click at [427, 102] on input "Documento de identificación.   *" at bounding box center [562, 95] width 426 height 29
type input "[PERSON_NAME]"
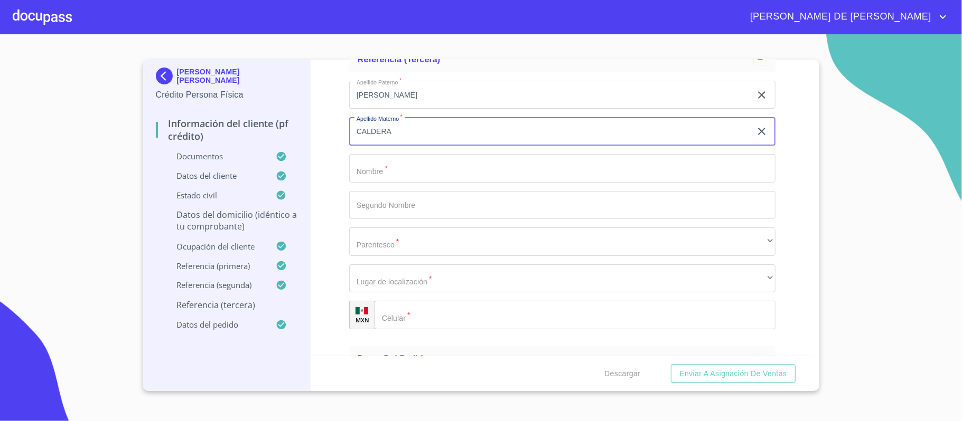
type input "CALDERA"
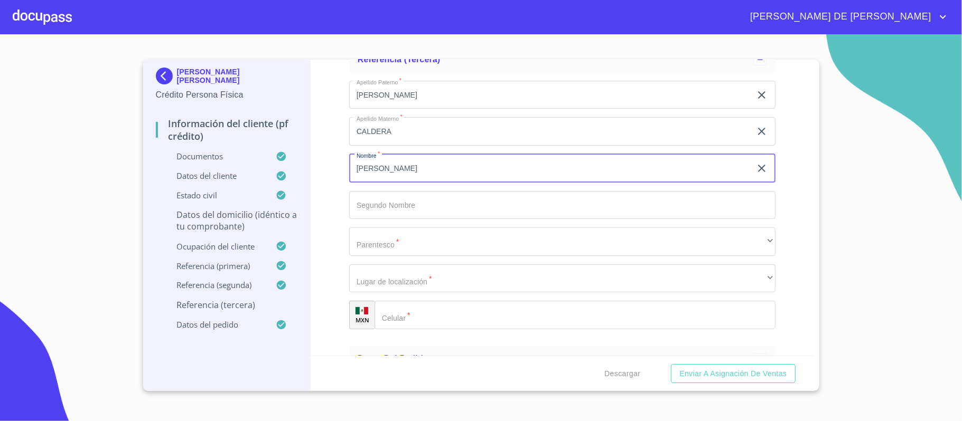
type input "[PERSON_NAME]"
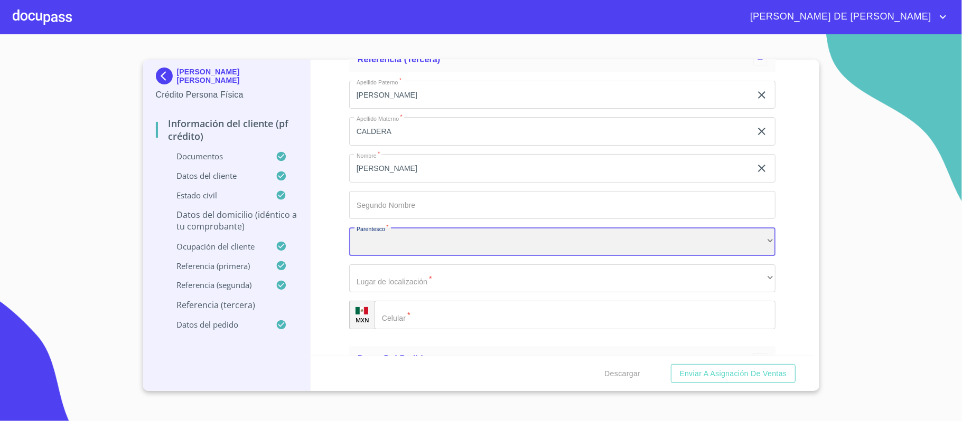
click at [400, 239] on div "​" at bounding box center [562, 242] width 426 height 29
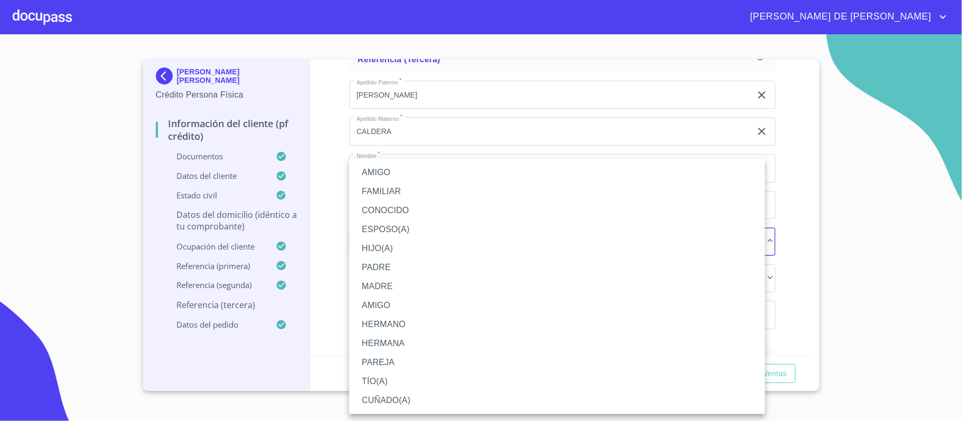
click at [405, 327] on li "HERMANO" at bounding box center [557, 324] width 416 height 19
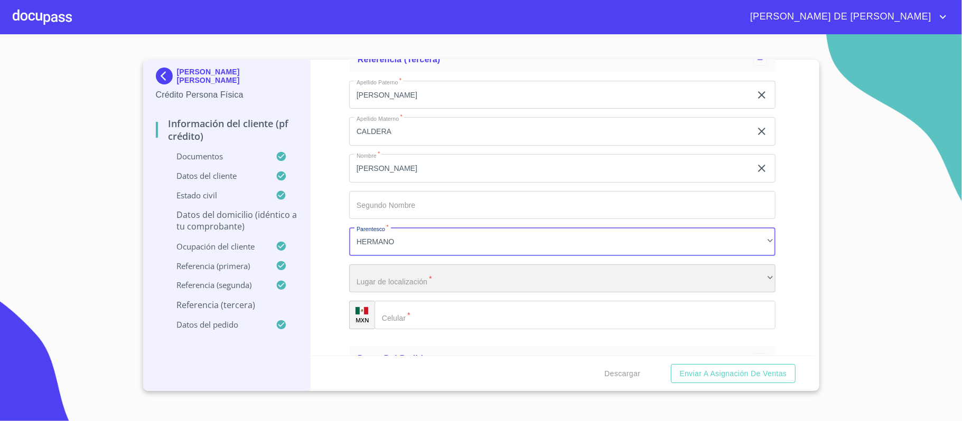
click at [427, 282] on div "​" at bounding box center [562, 279] width 426 height 29
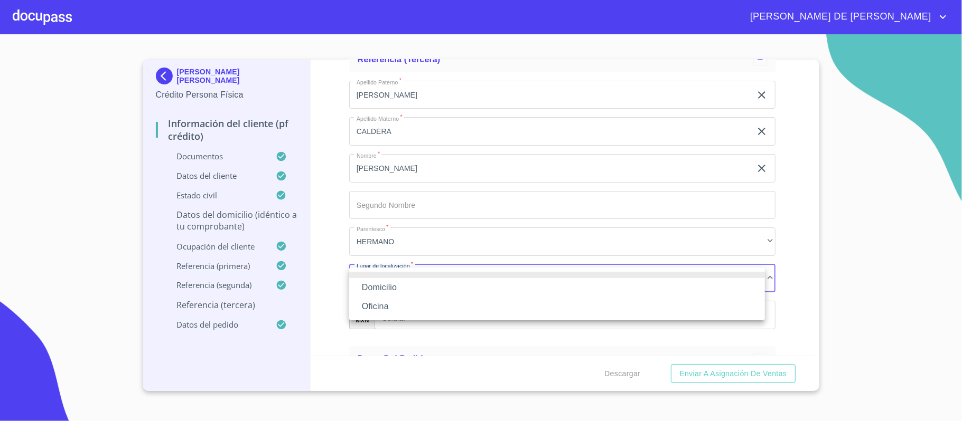
click at [429, 288] on li "Domicilio" at bounding box center [557, 287] width 416 height 19
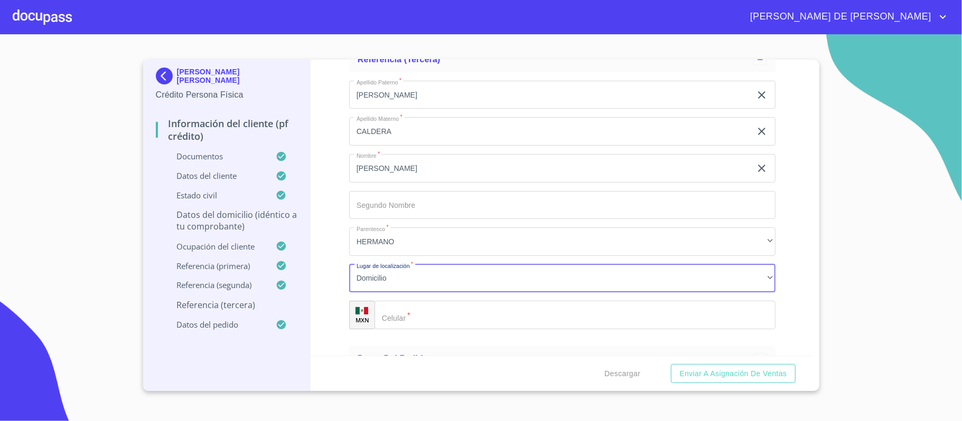
click at [444, 318] on input "Documento de identificación.   *" at bounding box center [574, 315] width 401 height 29
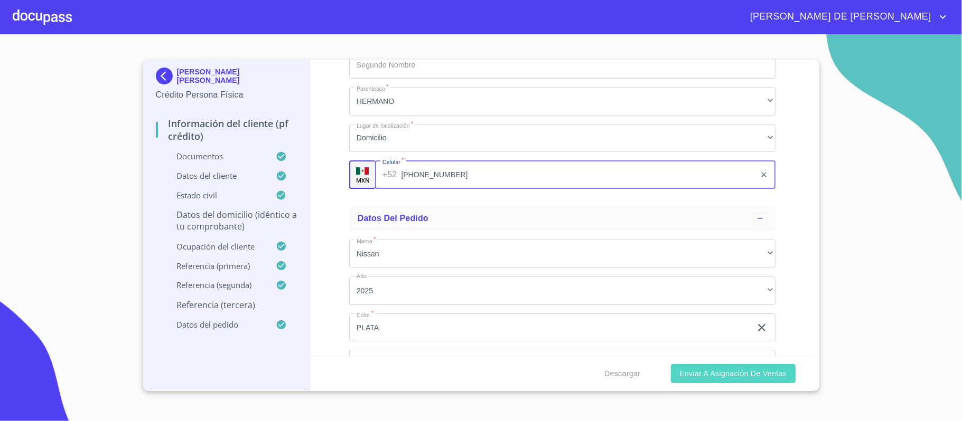
type input "[PHONE_NUMBER]"
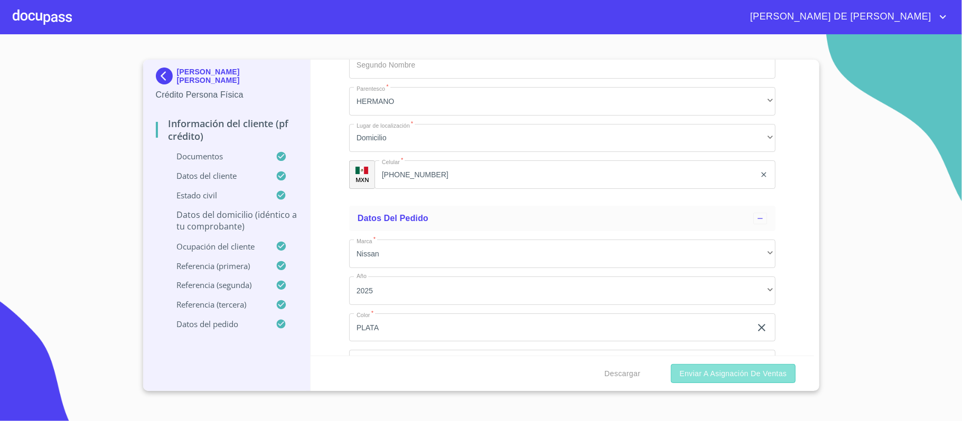
click at [696, 380] on span "Enviar a Asignación de Ventas" at bounding box center [732, 374] width 107 height 13
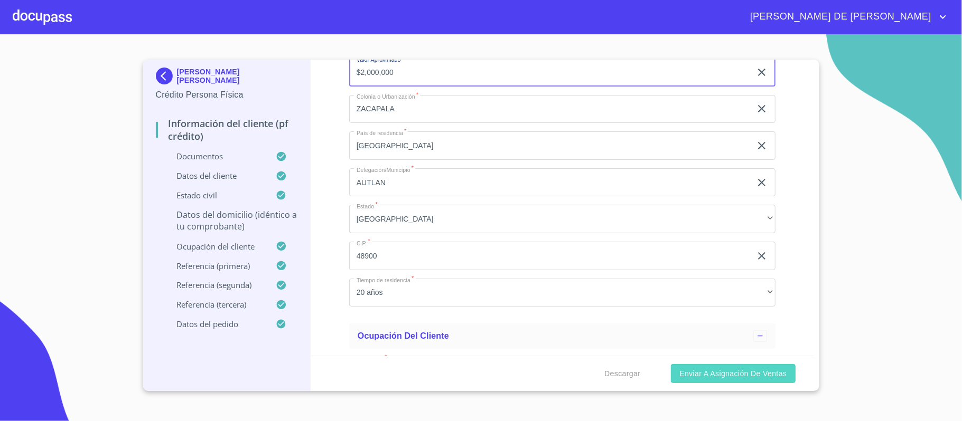
type input "$2,000,000"
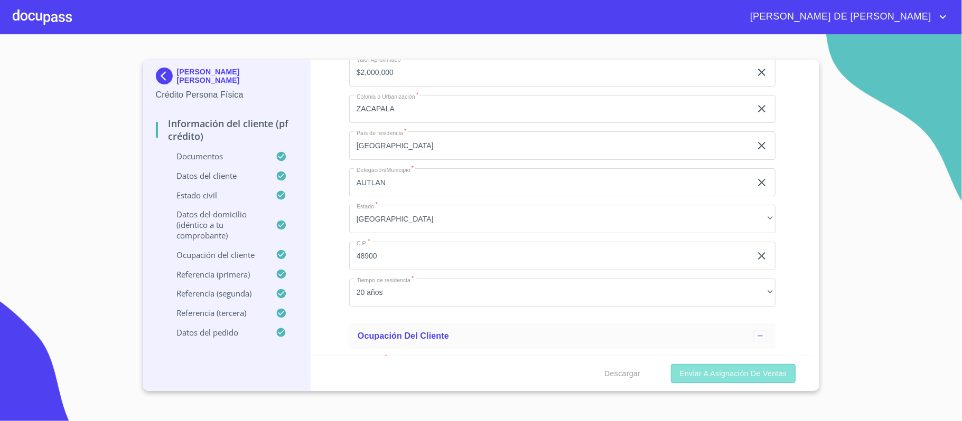
click at [716, 372] on span "Enviar a Asignación de Ventas" at bounding box center [732, 374] width 107 height 13
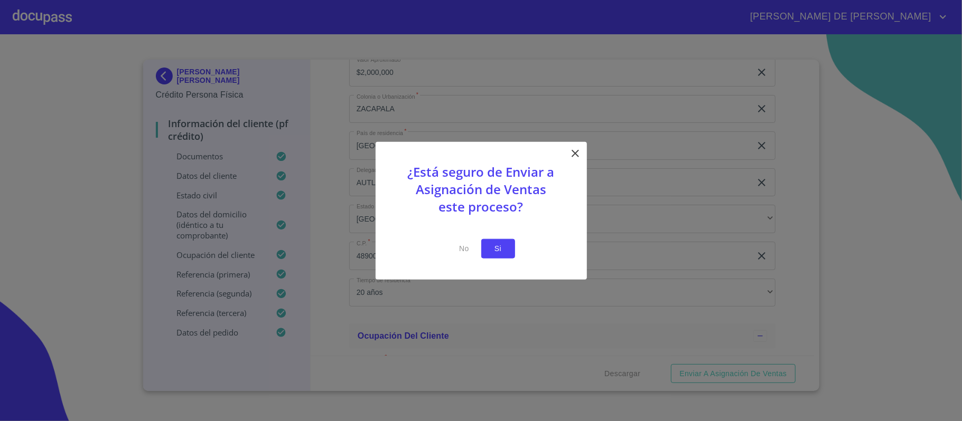
click at [496, 246] on span "Si" at bounding box center [498, 248] width 17 height 13
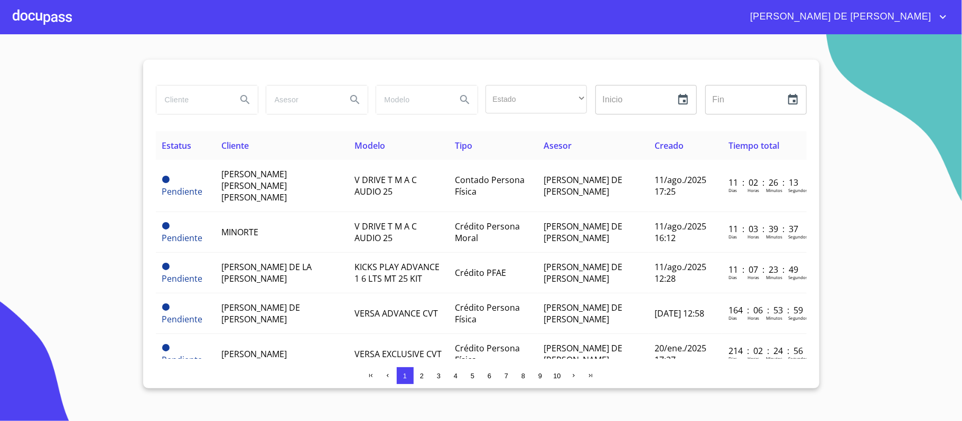
click at [201, 98] on input "search" at bounding box center [192, 100] width 72 height 29
click at [226, 95] on input "[PERSON_NAME]" at bounding box center [192, 100] width 72 height 29
type input "[PERSON_NAME]"
click at [240, 93] on icon "Search" at bounding box center [245, 99] width 13 height 13
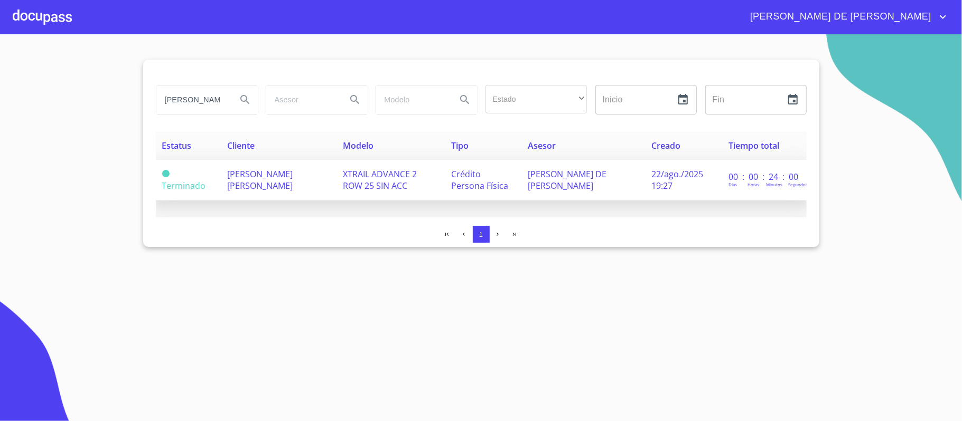
click at [281, 177] on span "[PERSON_NAME] [PERSON_NAME]" at bounding box center [259, 179] width 65 height 23
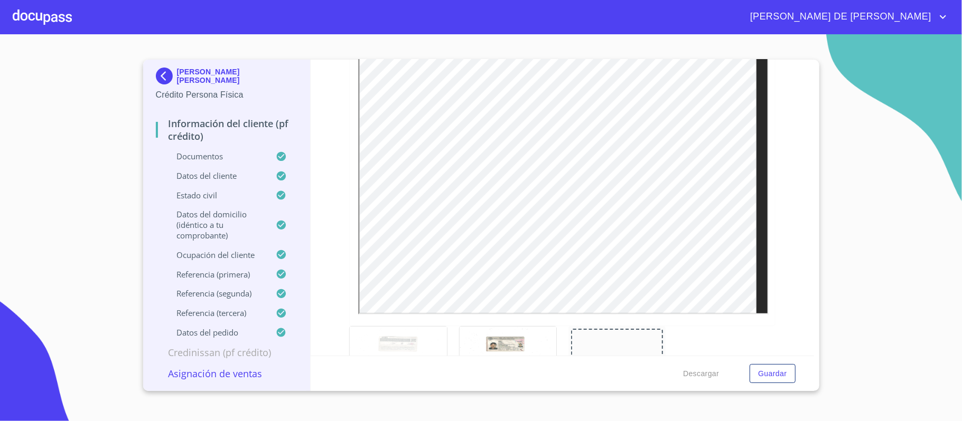
scroll to position [281, 0]
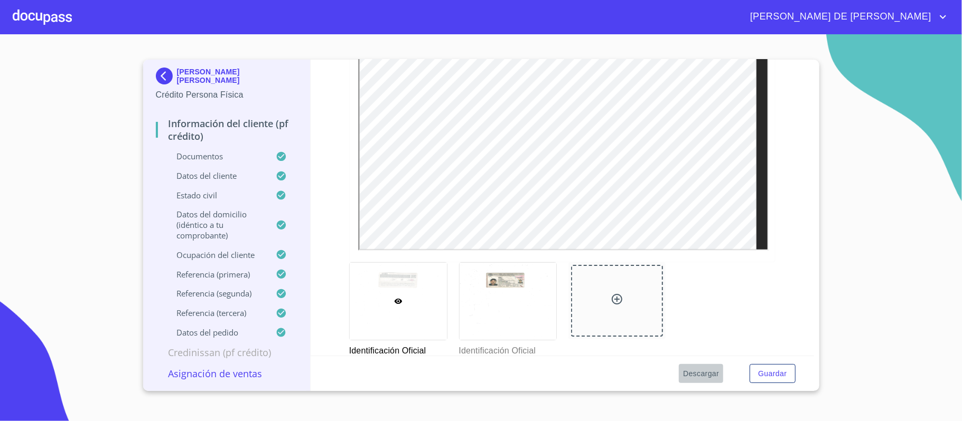
click at [708, 372] on span "Descargar" at bounding box center [701, 374] width 36 height 13
